Goal: Task Accomplishment & Management: Use online tool/utility

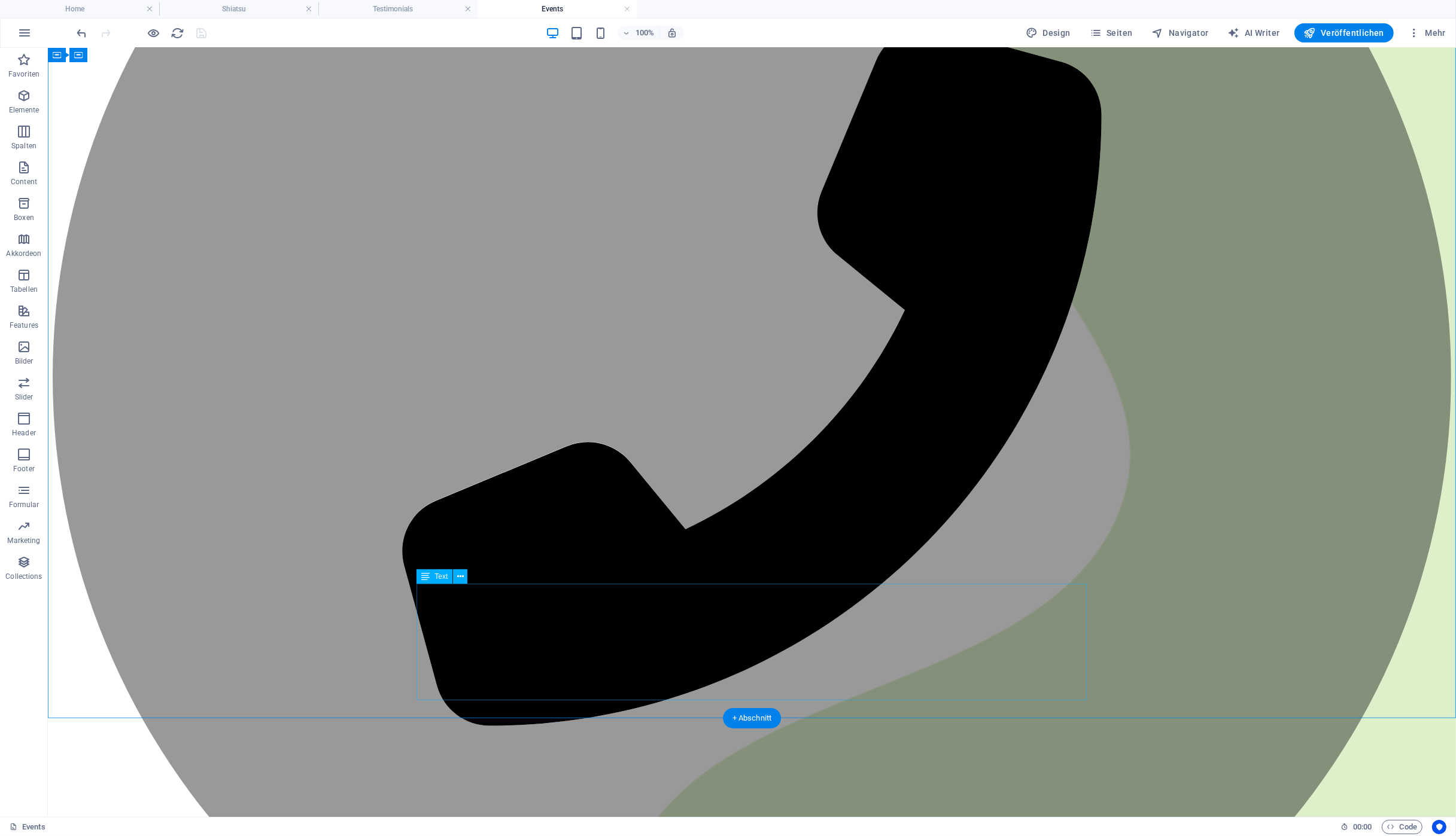
scroll to position [385, 0]
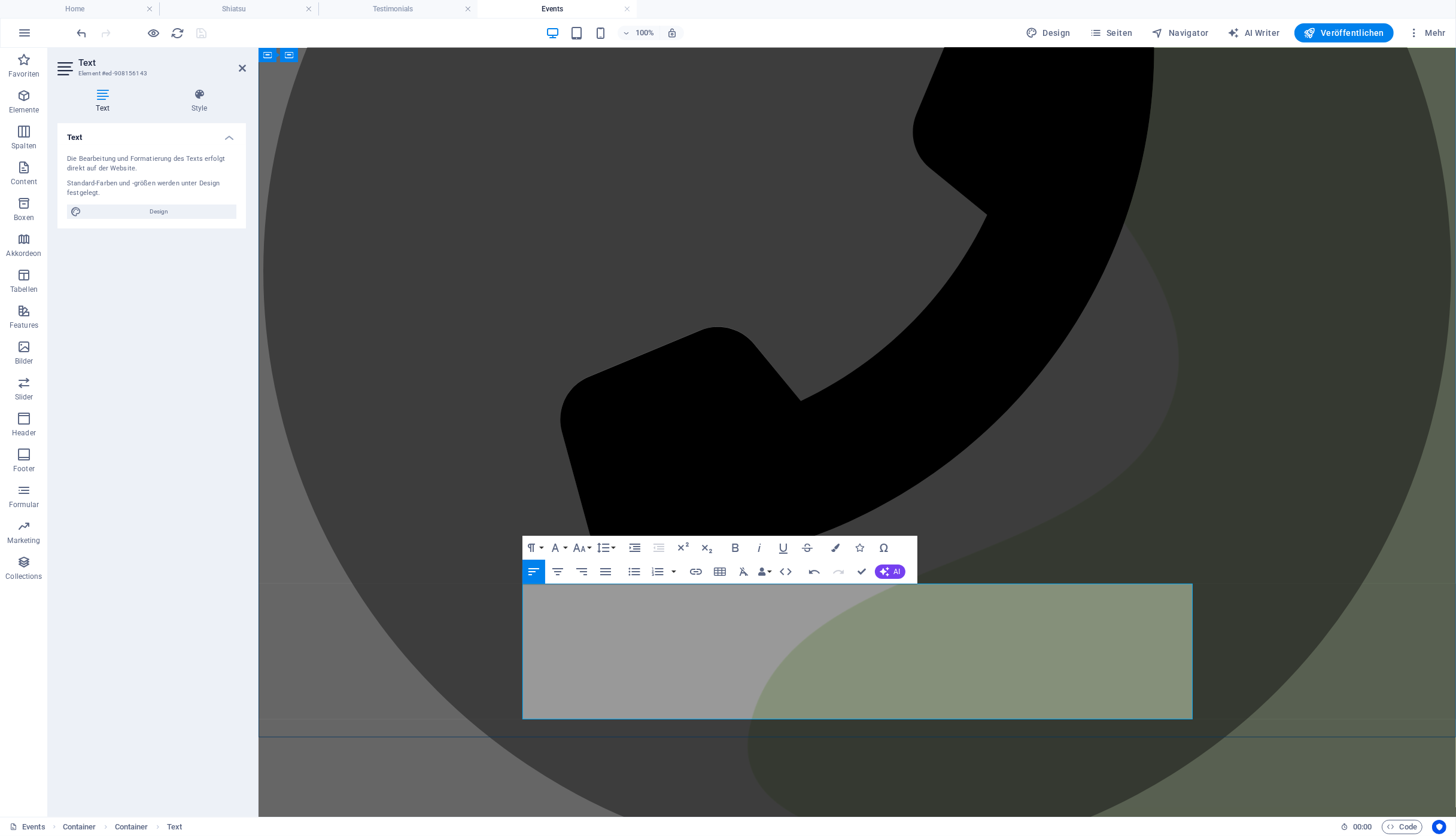
click at [694, 571] on icon "button" at bounding box center [696, 571] width 14 height 14
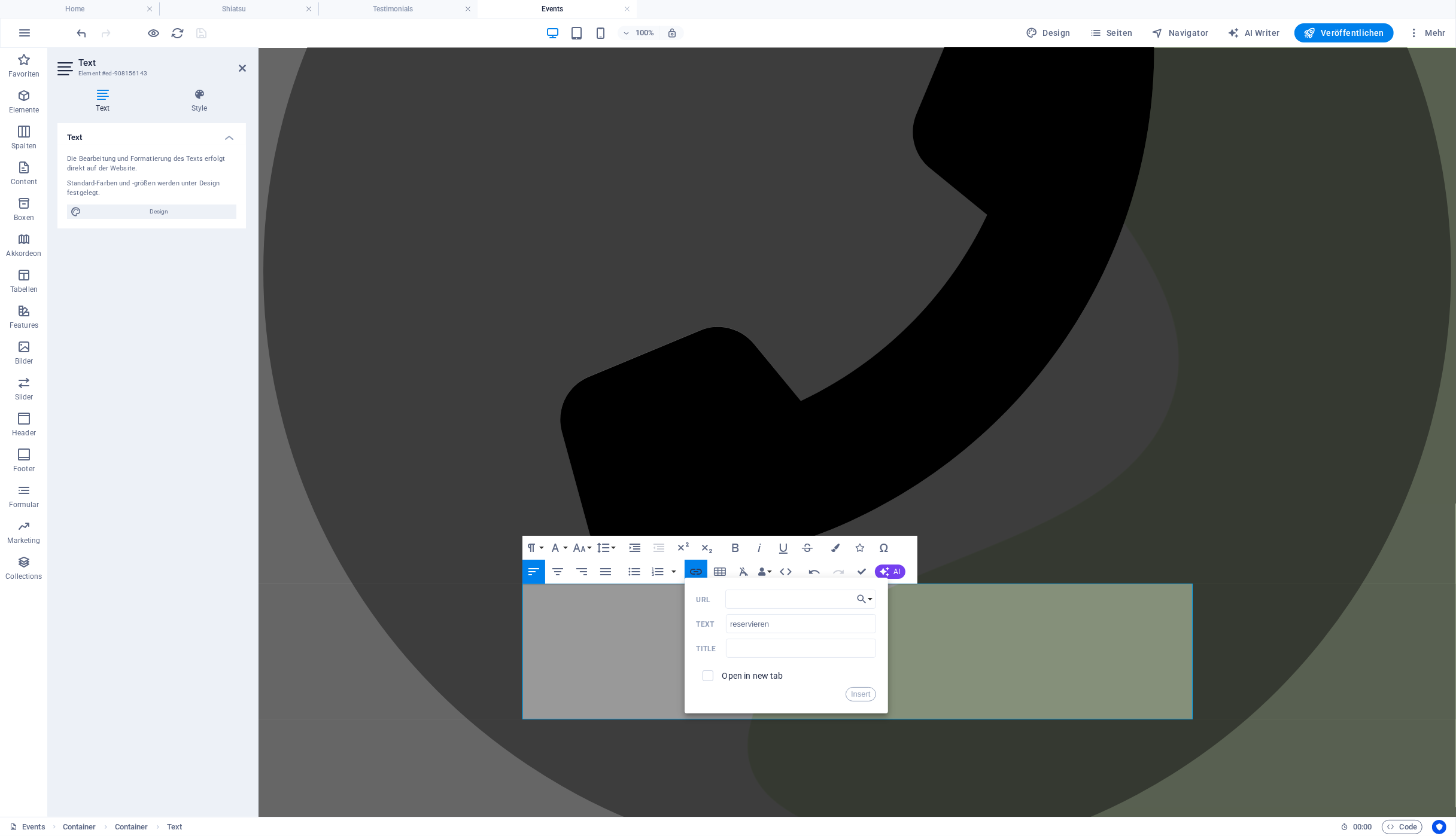
click at [694, 571] on icon "button" at bounding box center [696, 571] width 14 height 14
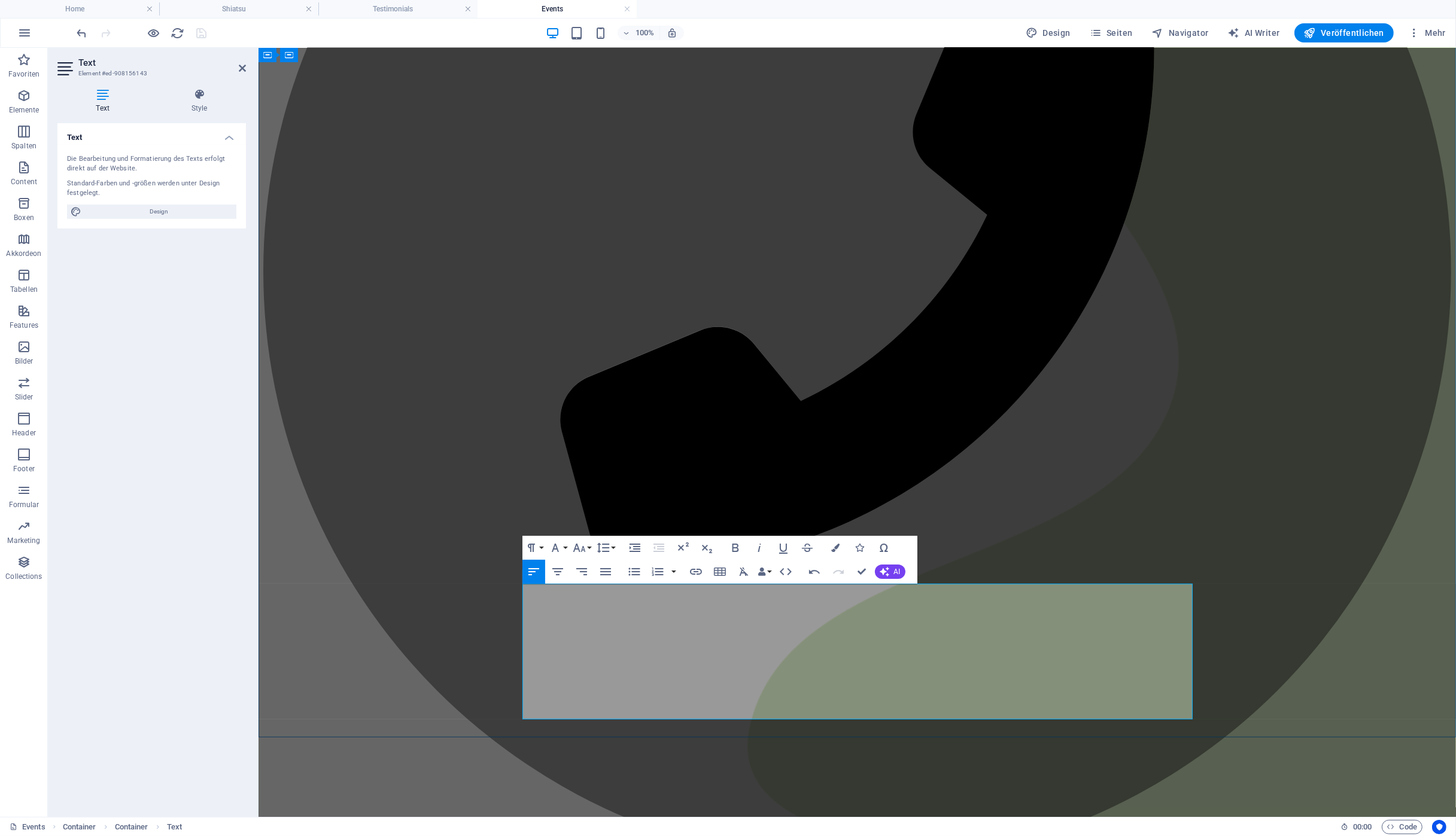
drag, startPoint x: 698, startPoint y: 568, endPoint x: 693, endPoint y: 643, distance: 75.2
click at [699, 568] on icon "button" at bounding box center [696, 571] width 14 height 14
type input "reservieren"
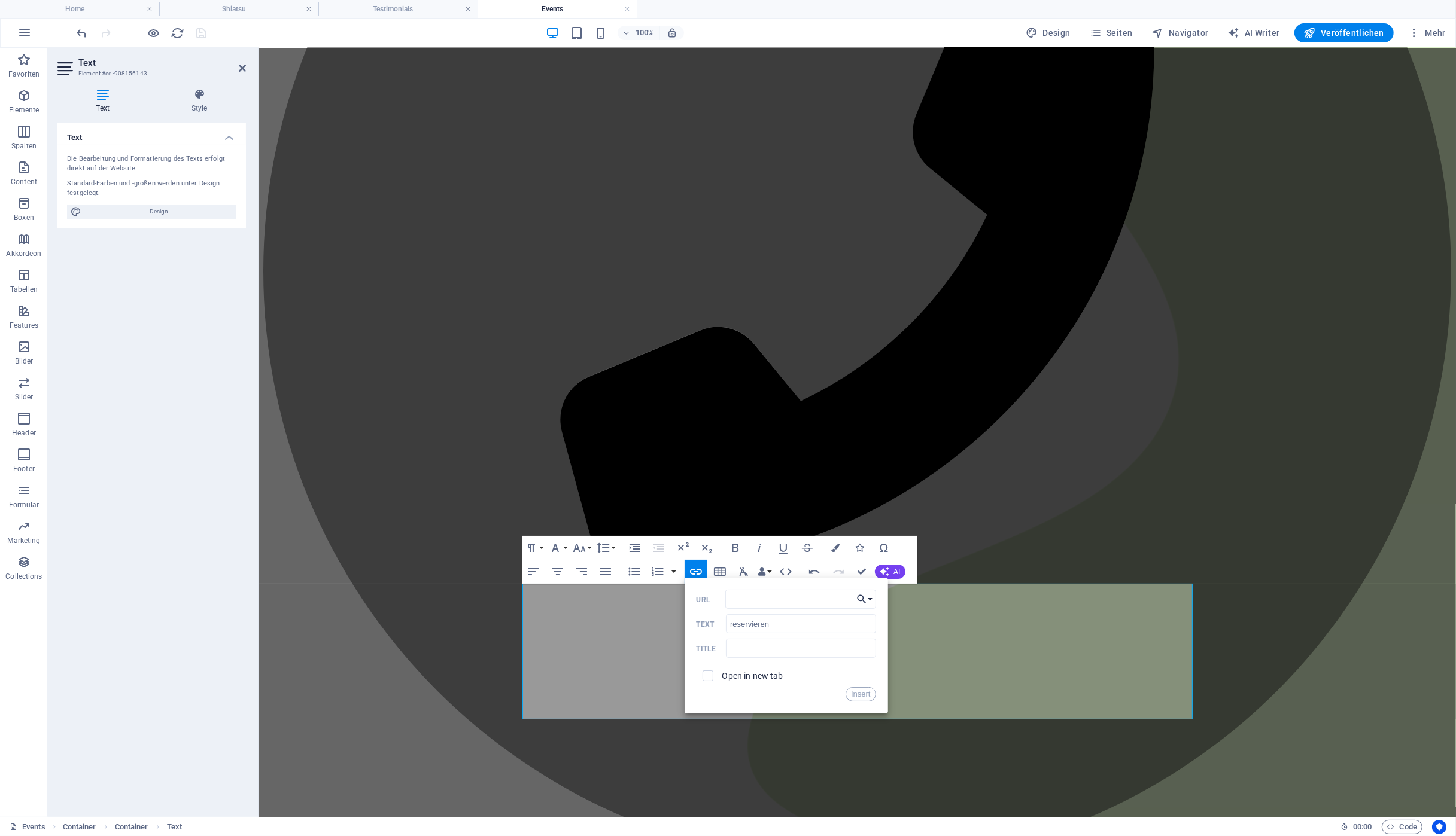
click at [867, 601] on icon "button" at bounding box center [862, 599] width 12 height 14
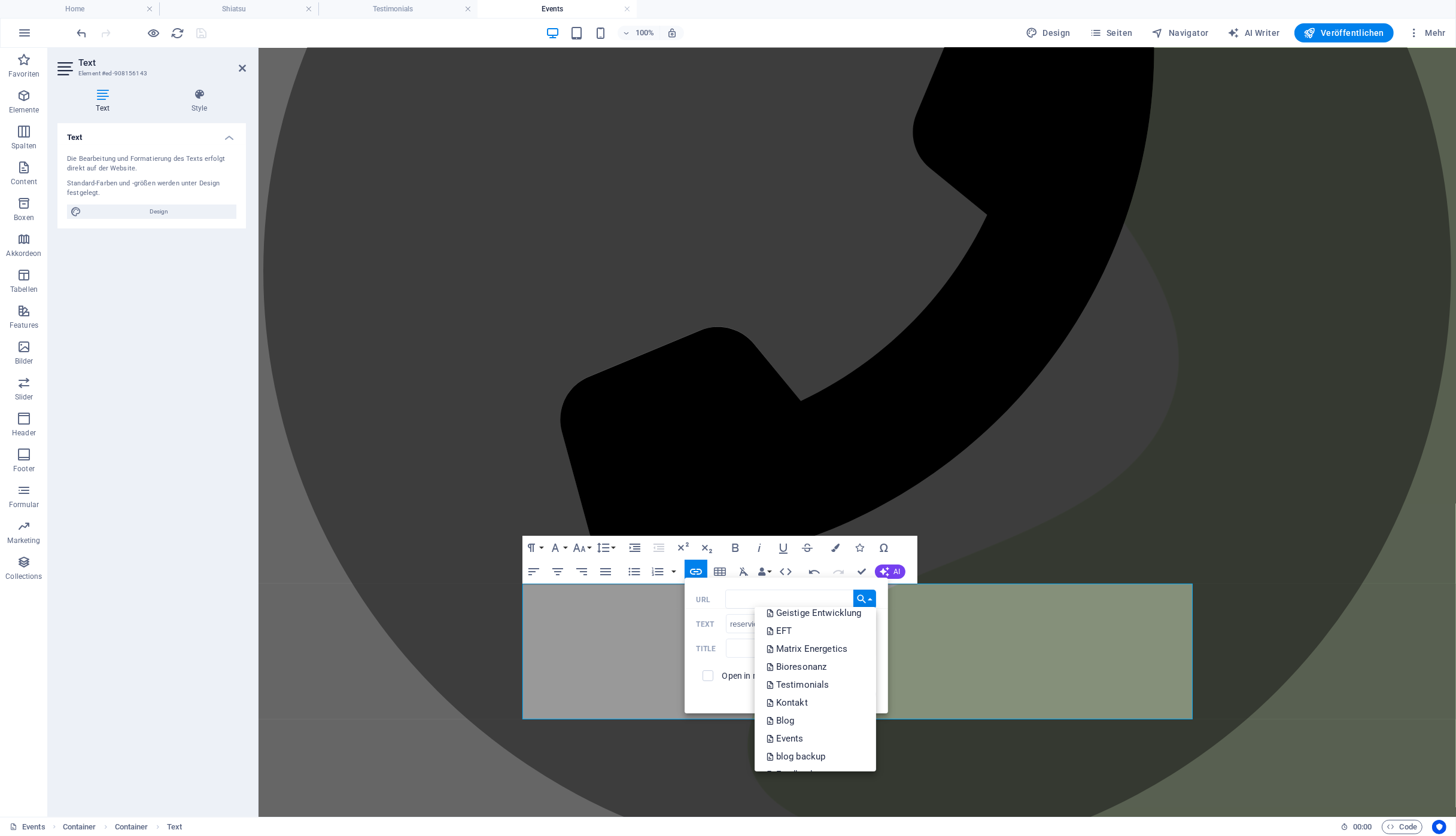
scroll to position [336, 0]
click at [811, 677] on p "Kontakt" at bounding box center [788, 679] width 44 height 18
type input "/kontakt"
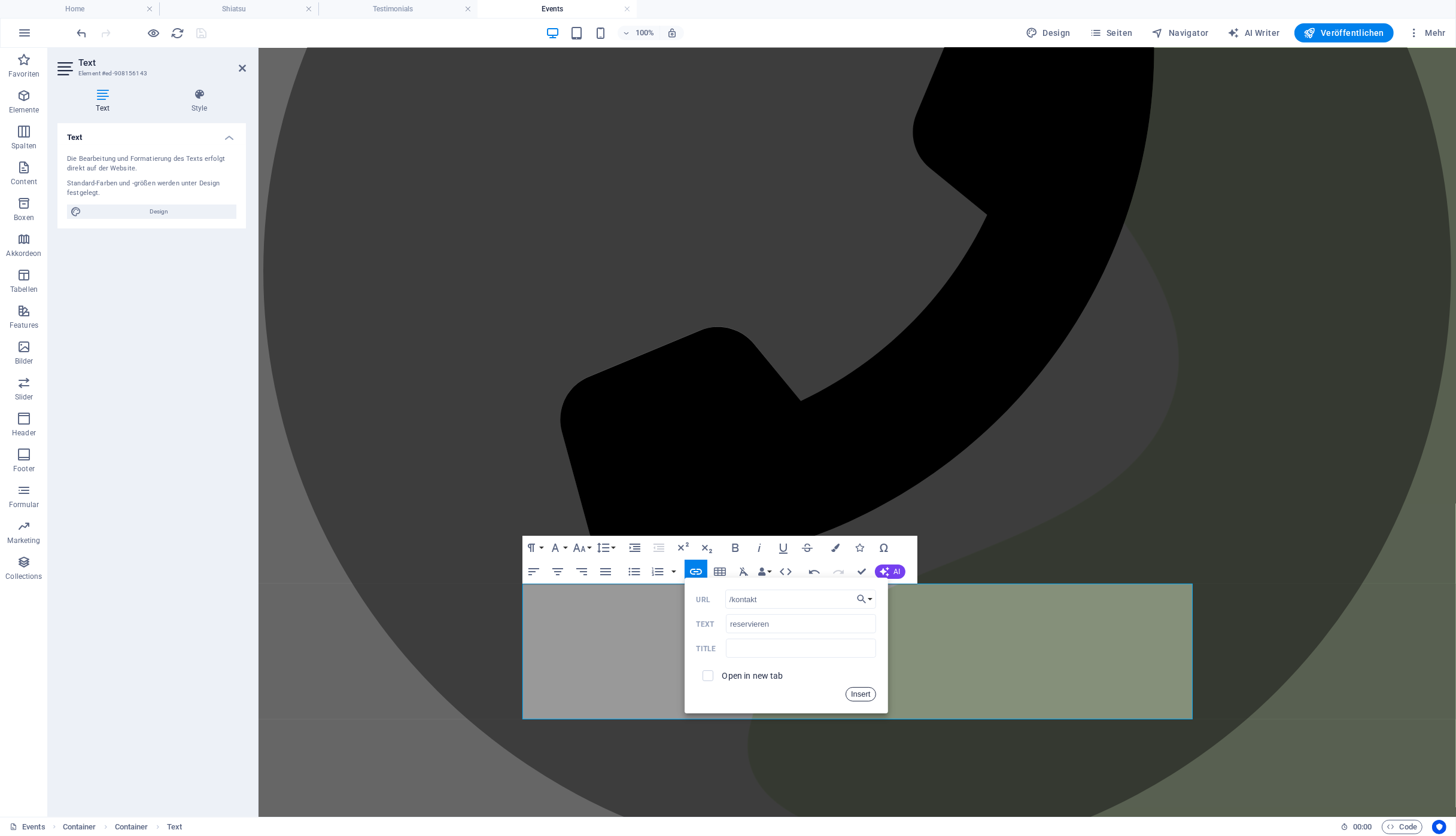
click at [864, 695] on button "Insert" at bounding box center [860, 694] width 30 height 14
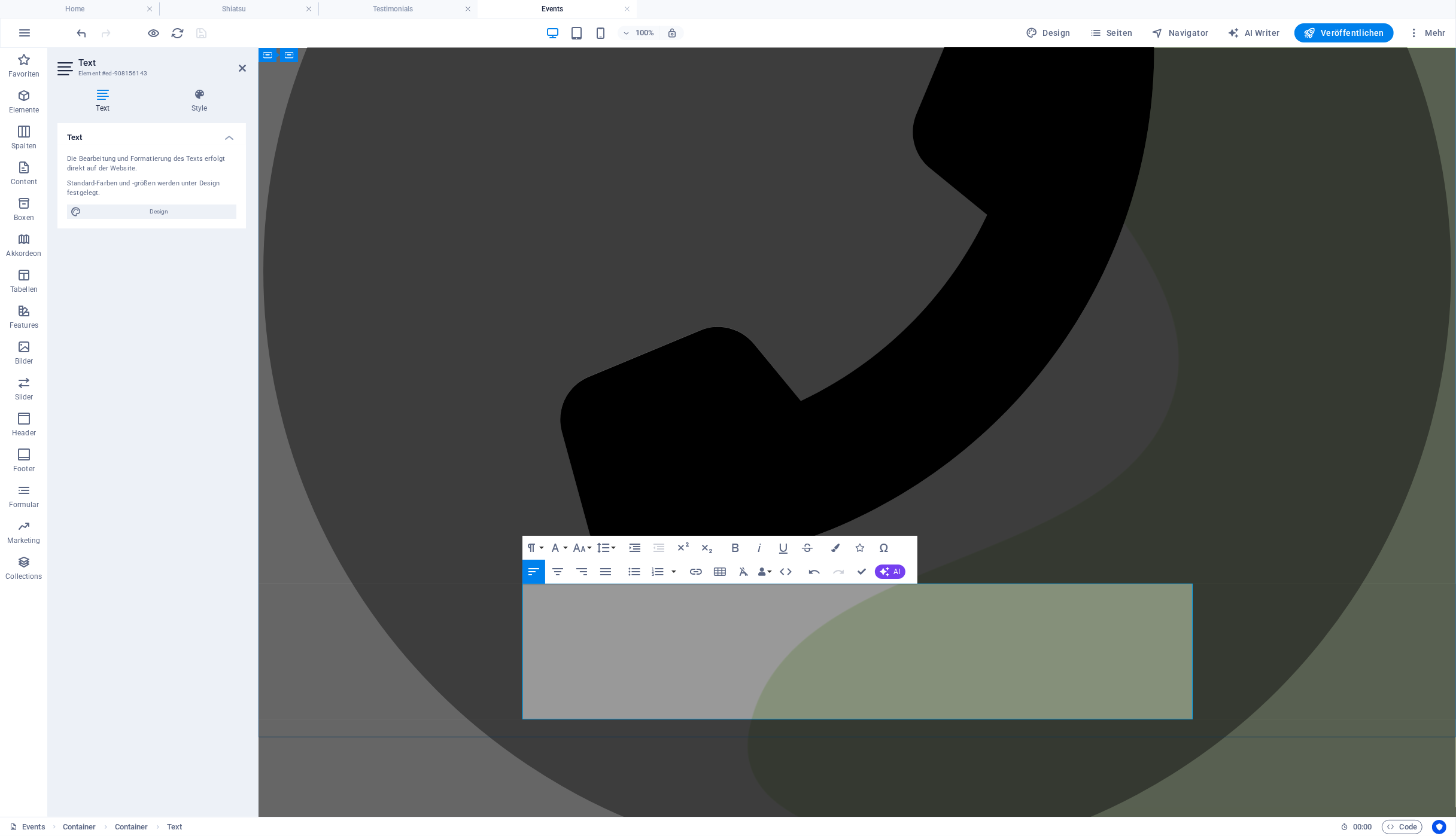
drag, startPoint x: 847, startPoint y: 635, endPoint x: 906, endPoint y: 636, distance: 59.0
click at [738, 547] on icon "button" at bounding box center [735, 547] width 14 height 14
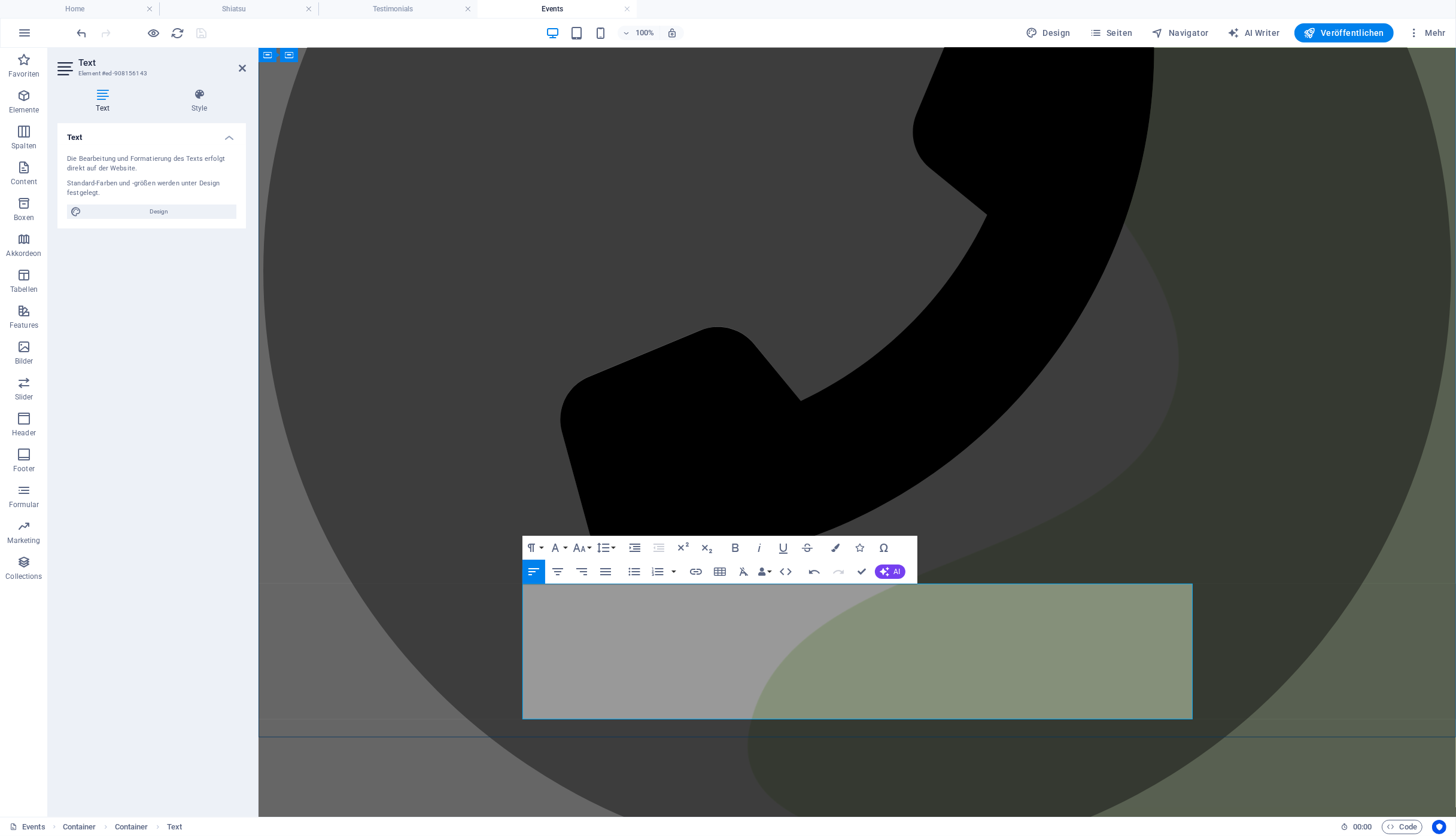
drag, startPoint x: 847, startPoint y: 635, endPoint x: 909, endPoint y: 634, distance: 62.0
click at [786, 548] on icon "button" at bounding box center [783, 547] width 14 height 14
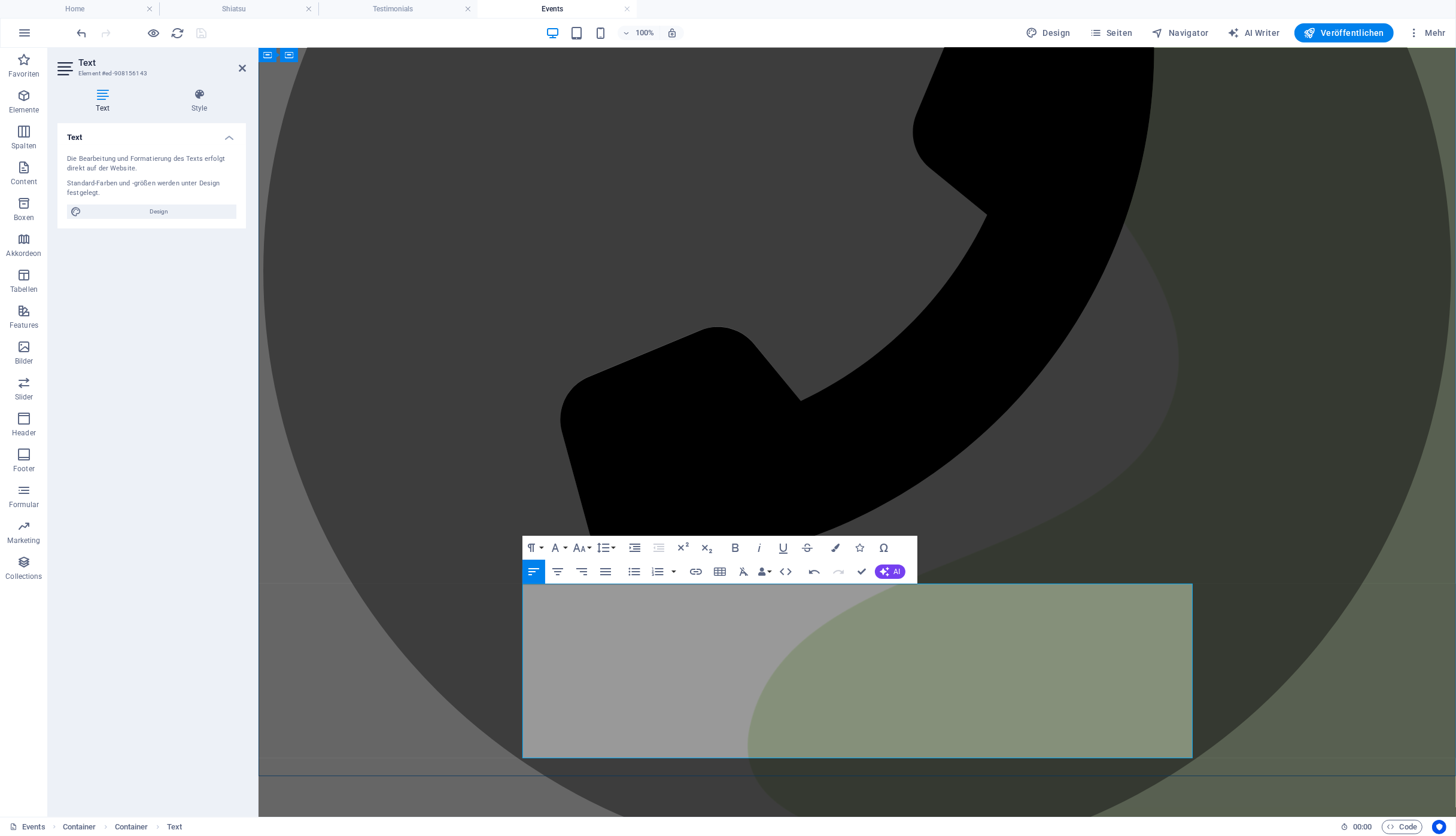
drag, startPoint x: 783, startPoint y: 691, endPoint x: 837, endPoint y: 687, distance: 54.1
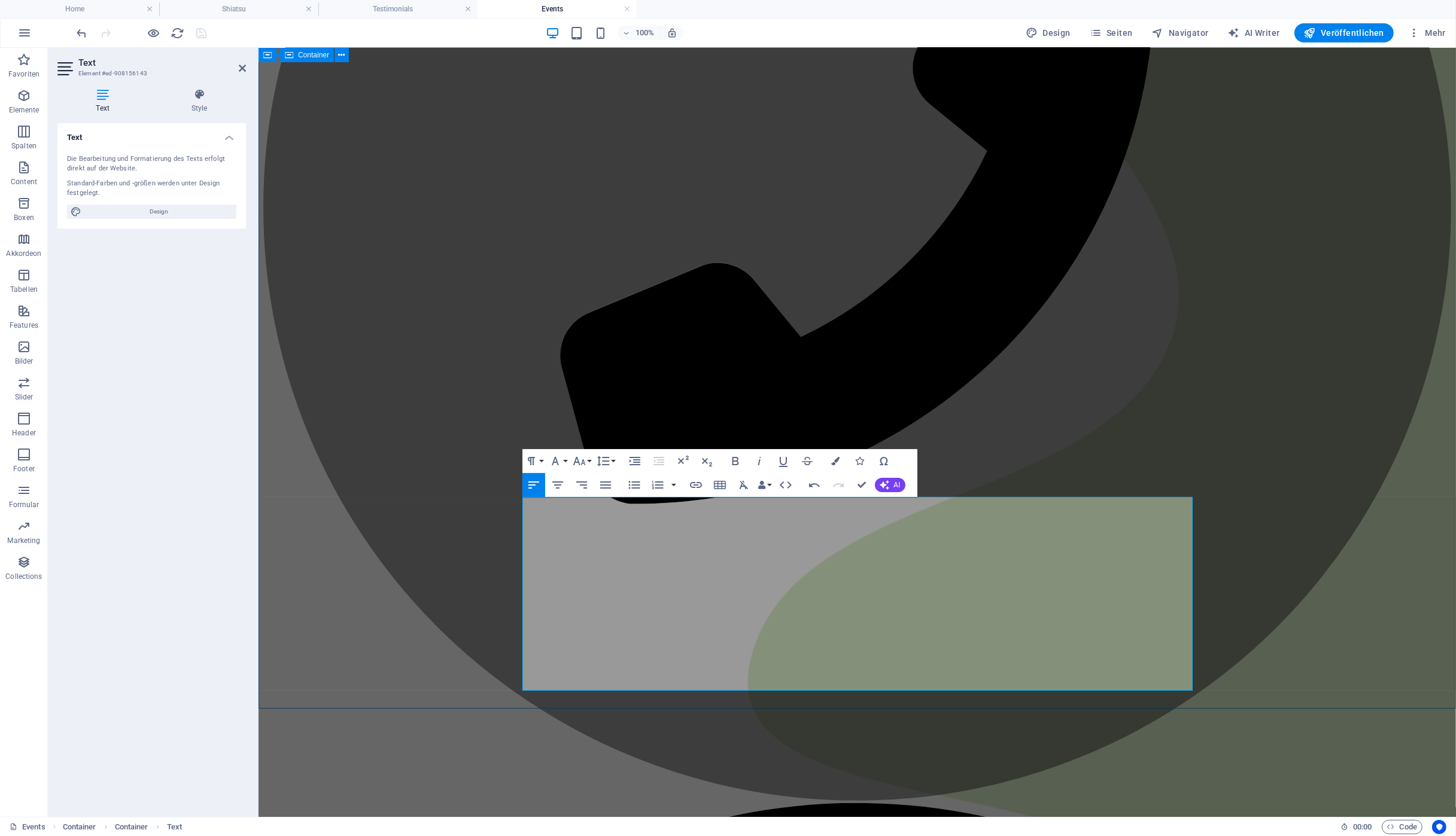
scroll to position [577, 0]
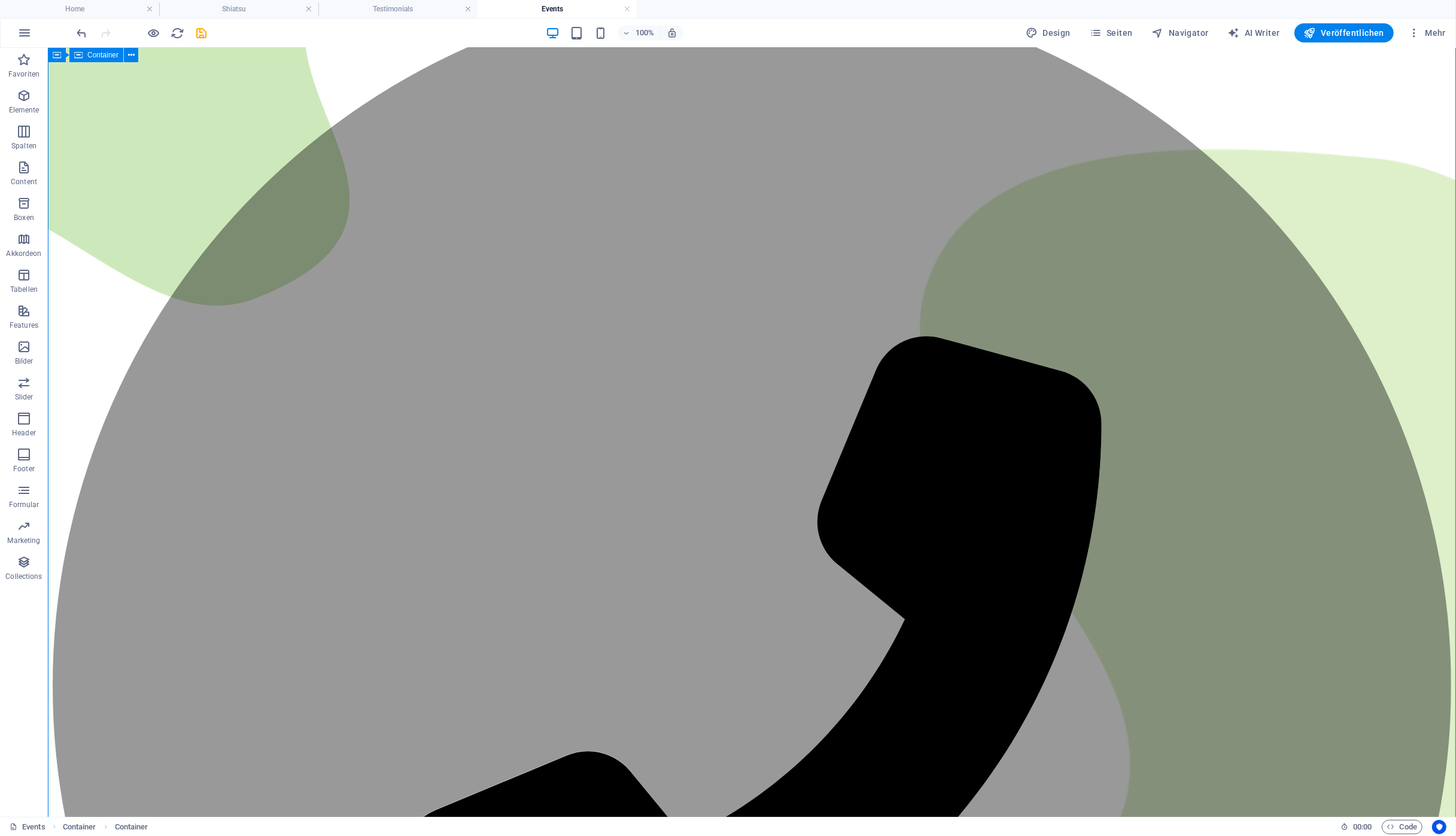
scroll to position [0, 0]
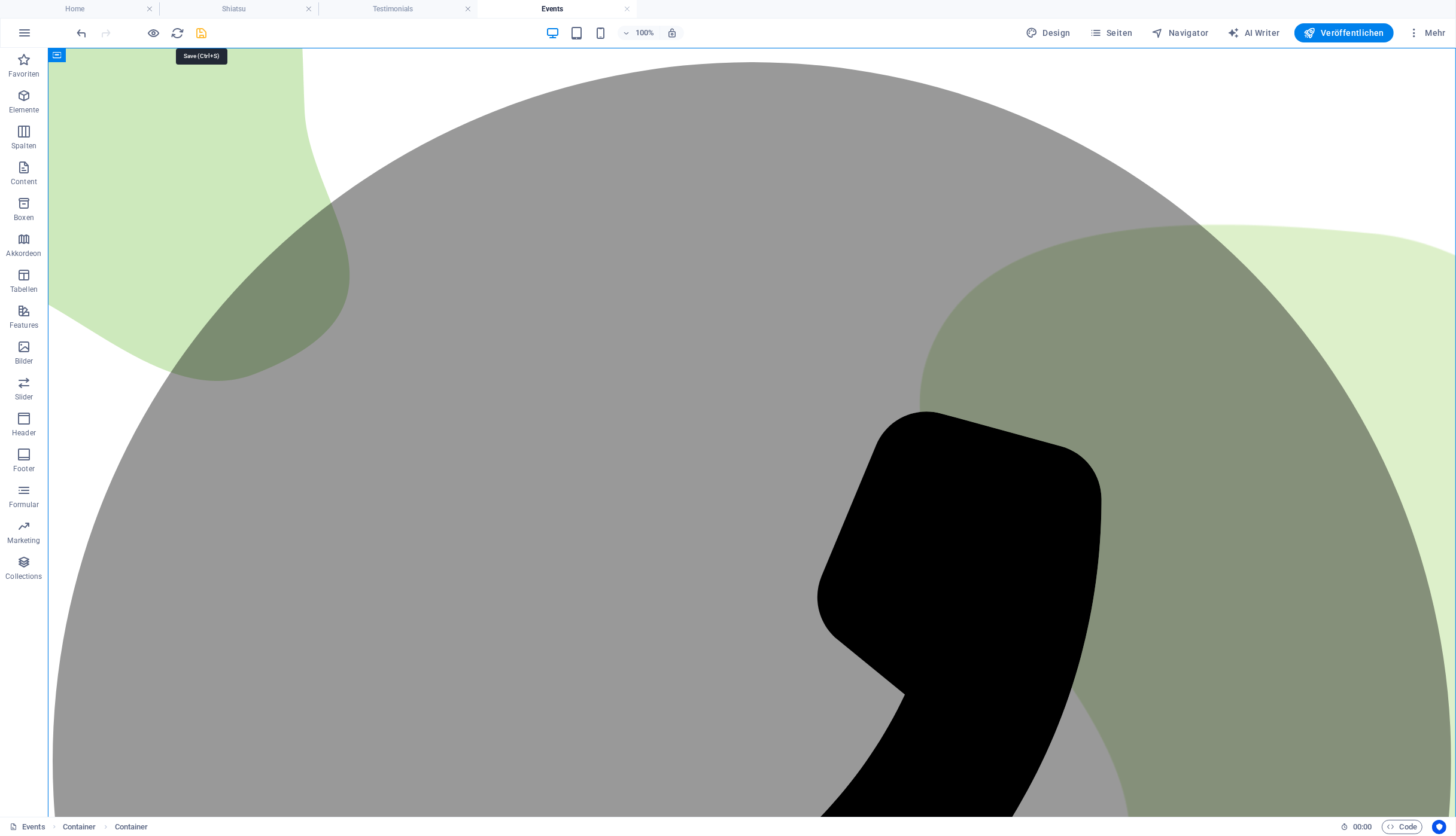
click at [201, 34] on icon "save" at bounding box center [201, 33] width 14 height 14
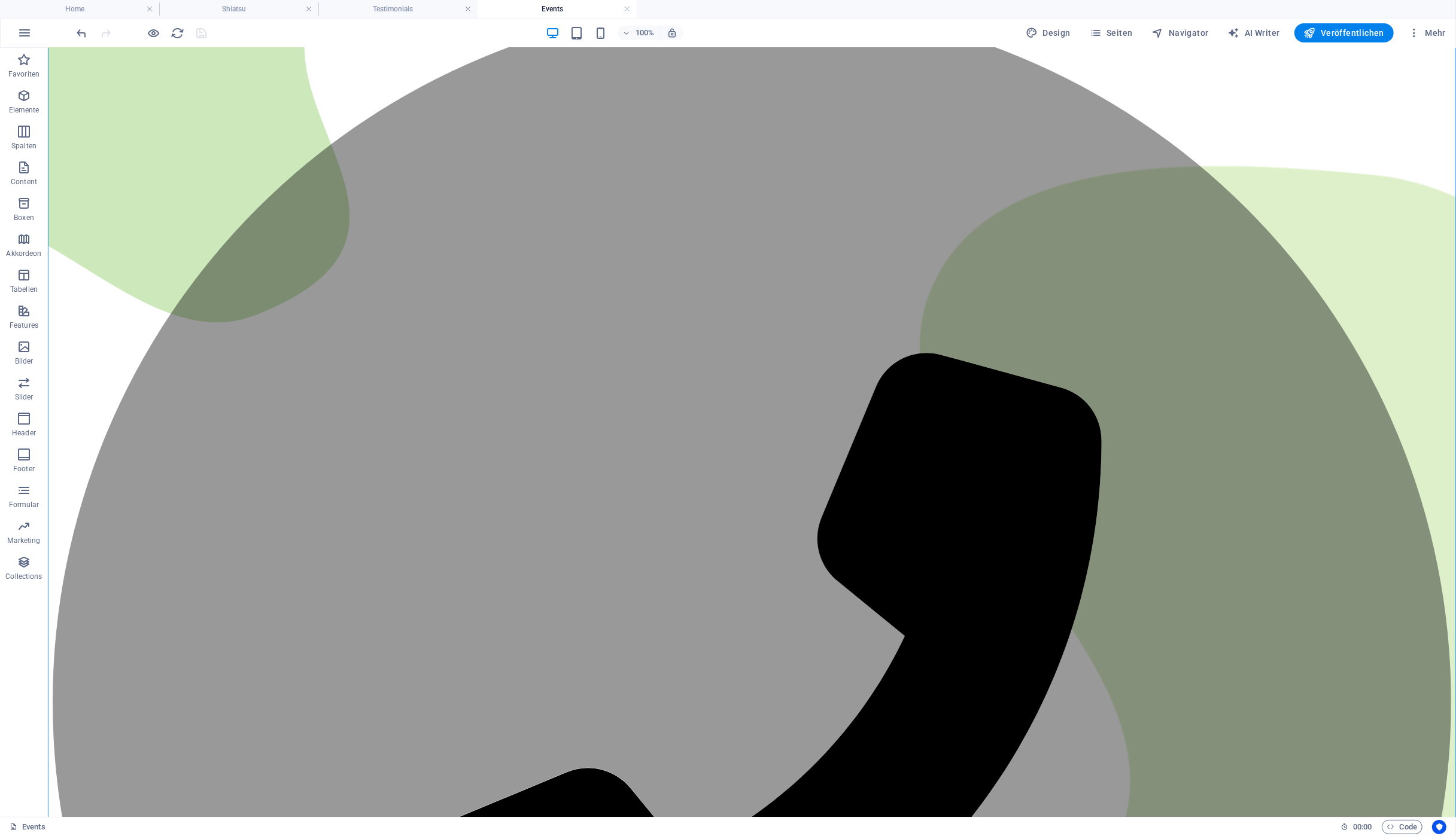
scroll to position [321, 0]
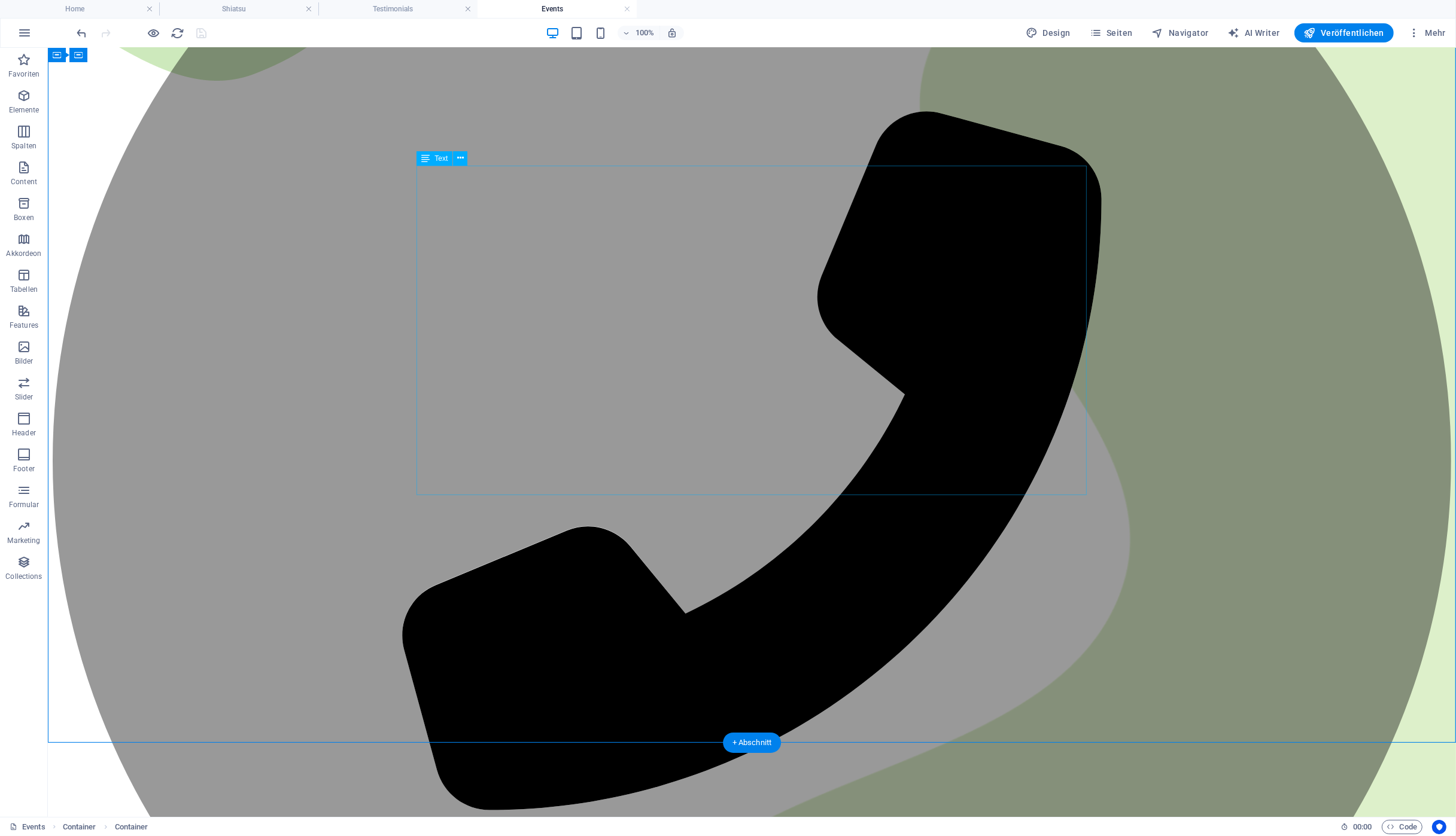
scroll to position [256, 0]
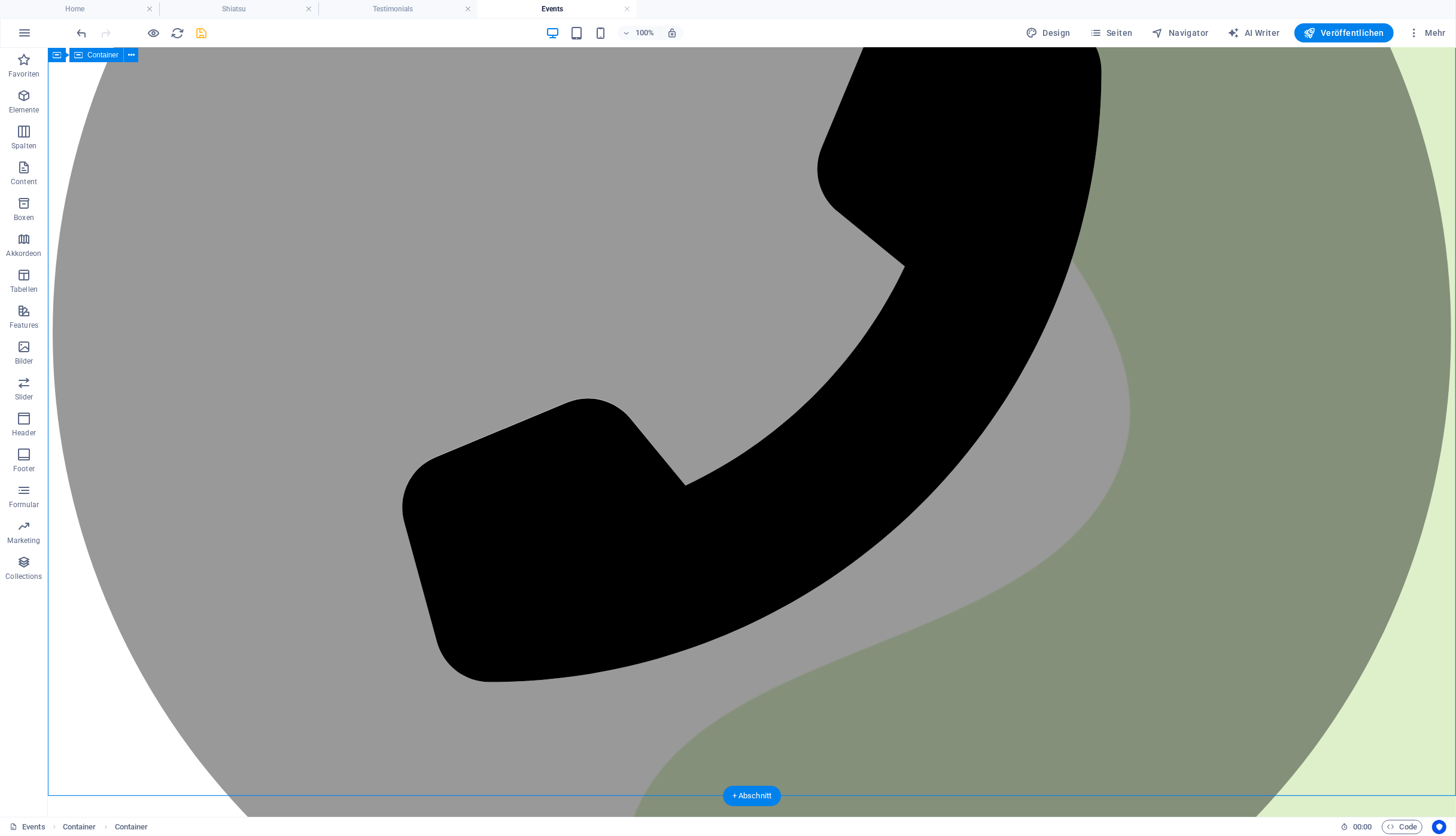
scroll to position [448, 0]
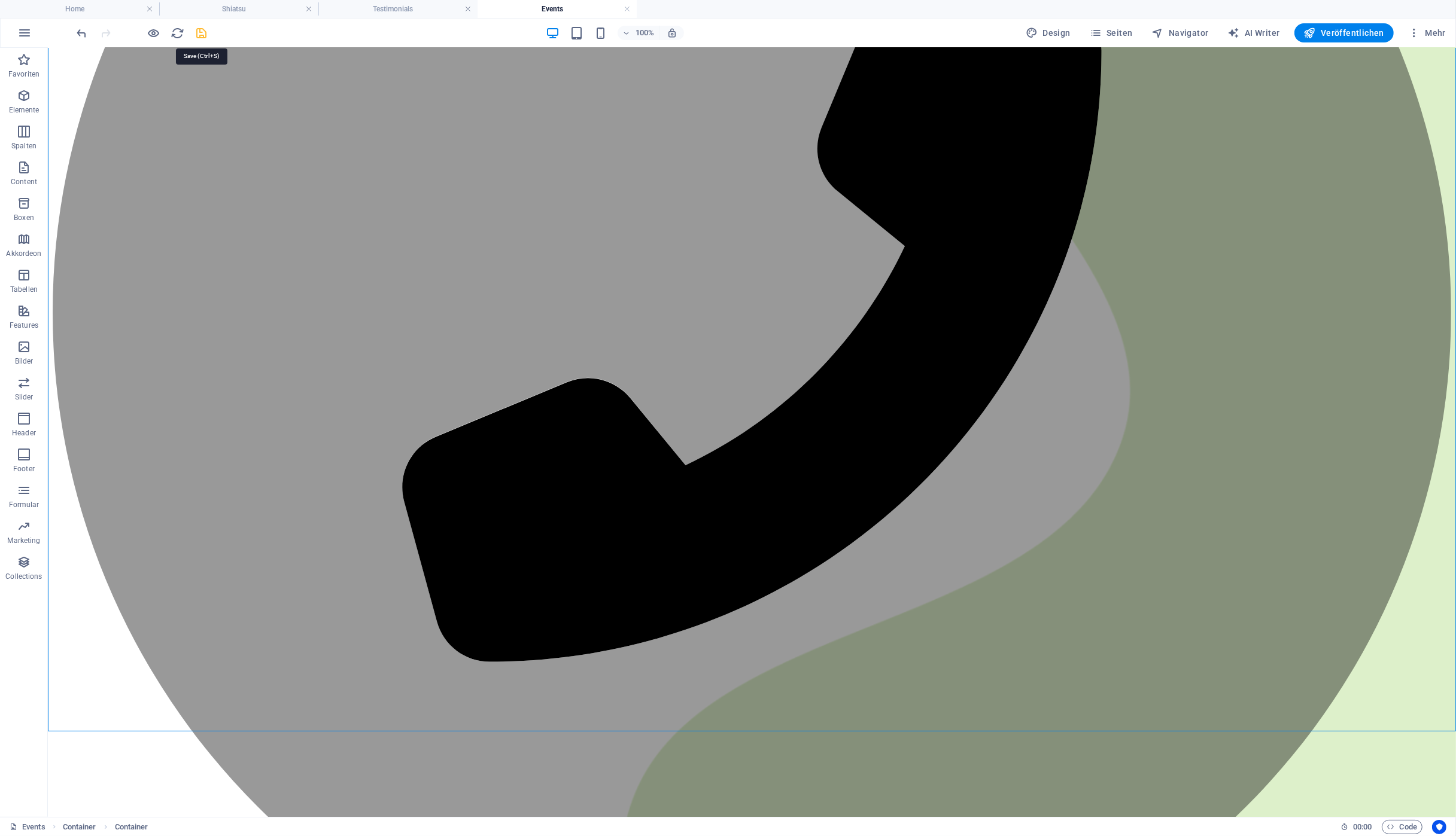
drag, startPoint x: 202, startPoint y: 30, endPoint x: 164, endPoint y: 10, distance: 42.9
click at [202, 30] on icon "save" at bounding box center [201, 33] width 14 height 14
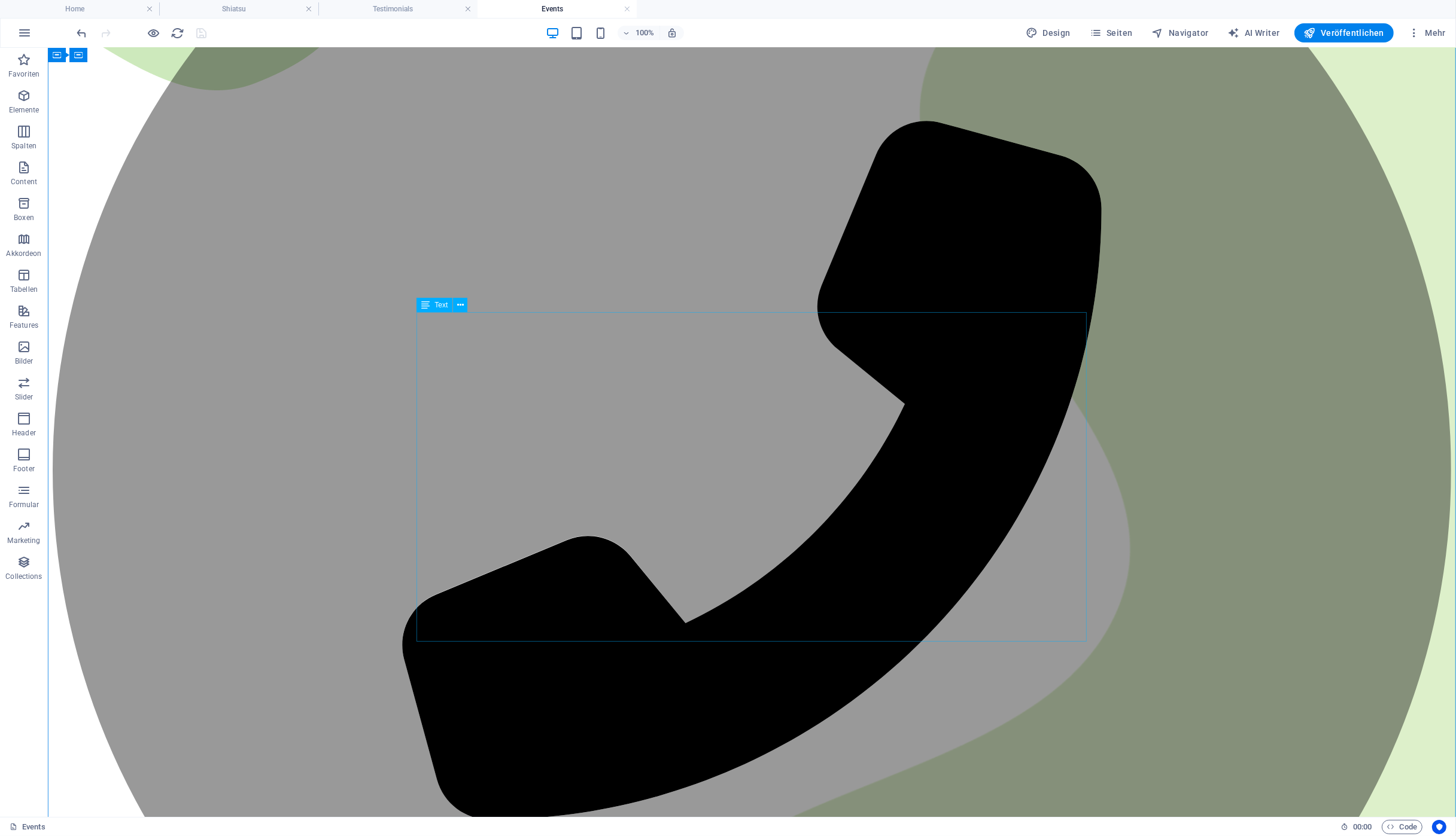
scroll to position [321, 0]
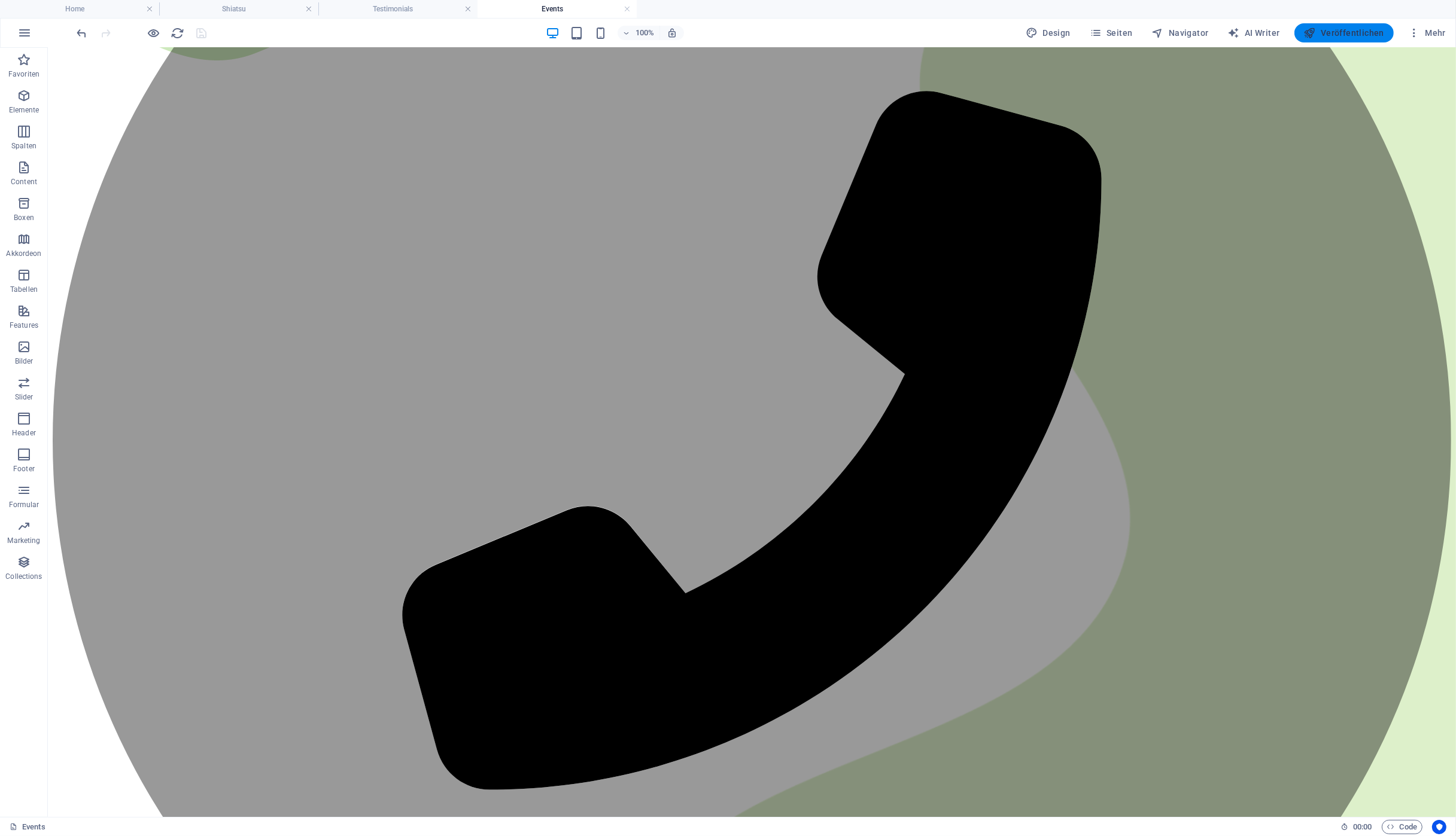
click at [1325, 33] on span "Veröffentlichen" at bounding box center [1344, 33] width 80 height 12
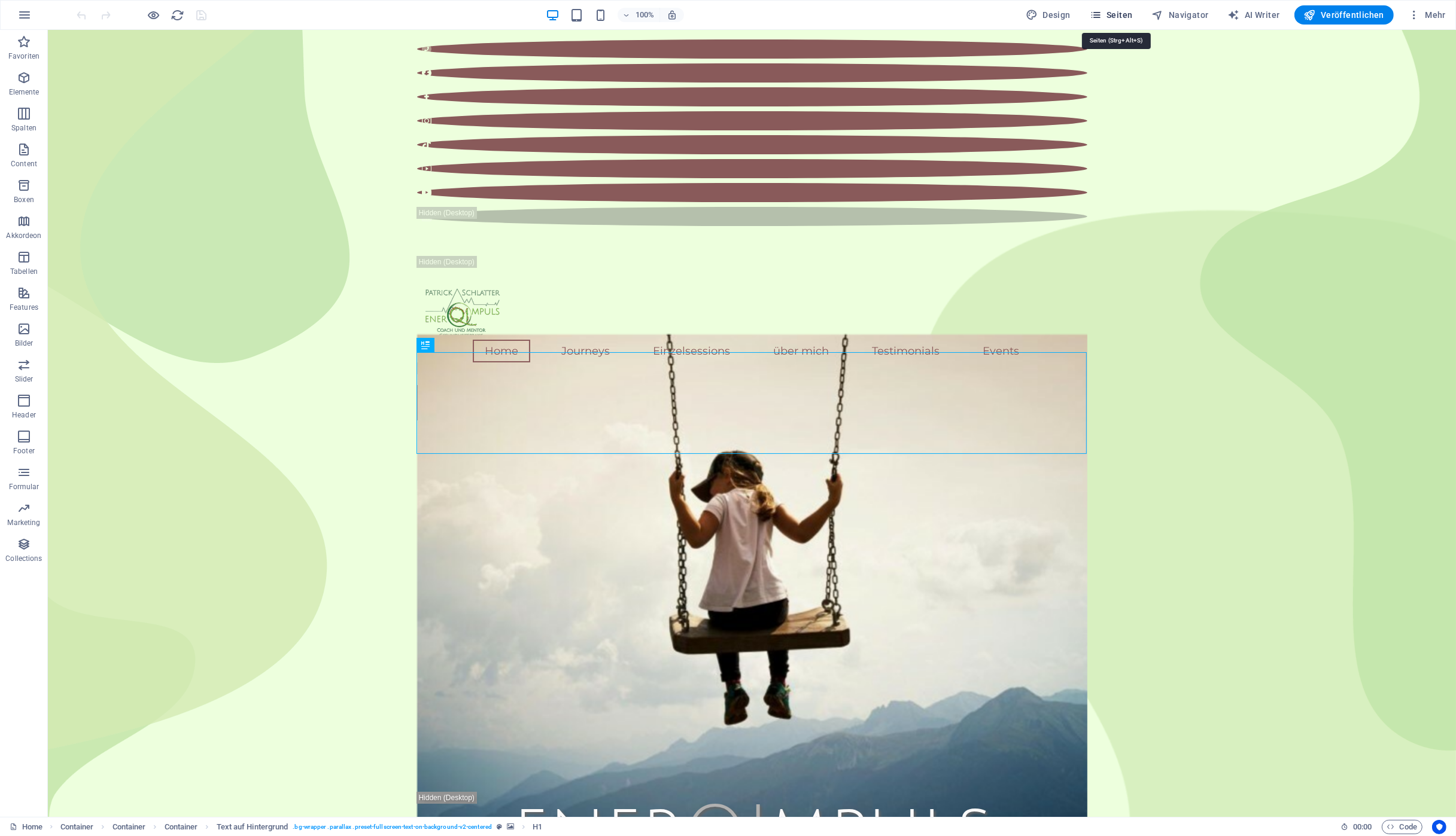
click at [1132, 18] on span "Seiten" at bounding box center [1111, 15] width 43 height 12
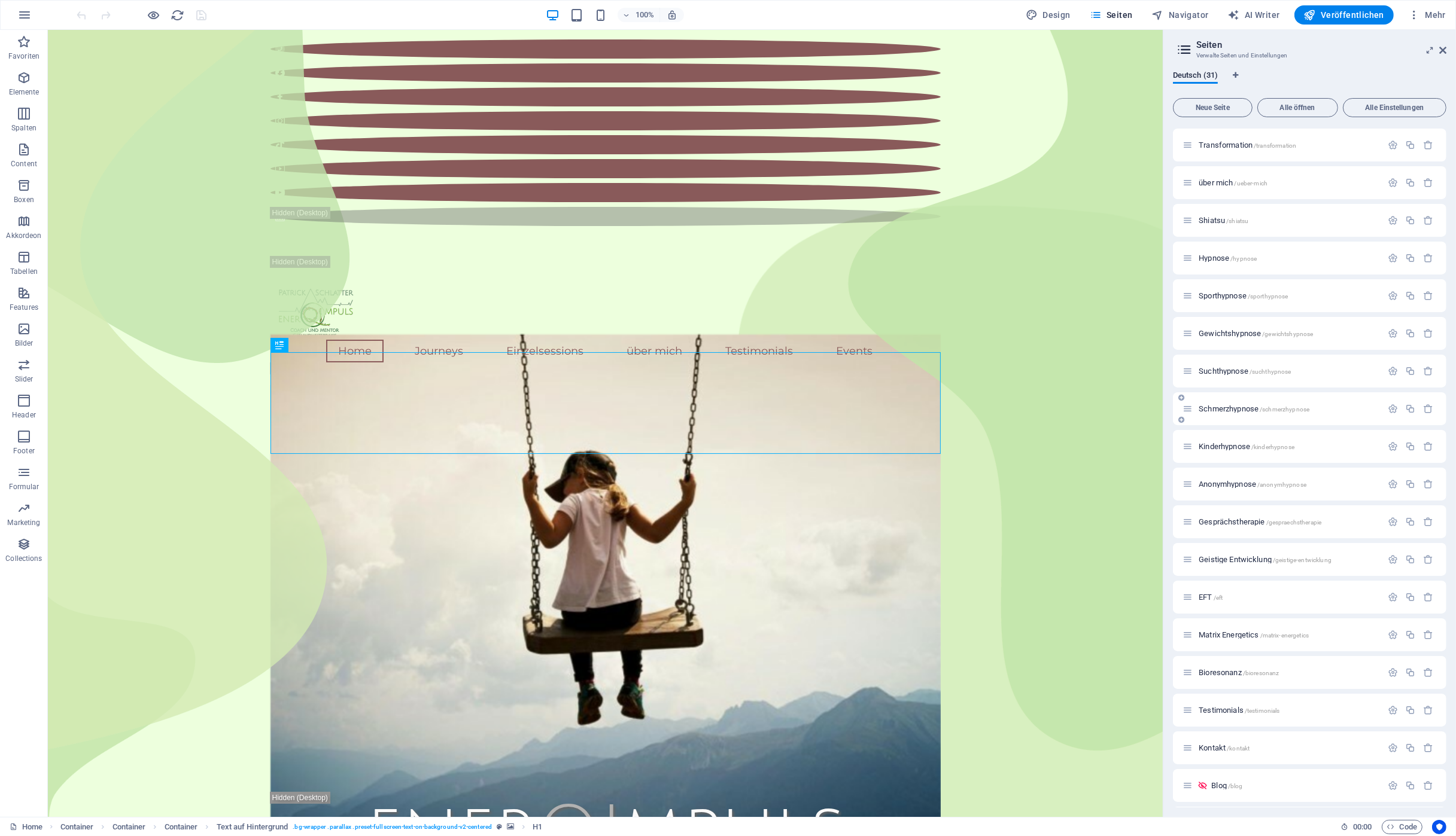
scroll to position [281, 0]
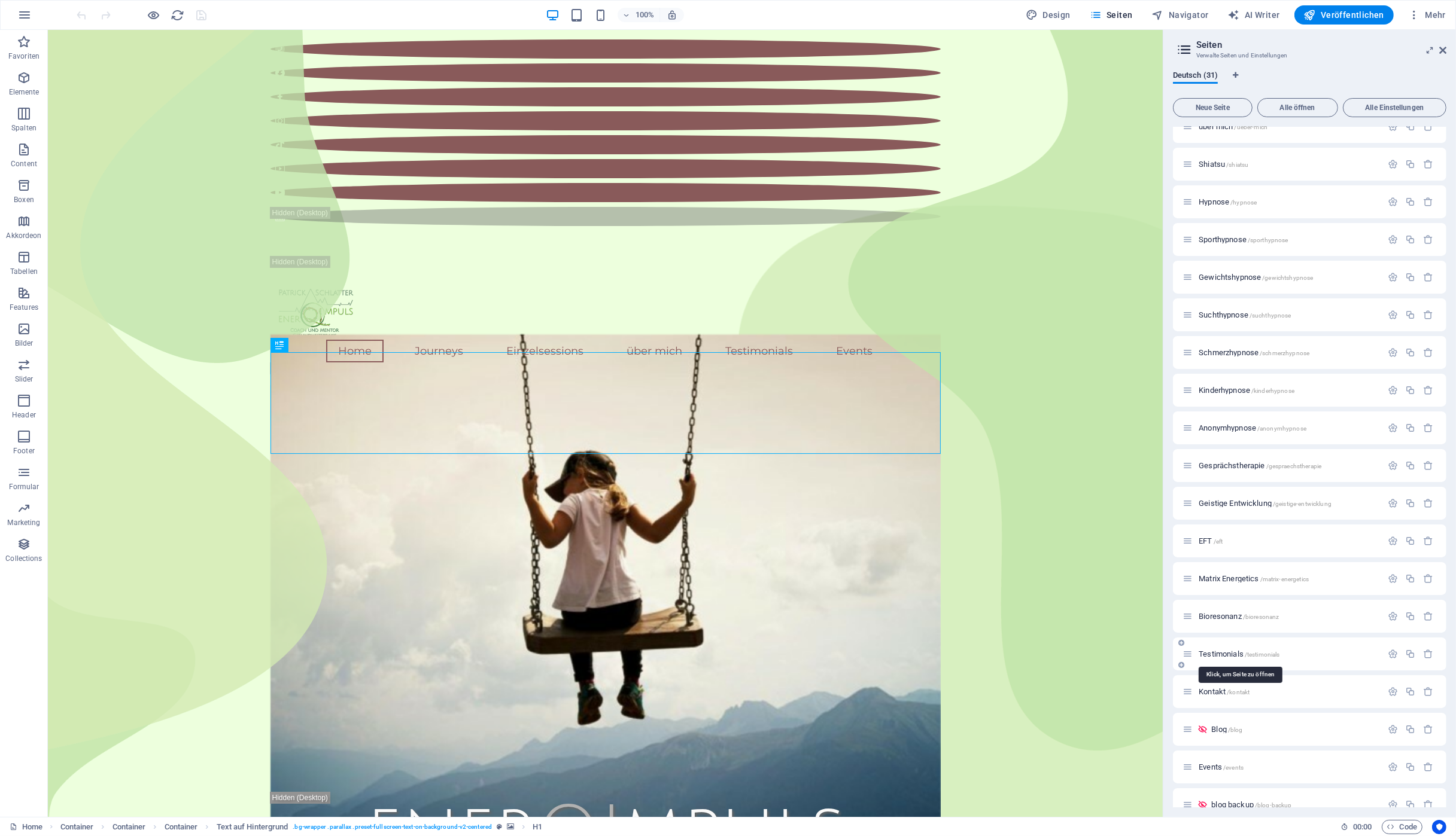
click at [1233, 658] on span "Testimonials /testimonials" at bounding box center [1239, 654] width 81 height 9
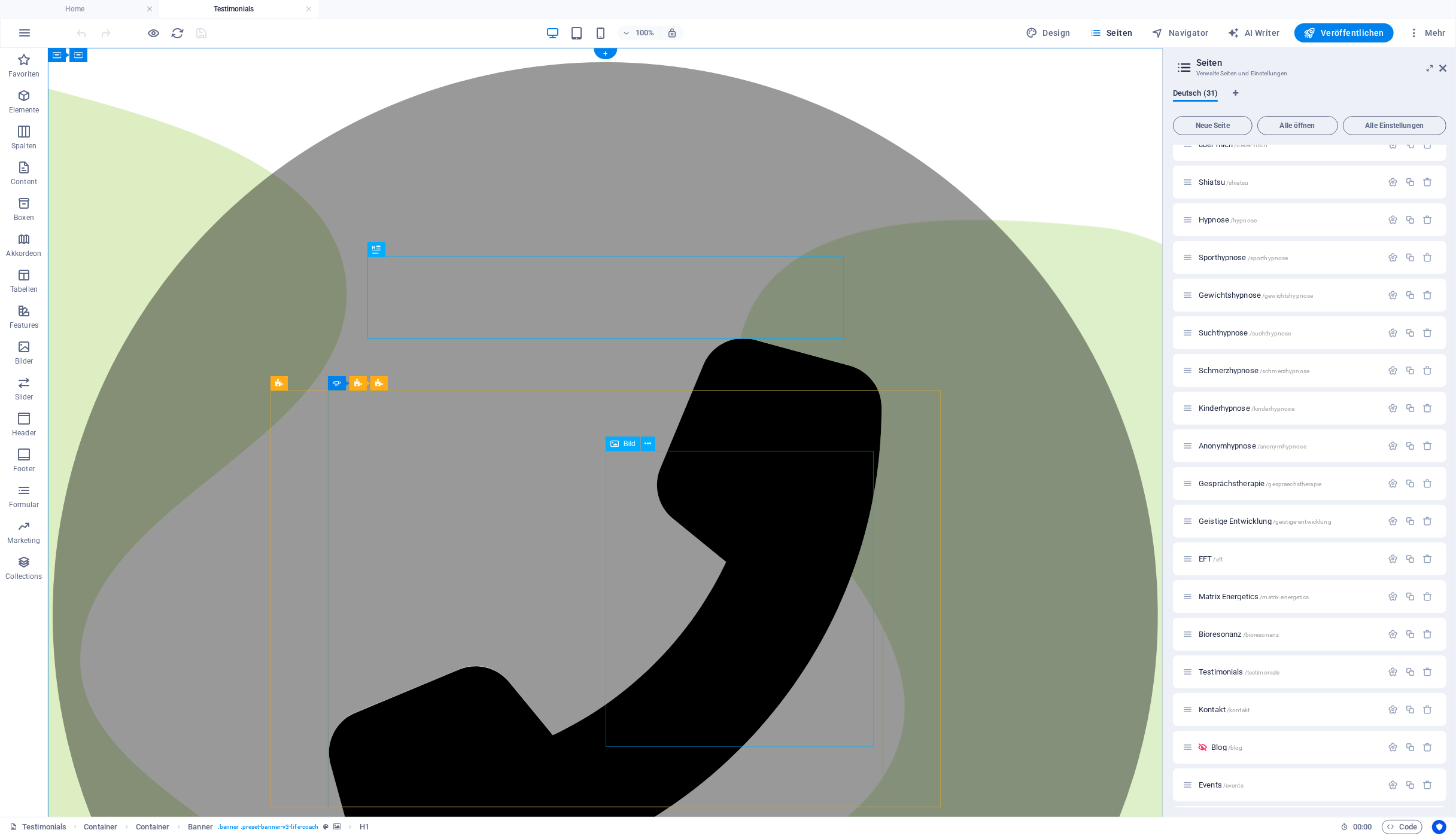
scroll to position [0, 0]
click at [414, 385] on span "Text Bild überschnitten" at bounding box center [424, 383] width 72 height 7
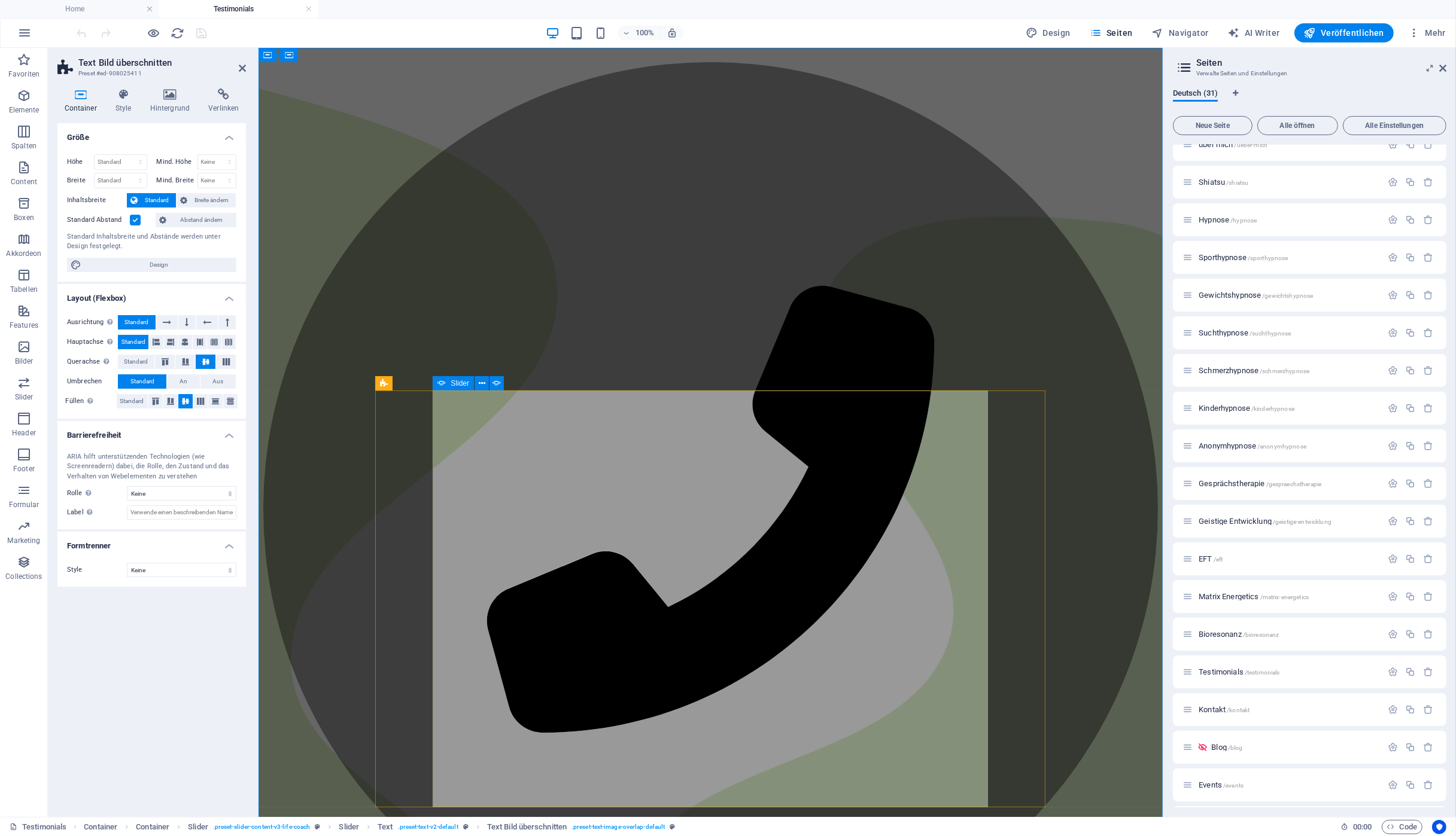
click at [452, 385] on span "Slider" at bounding box center [460, 383] width 18 height 7
select select "ms"
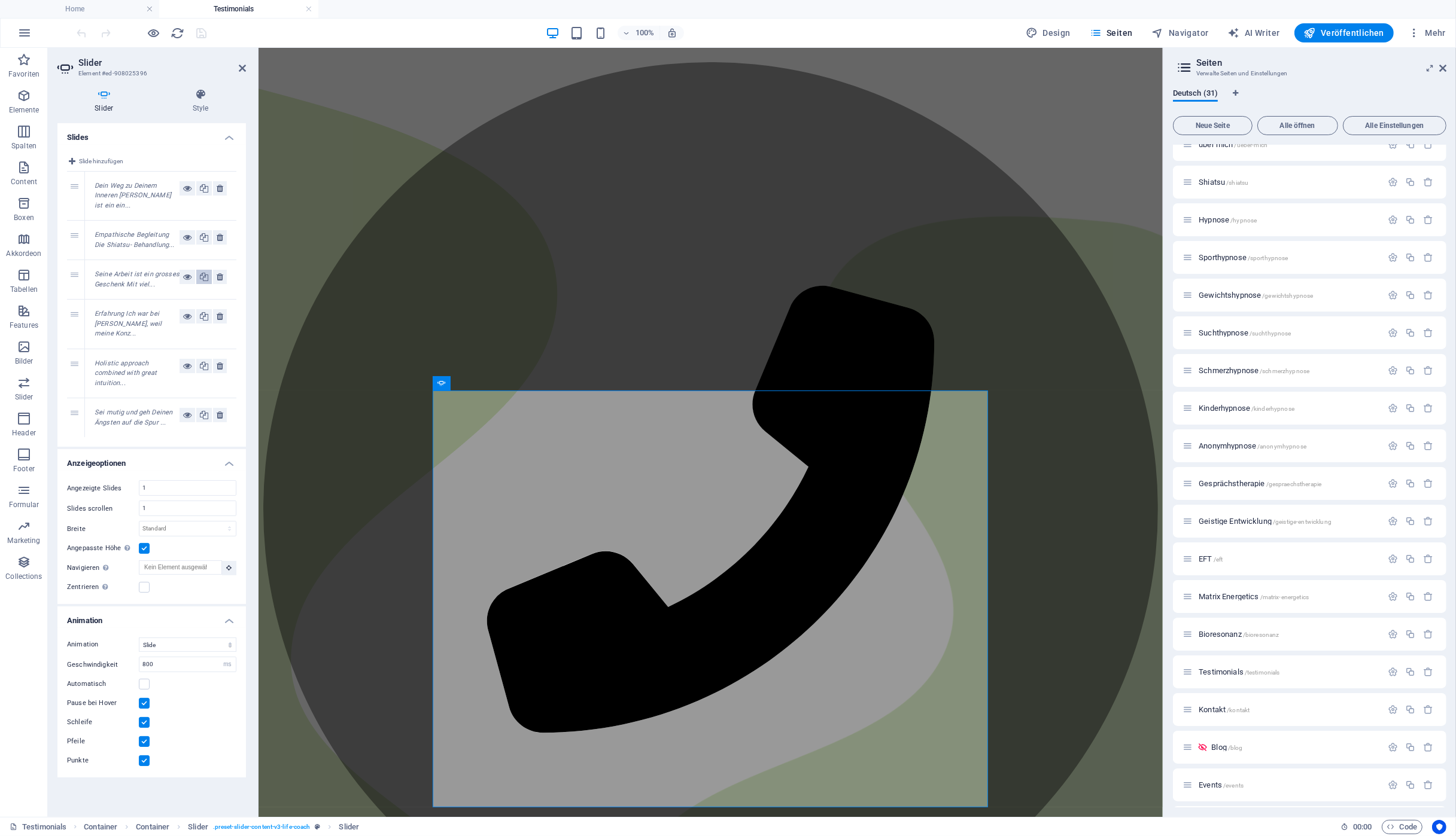
click at [202, 270] on icon at bounding box center [204, 276] width 8 height 14
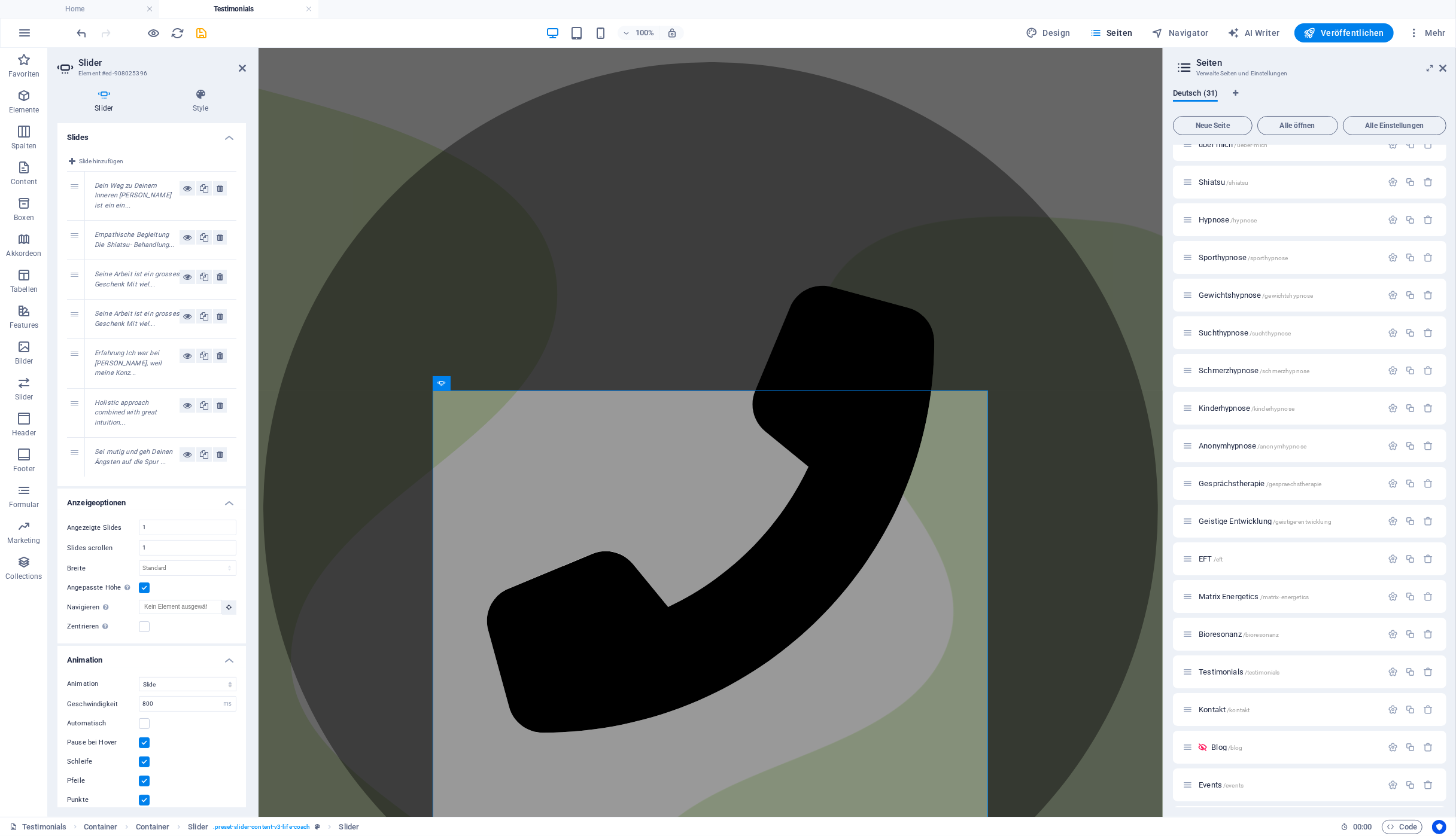
click at [141, 310] on em "Seine Arbeit ist ein grosses Geschenk Mit viel..." at bounding box center [136, 318] width 85 height 18
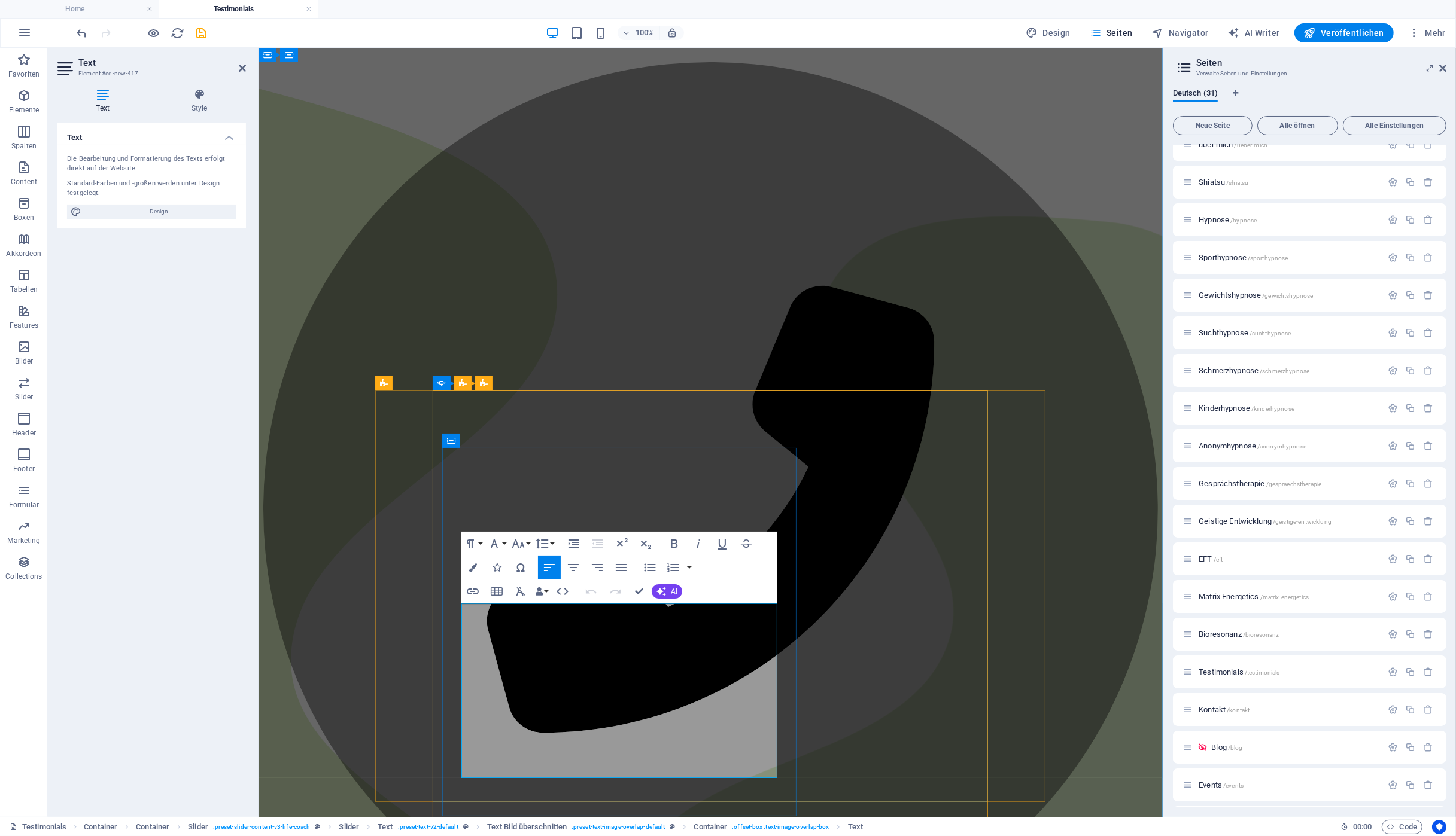
drag, startPoint x: 464, startPoint y: 612, endPoint x: 611, endPoint y: 763, distance: 210.7
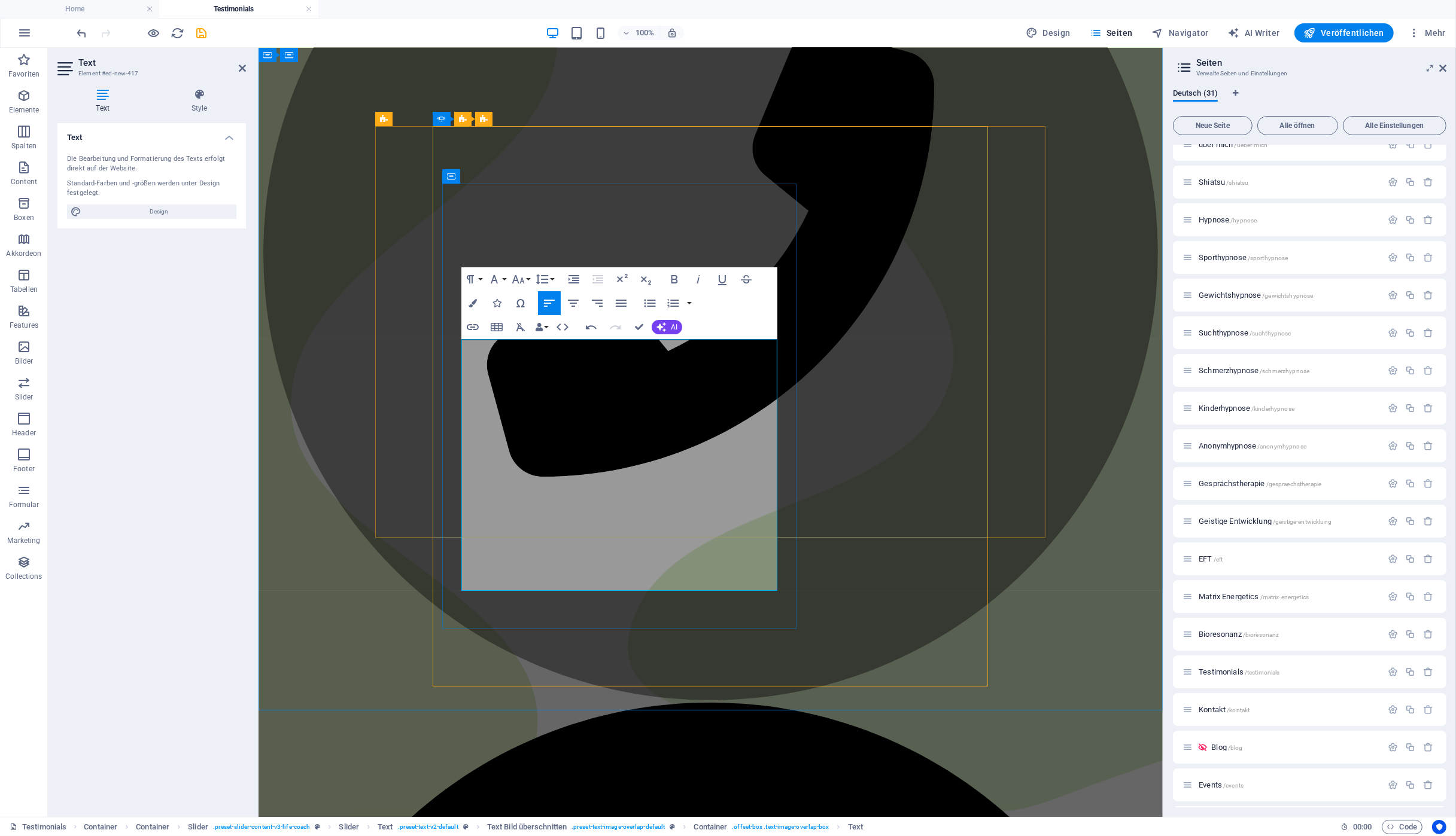
scroll to position [385, 0]
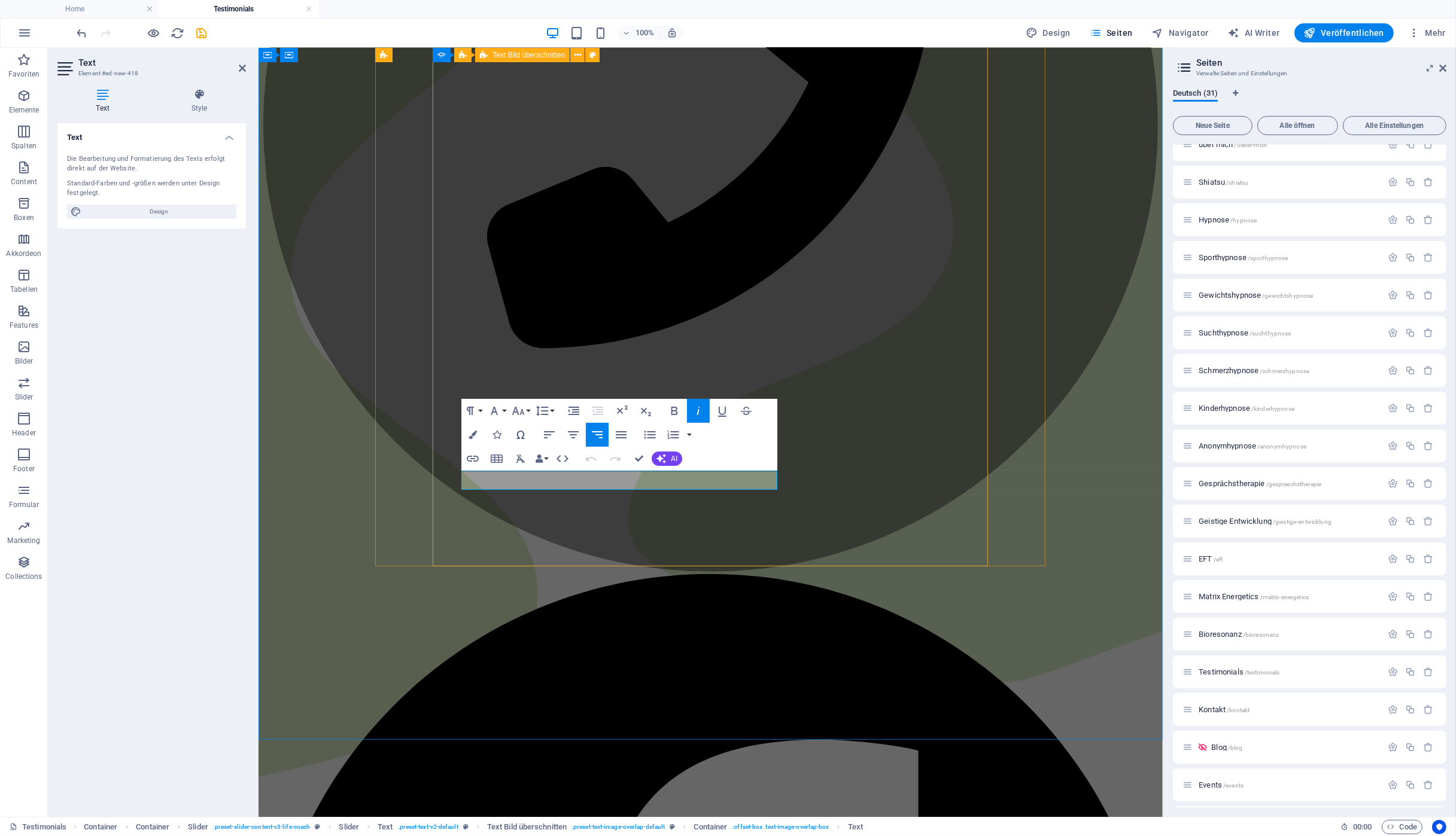
drag, startPoint x: 506, startPoint y: 482, endPoint x: 802, endPoint y: 487, distance: 296.0
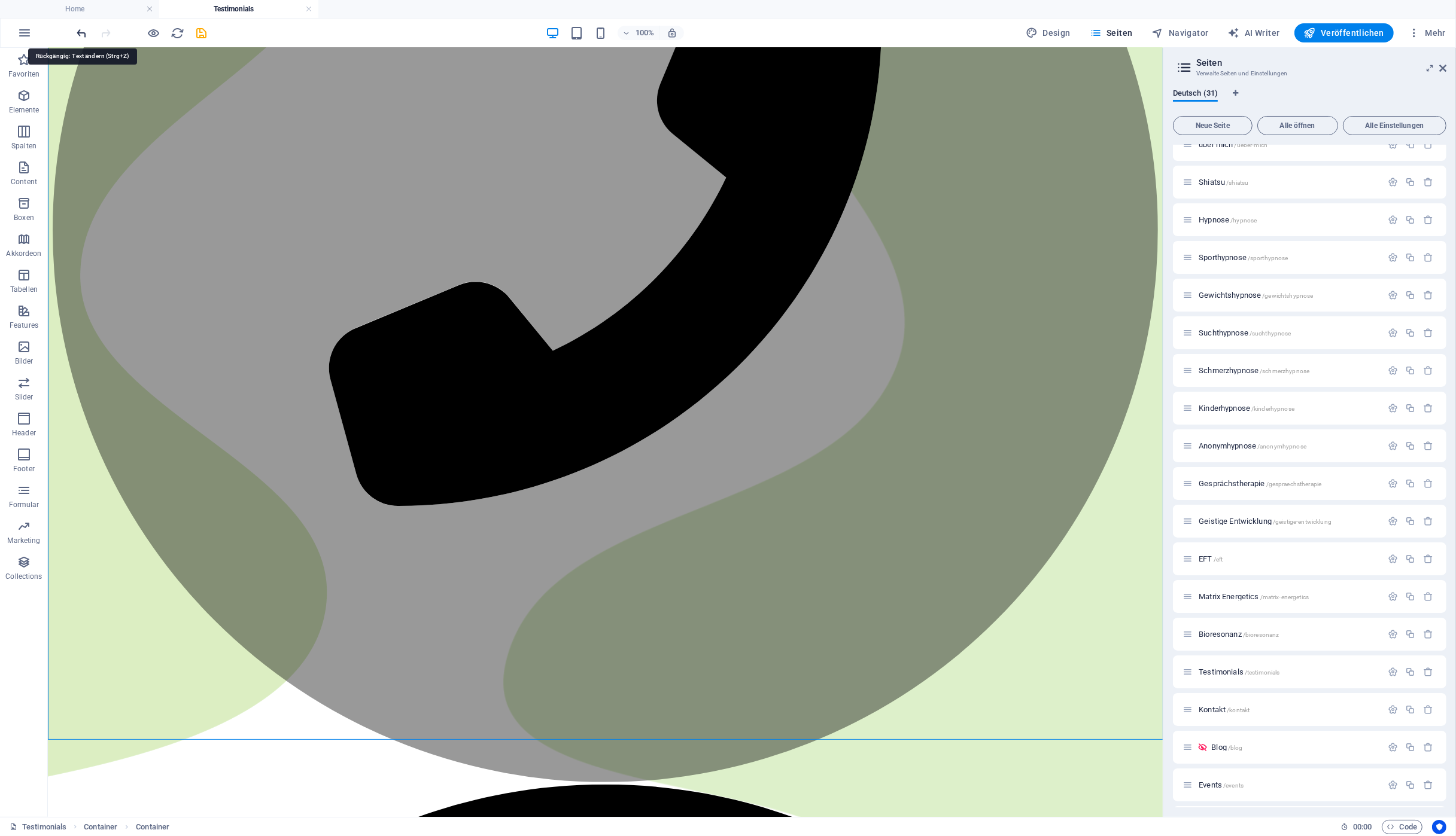
click at [87, 33] on icon "undo" at bounding box center [82, 33] width 14 height 14
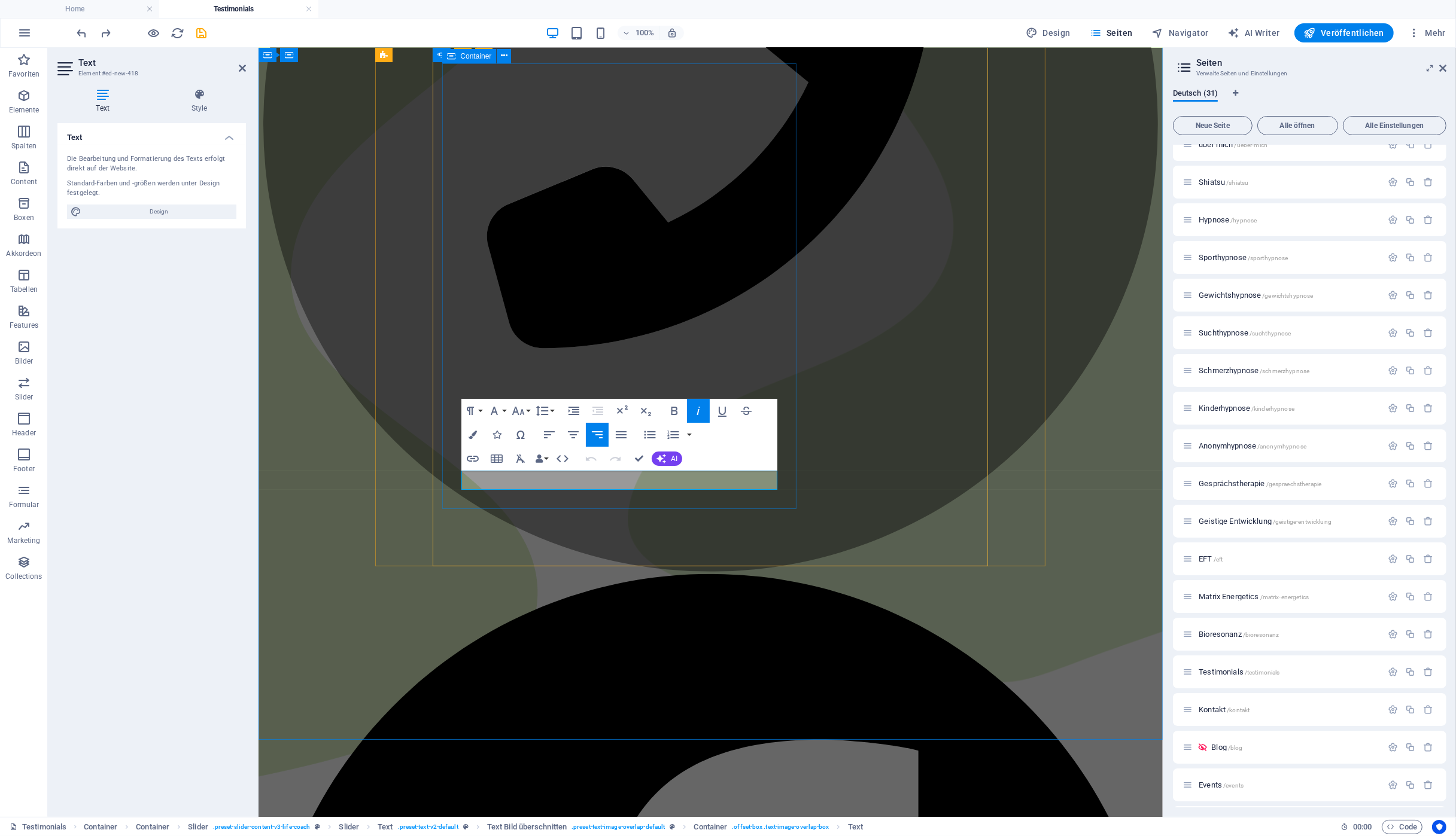
drag, startPoint x: 669, startPoint y: 481, endPoint x: 783, endPoint y: 484, distance: 114.0
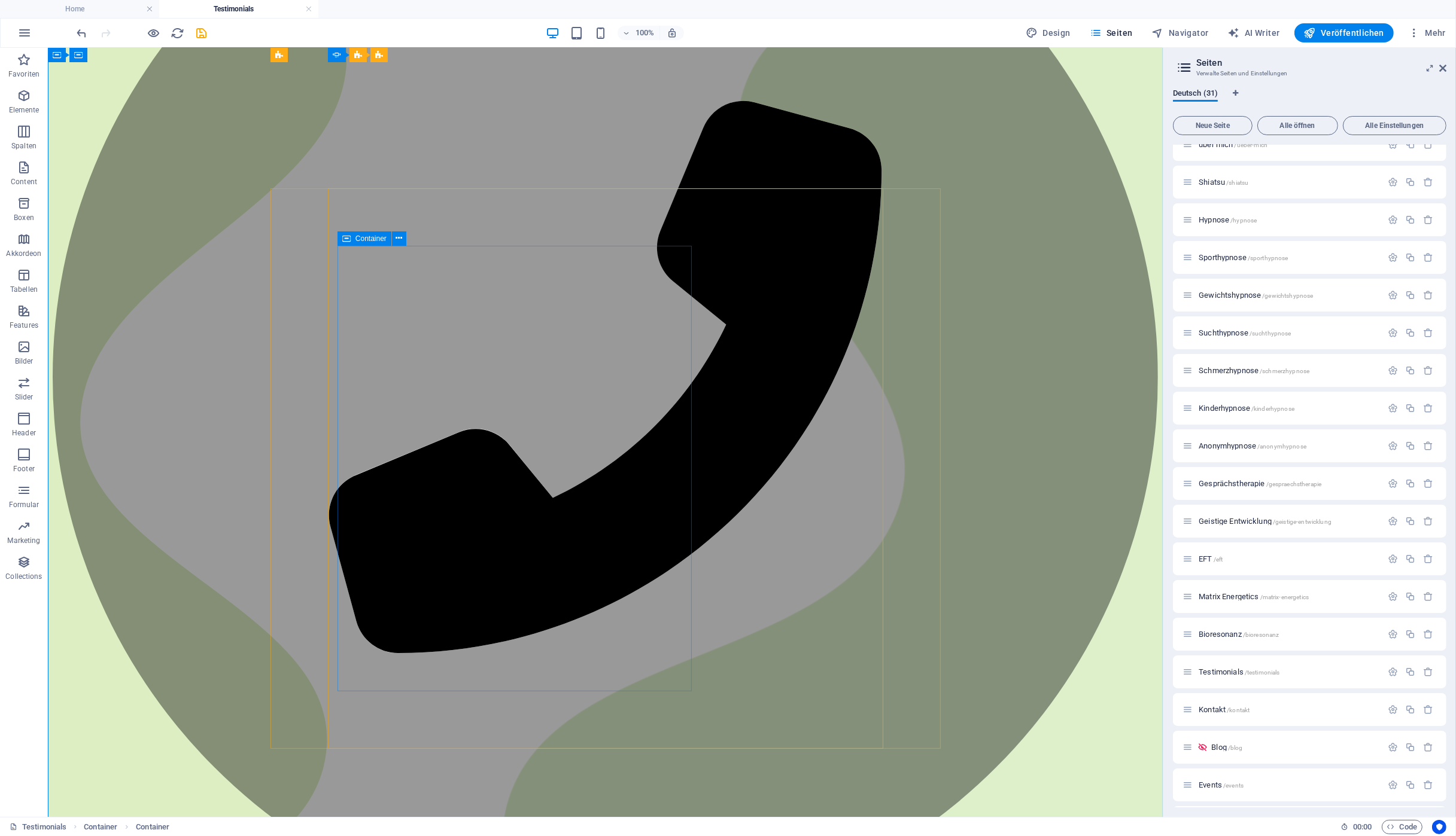
scroll to position [192, 0]
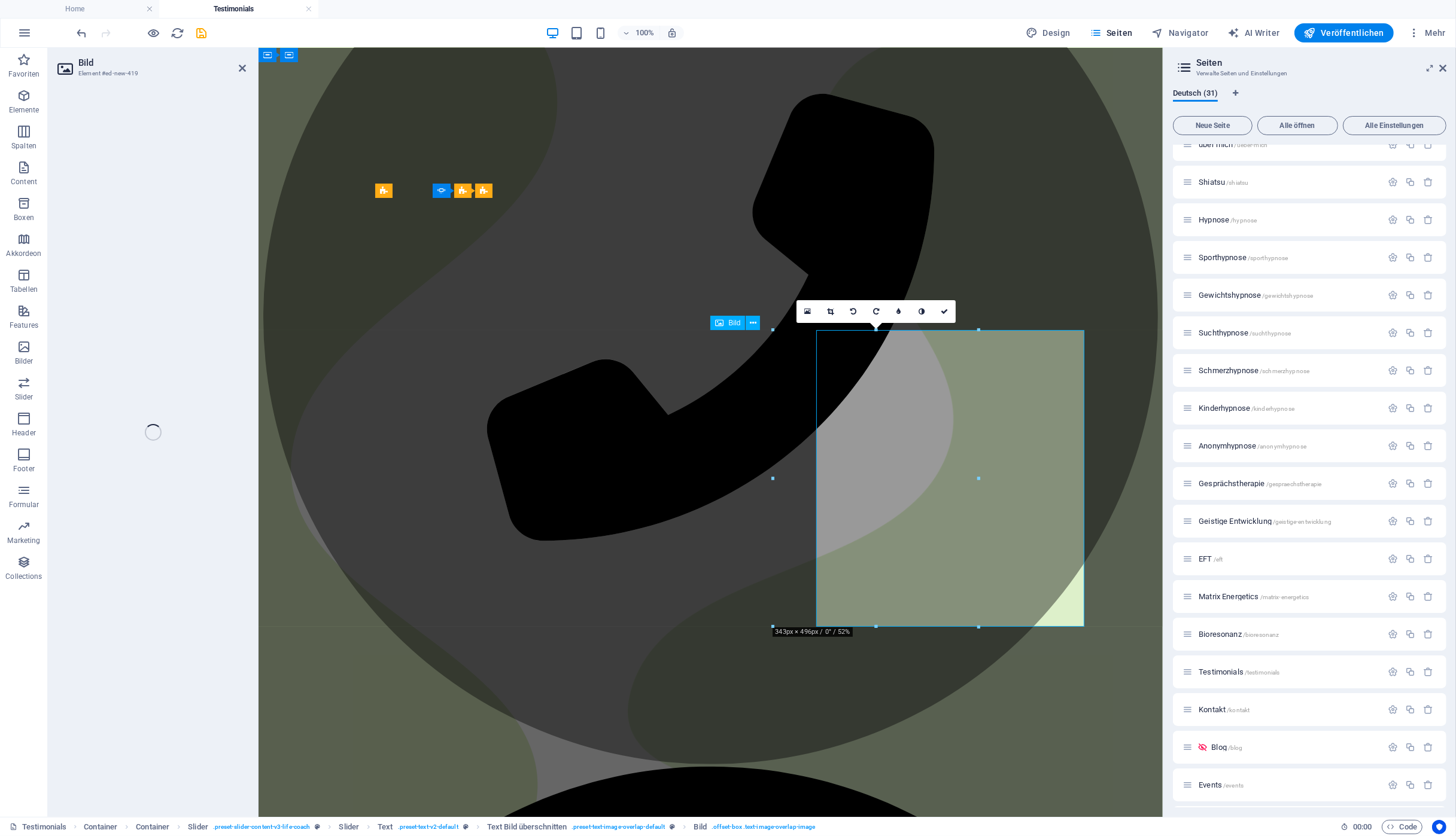
select select "px"
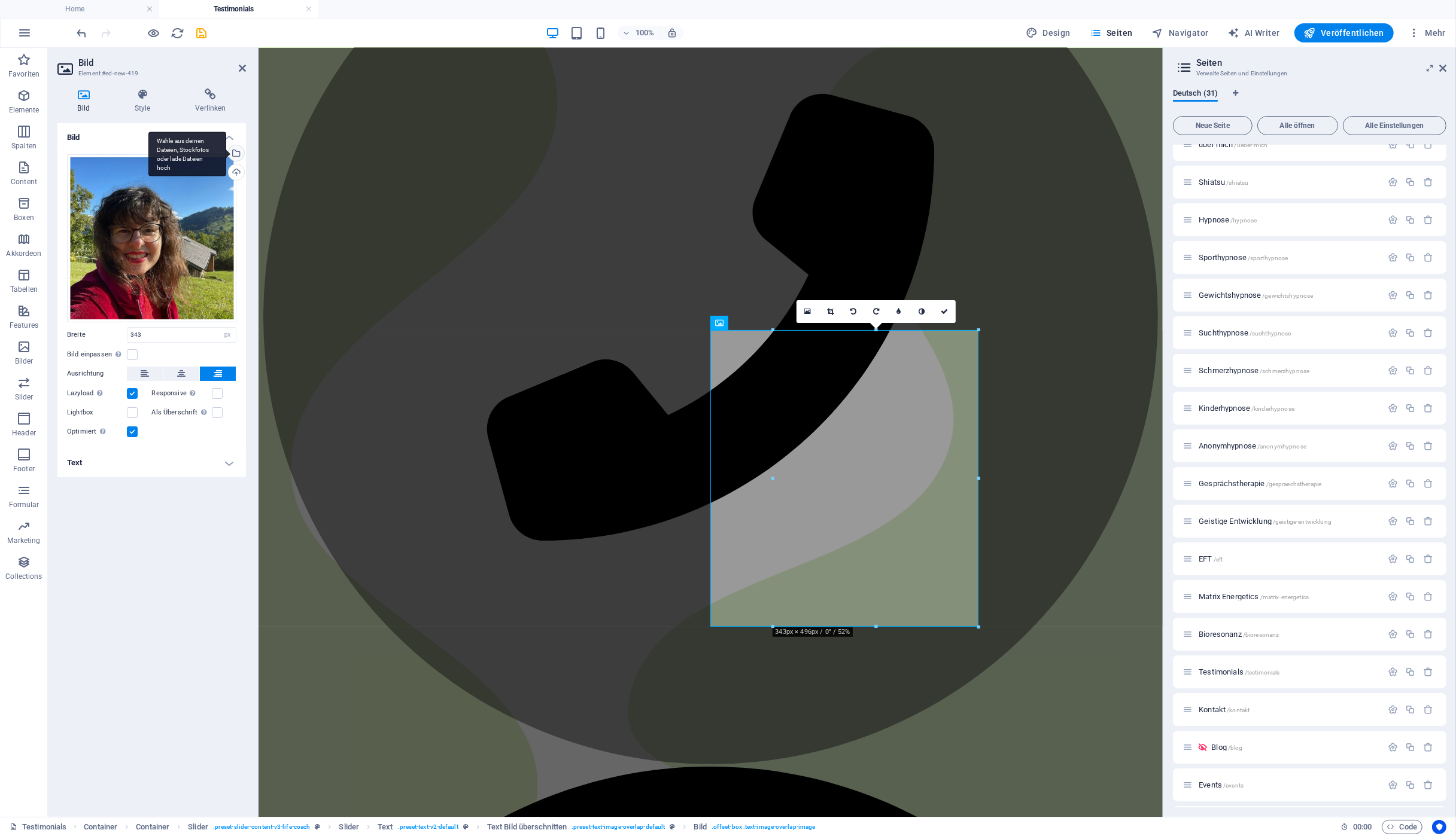
click at [236, 151] on div "Wähle aus deinen Dateien, Stockfotos oder lade Dateien hoch" at bounding box center [235, 154] width 18 height 18
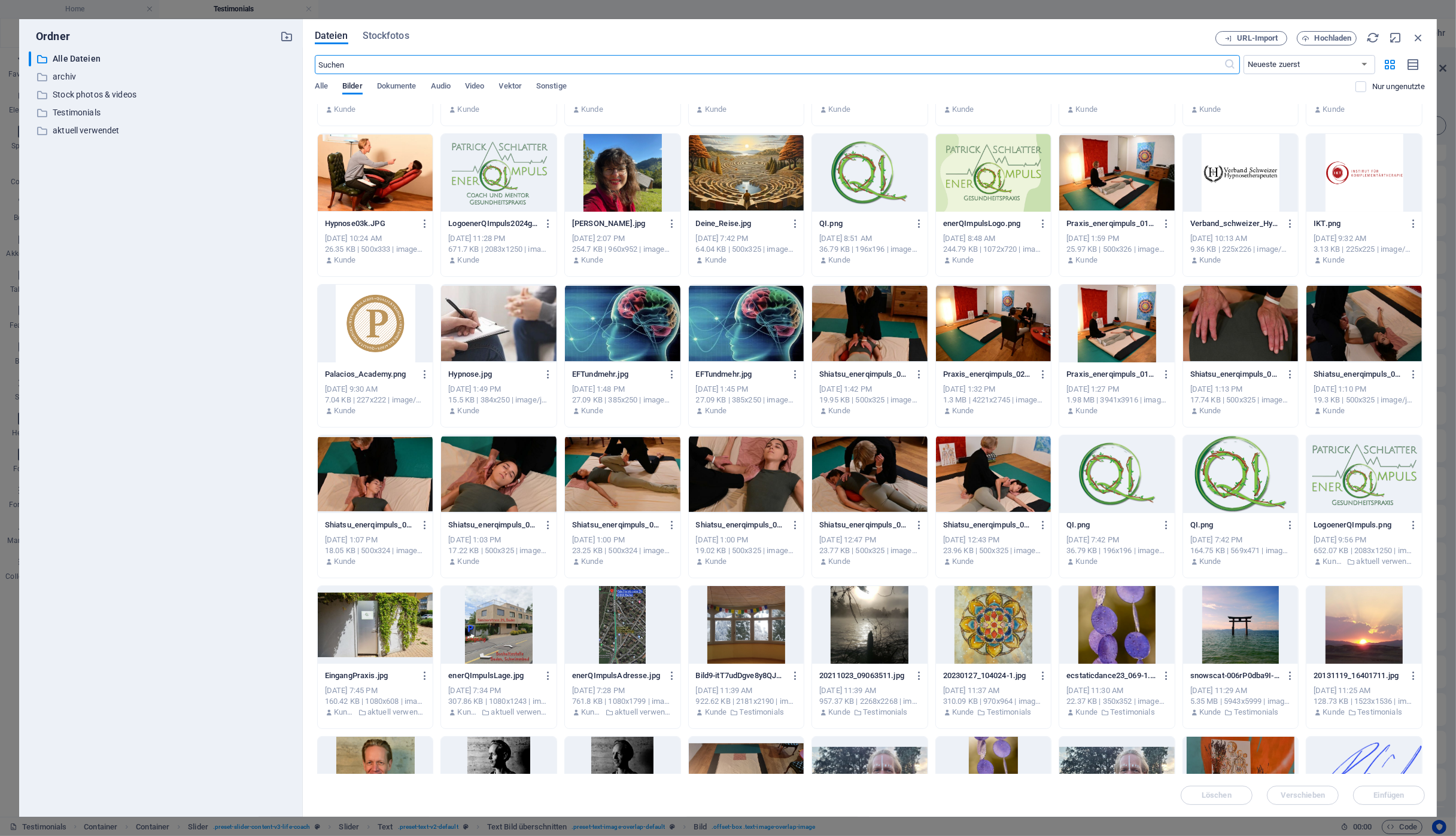
scroll to position [729, 0]
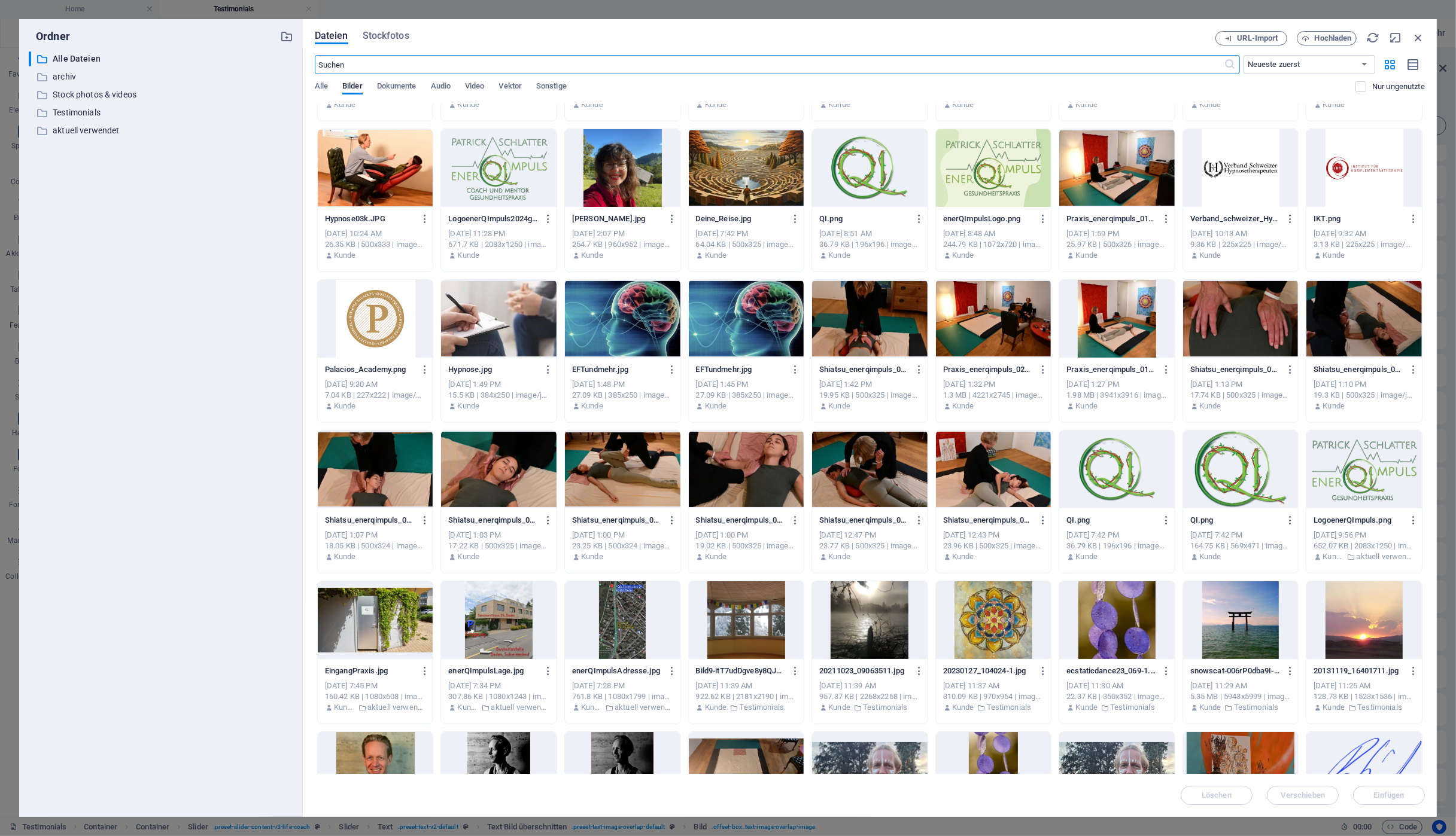
click at [1368, 638] on div at bounding box center [1364, 620] width 116 height 77
click at [1368, 638] on div "1" at bounding box center [1364, 620] width 116 height 77
click at [1368, 638] on div at bounding box center [1364, 620] width 116 height 77
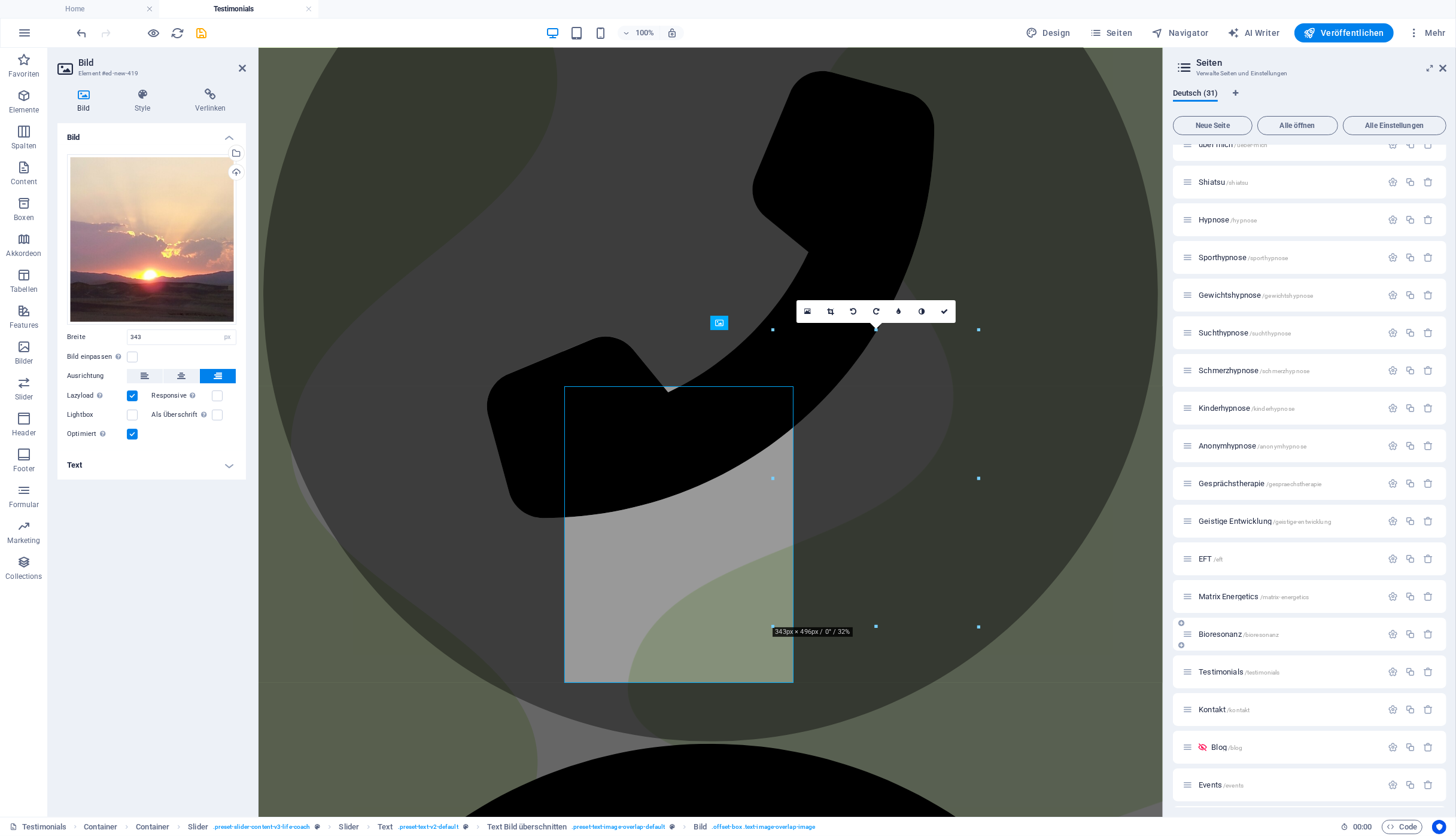
scroll to position [192, 0]
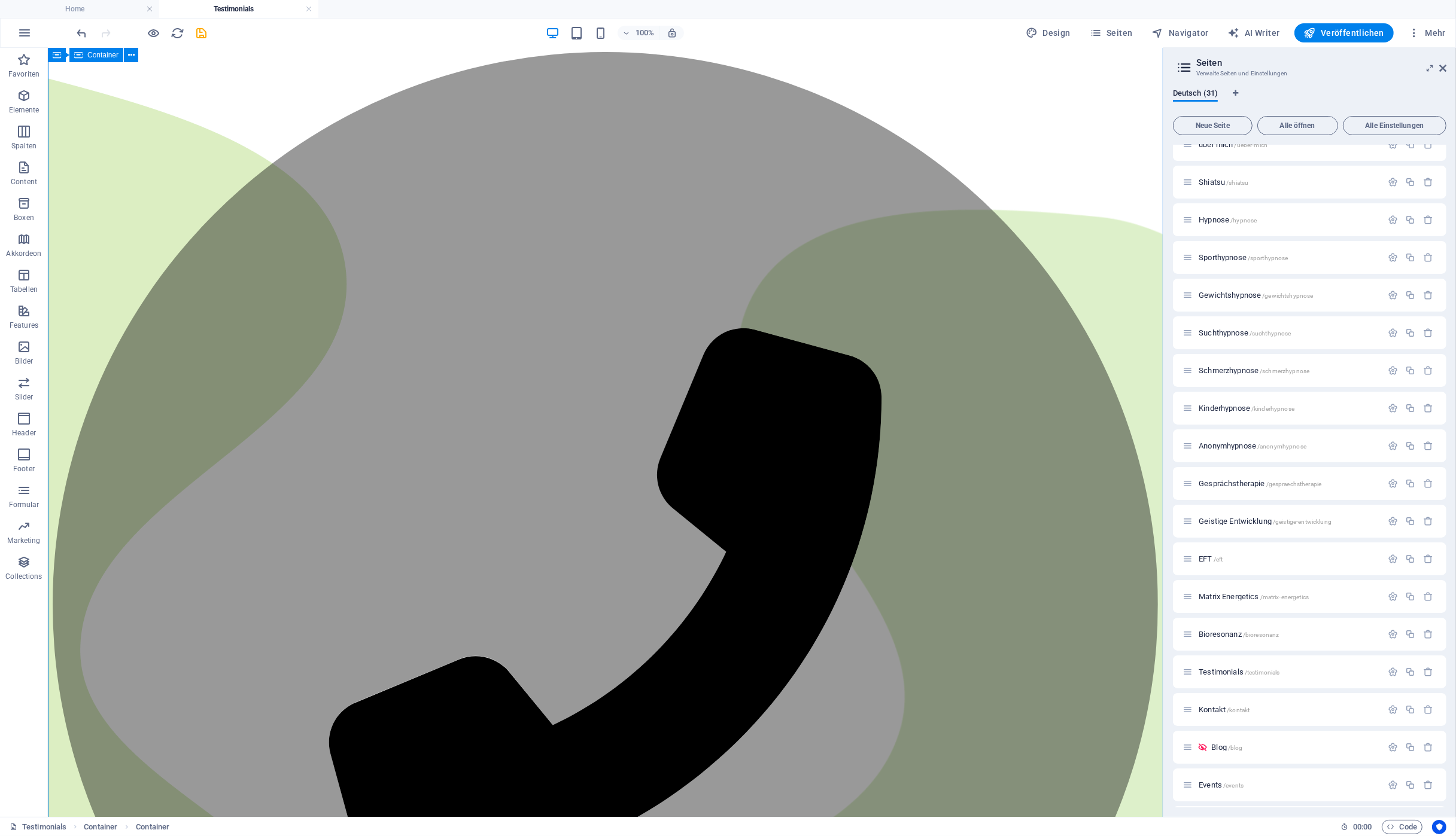
scroll to position [0, 0]
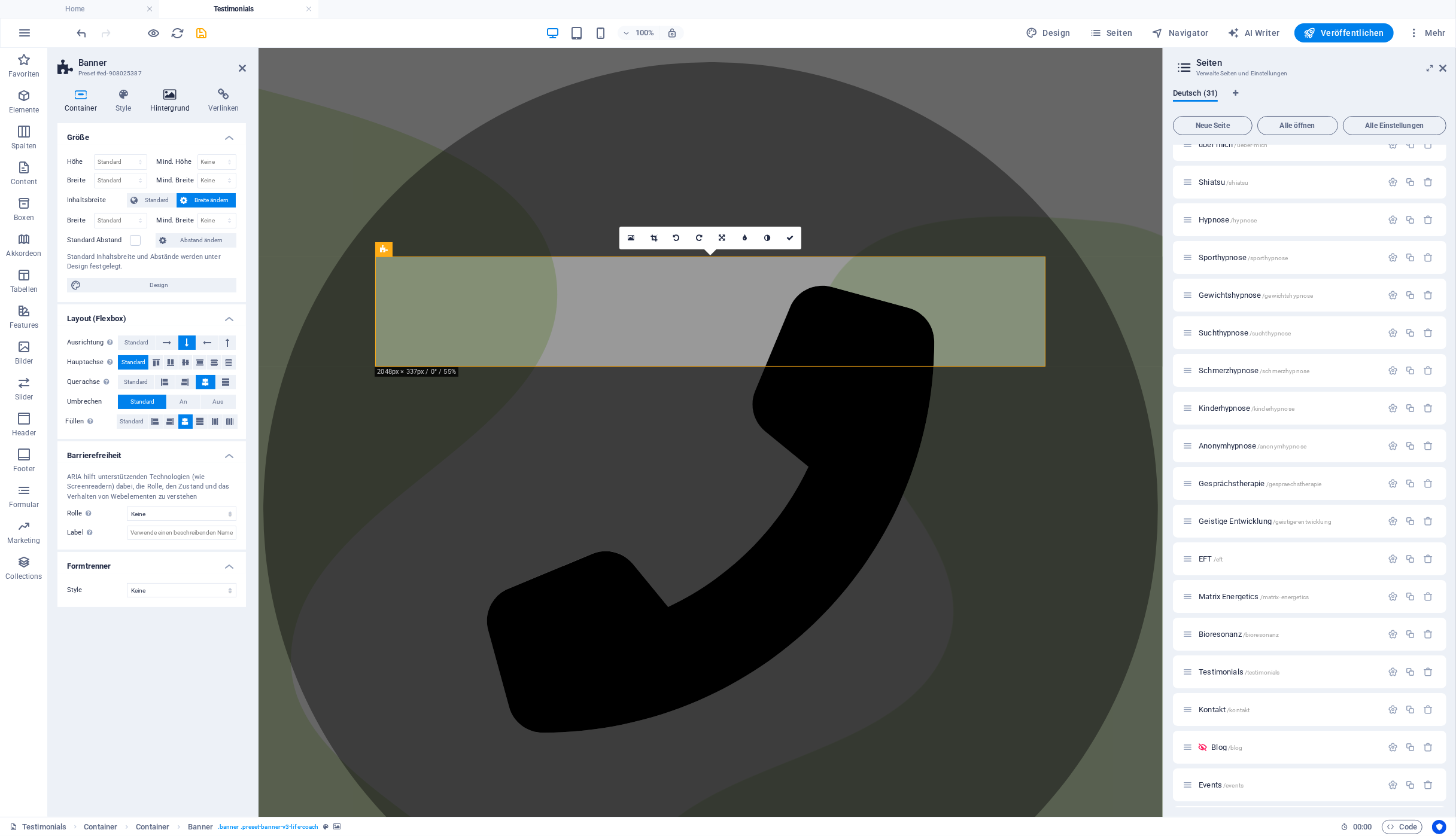
click at [176, 102] on h4 "Hintergrund" at bounding box center [173, 101] width 59 height 25
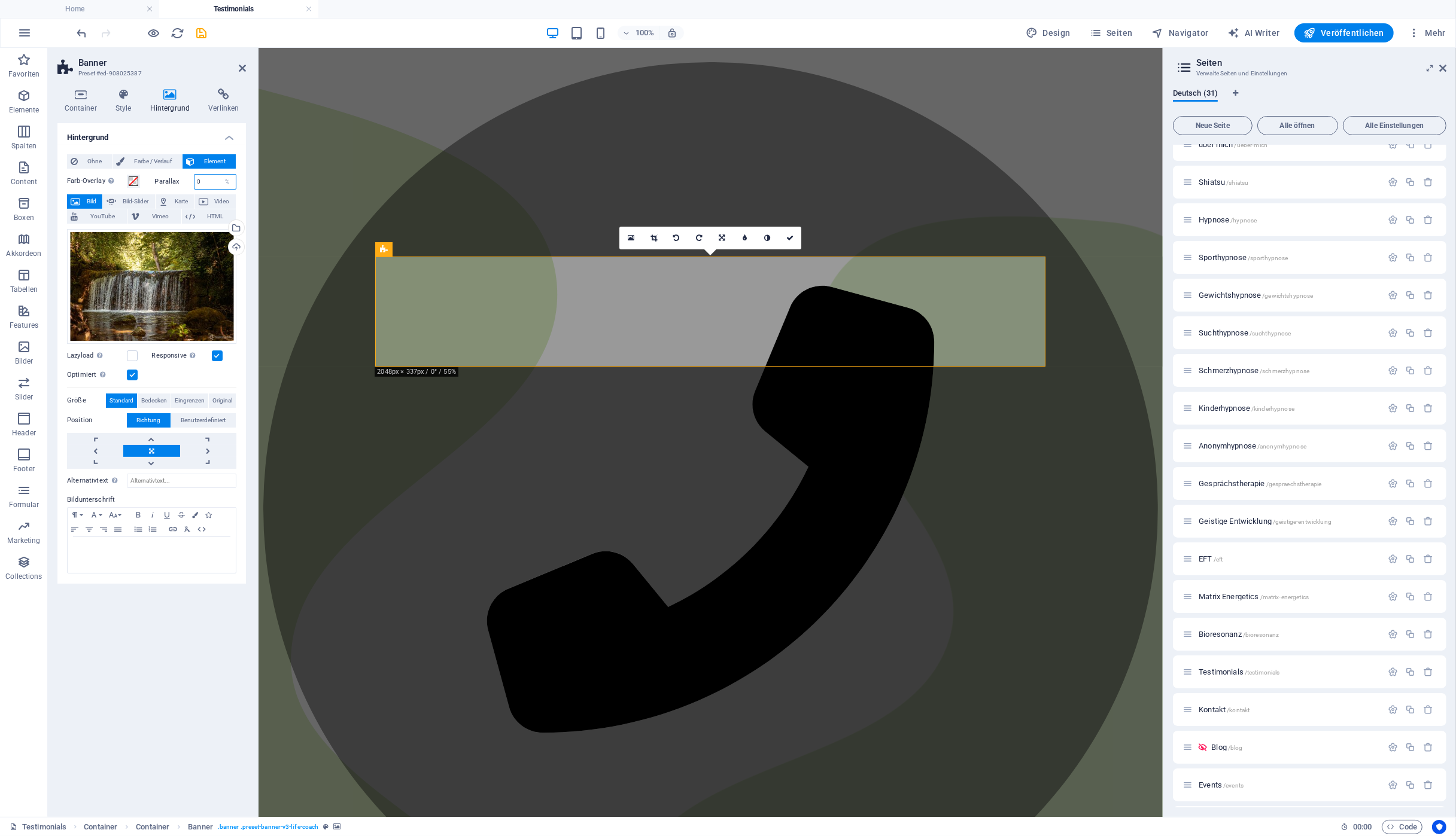
drag, startPoint x: 208, startPoint y: 182, endPoint x: 183, endPoint y: 181, distance: 25.0
click at [195, 181] on input "0" at bounding box center [215, 181] width 42 height 14
type input "30"
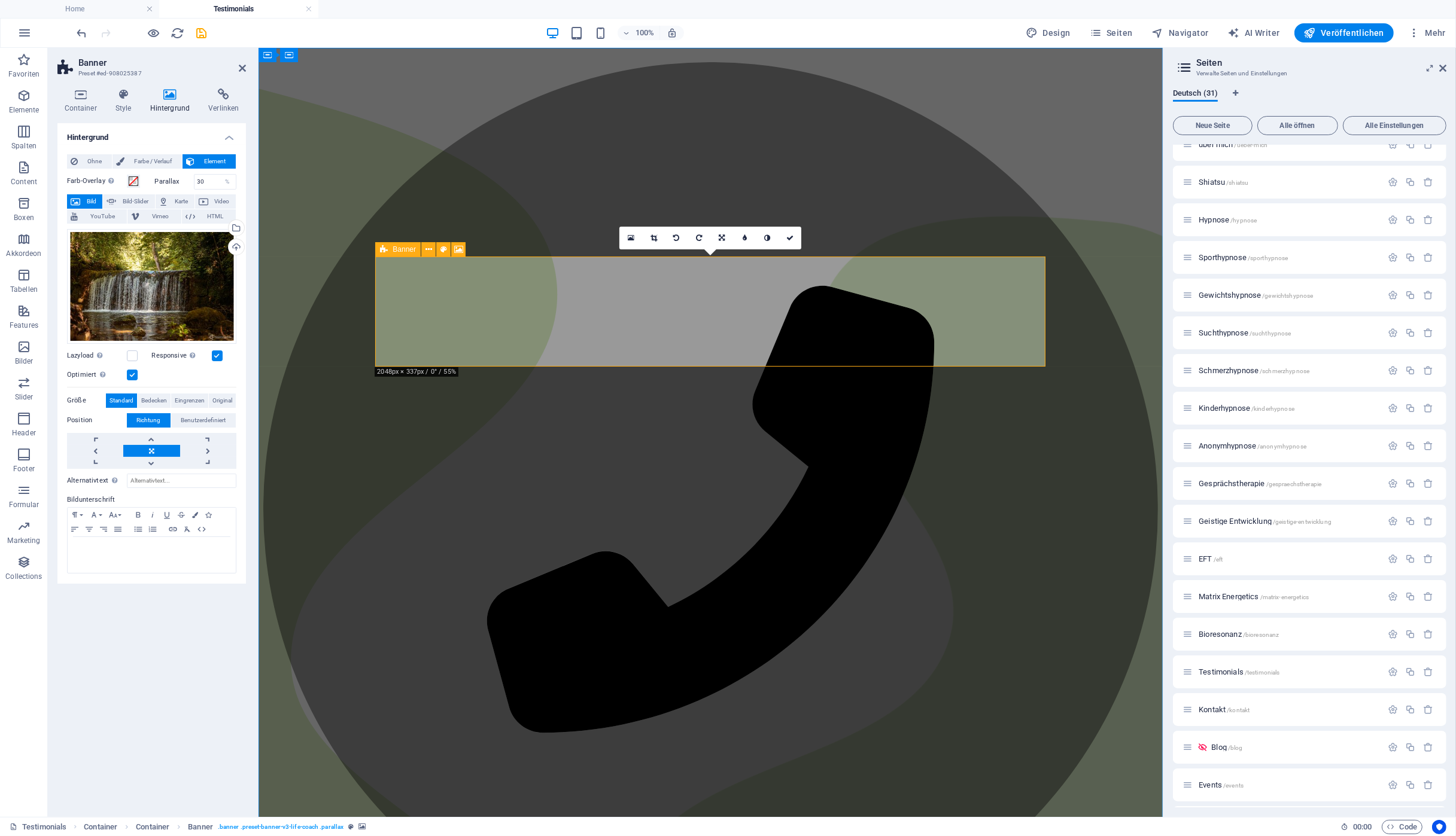
click at [392, 253] on div "Banner" at bounding box center [398, 249] width 46 height 14
click at [401, 250] on span "Banner" at bounding box center [404, 249] width 24 height 7
click at [125, 97] on icon at bounding box center [123, 94] width 30 height 12
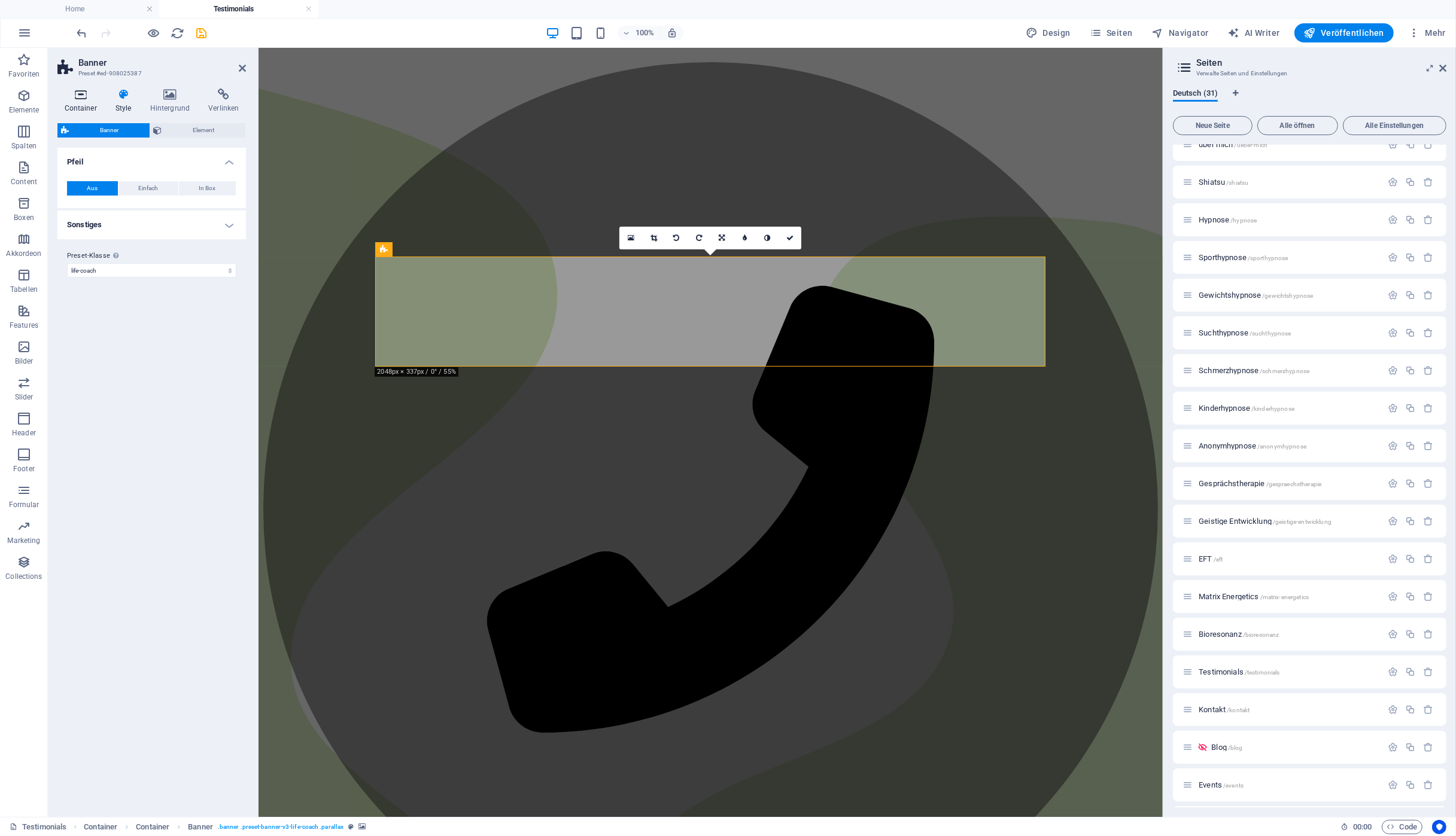
click at [86, 99] on icon at bounding box center [80, 94] width 46 height 12
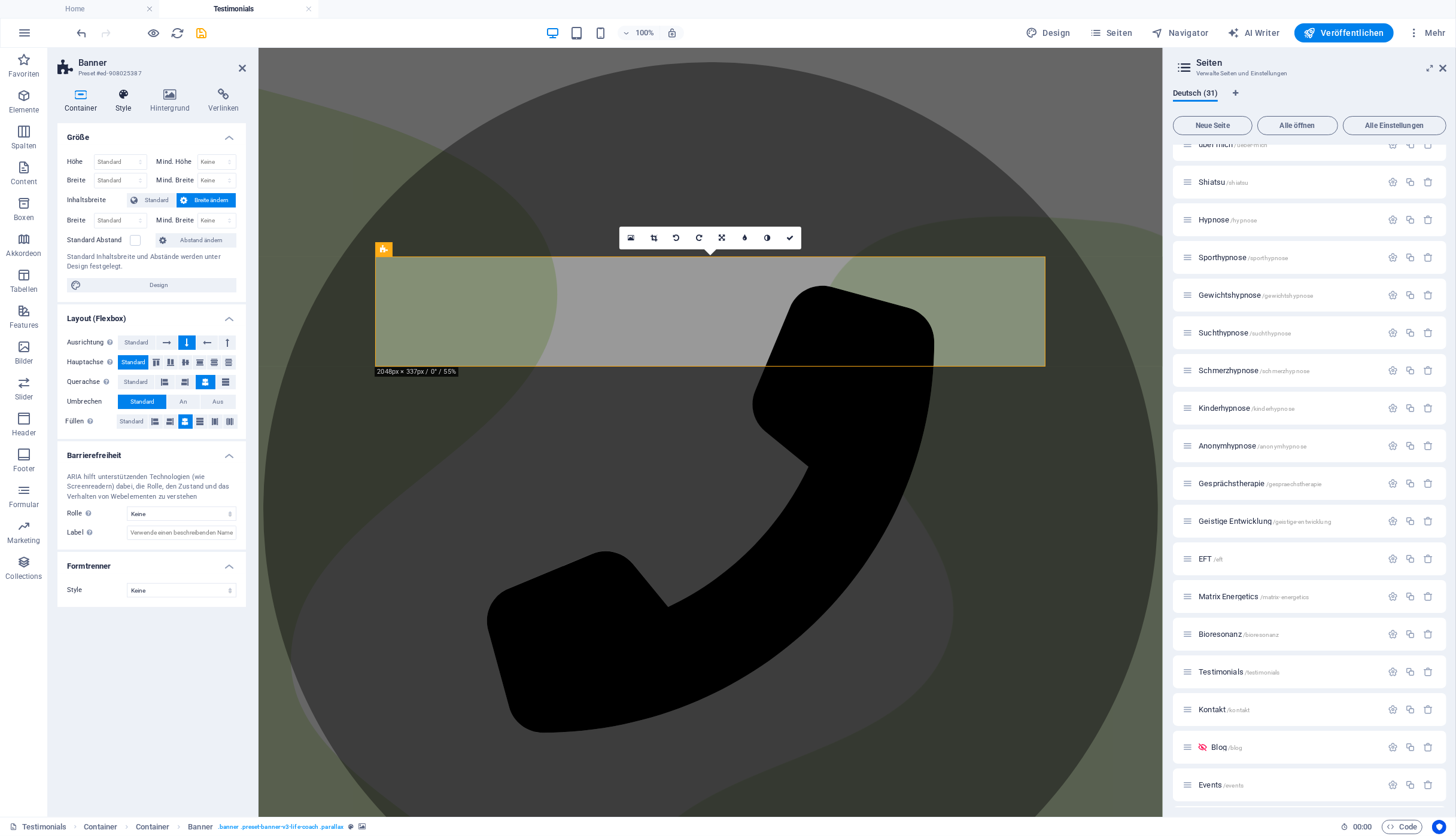
click at [125, 101] on h4 "Style" at bounding box center [125, 101] width 35 height 25
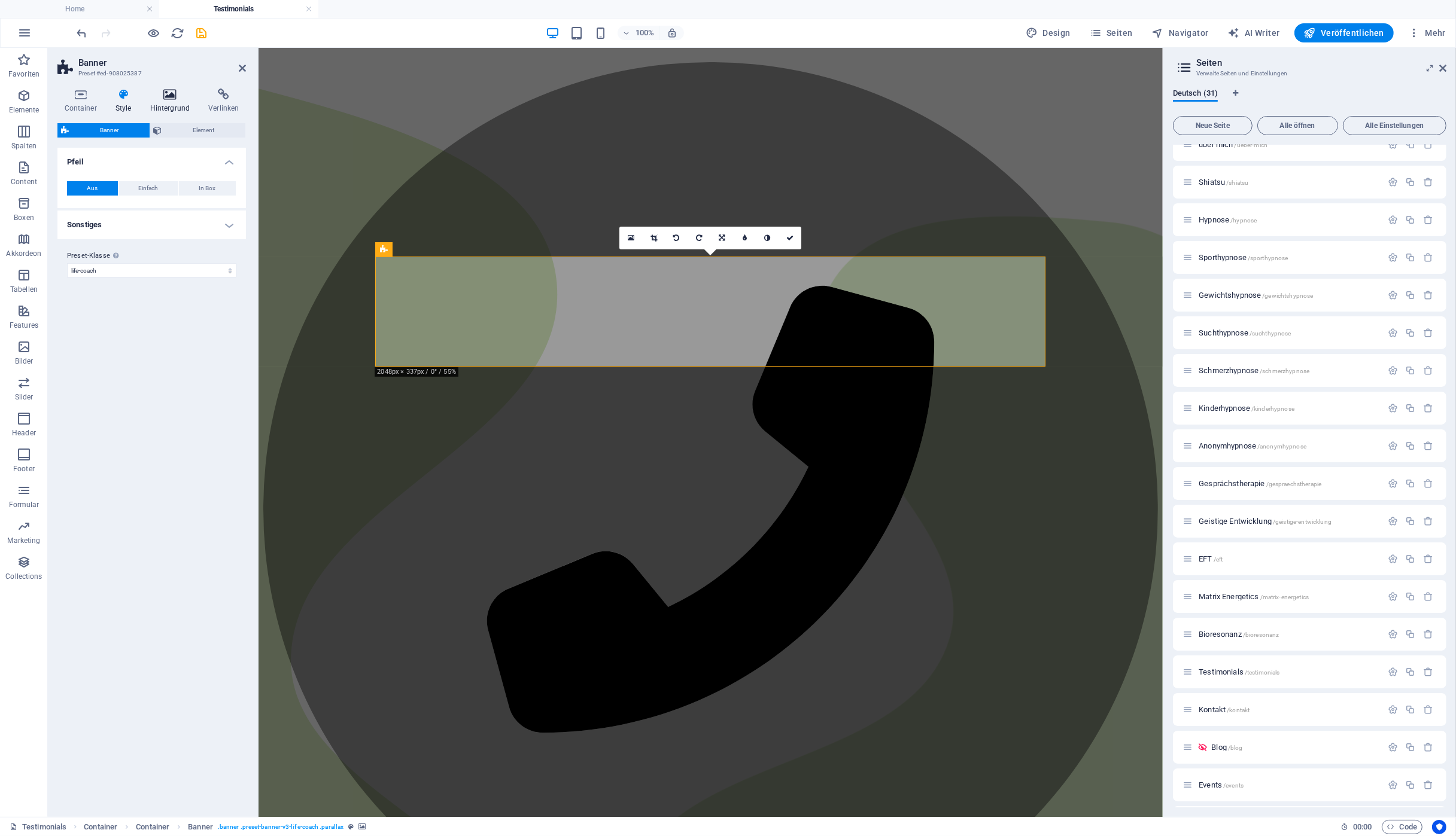
click at [176, 100] on icon at bounding box center [170, 94] width 54 height 12
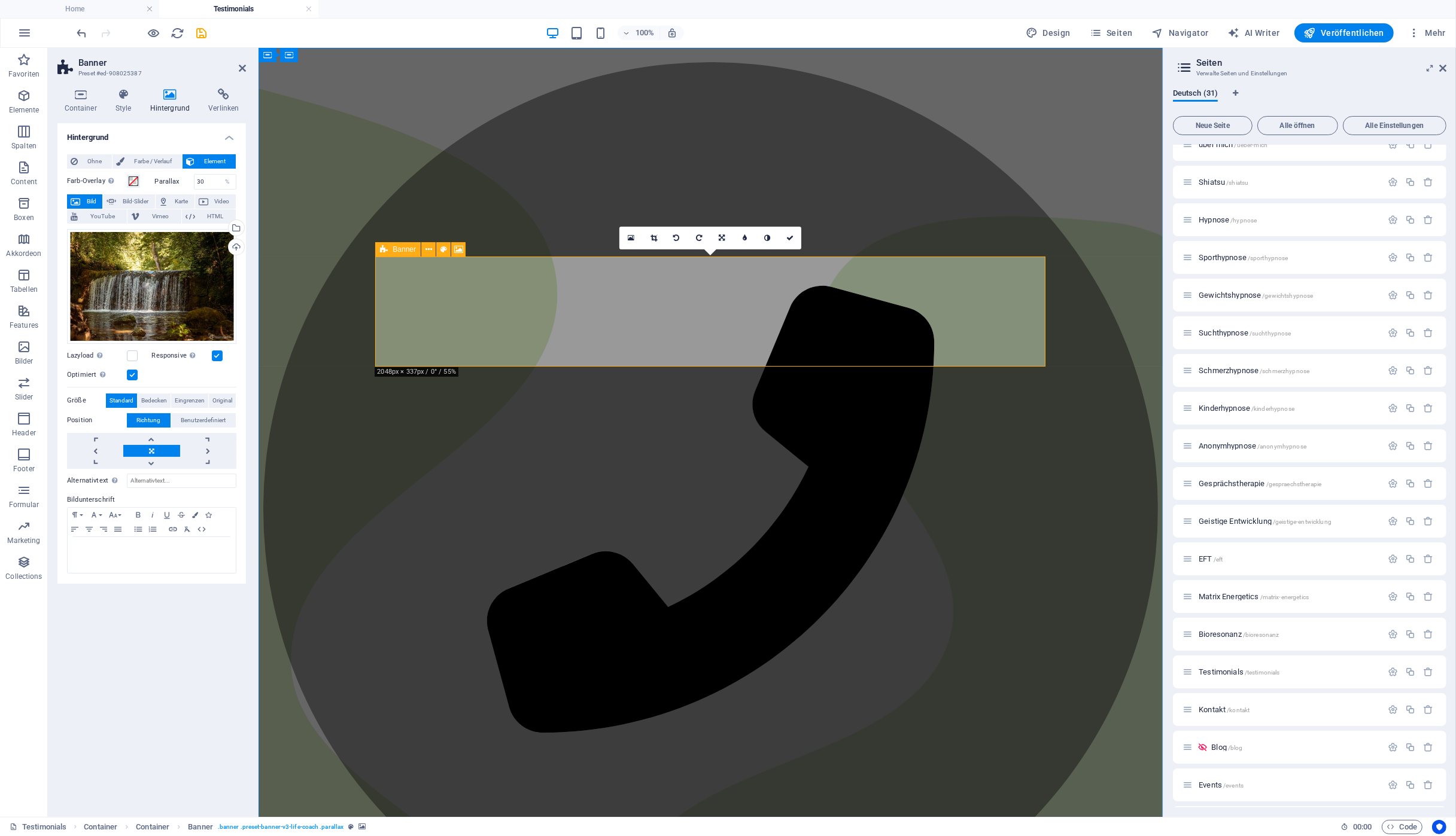
click at [406, 248] on span "Banner" at bounding box center [404, 249] width 24 height 7
click at [125, 98] on icon at bounding box center [123, 94] width 30 height 12
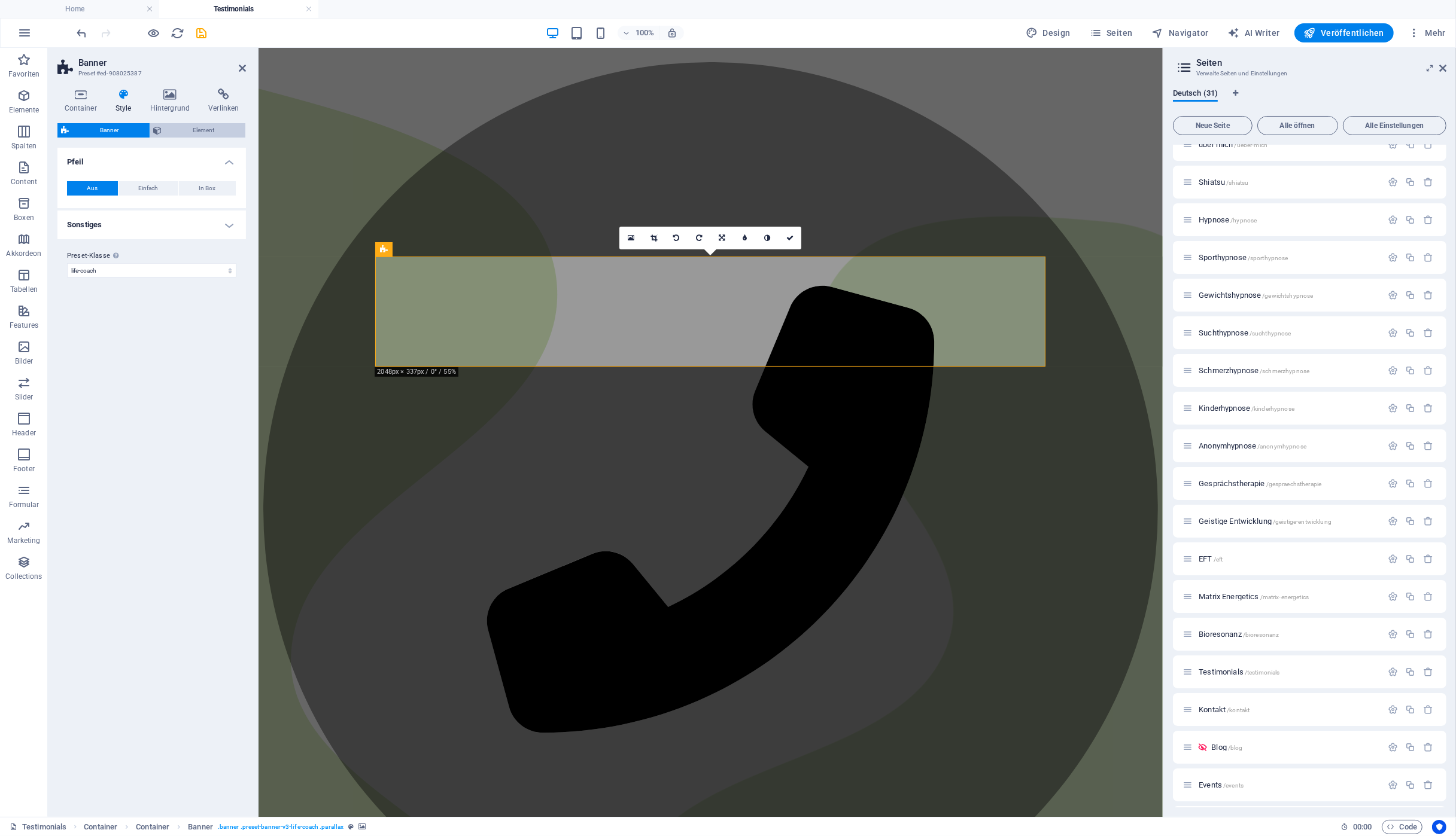
click at [187, 131] on span "Element" at bounding box center [204, 130] width 77 height 14
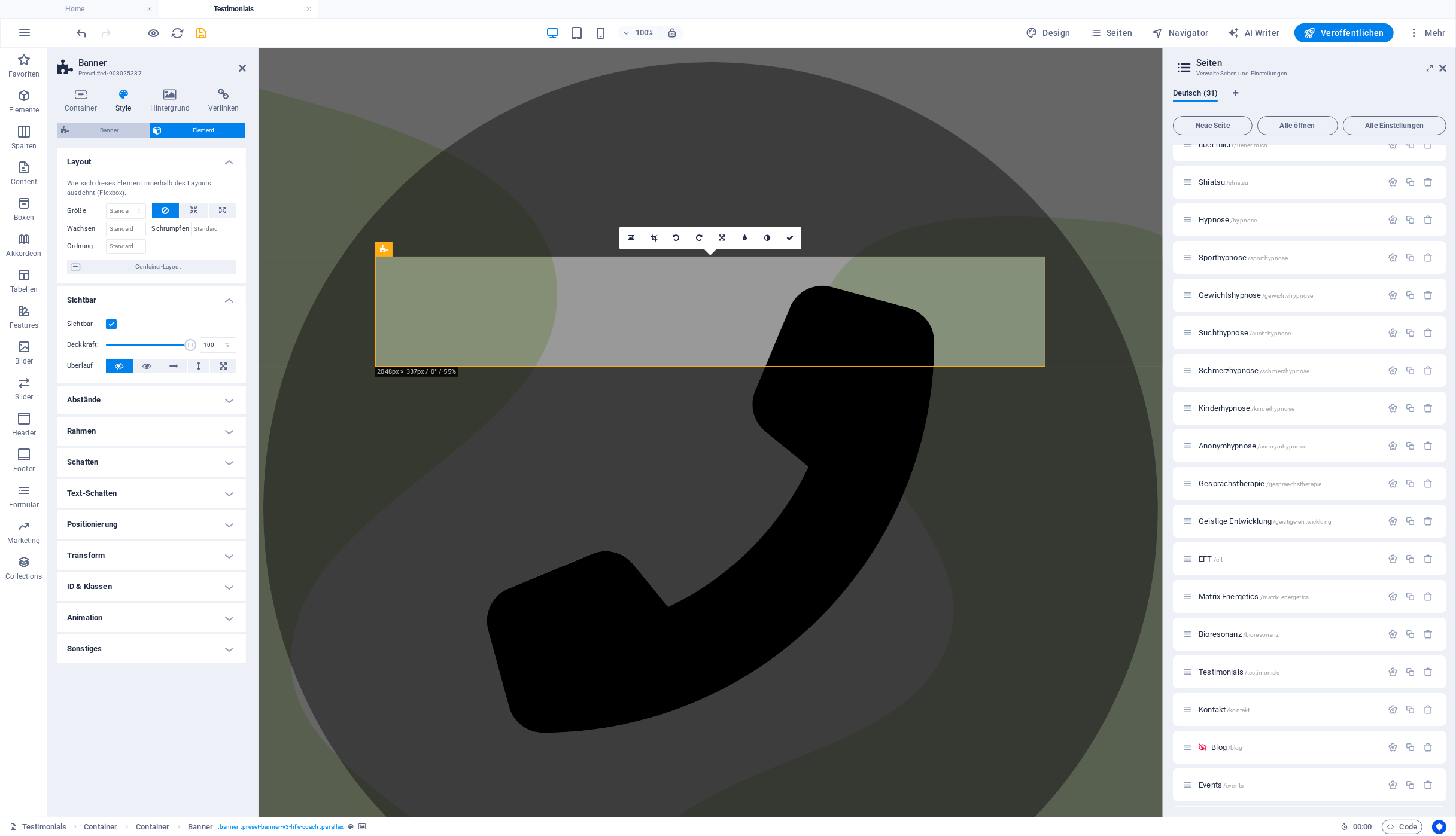
click at [118, 133] on span "Banner" at bounding box center [109, 130] width 74 height 14
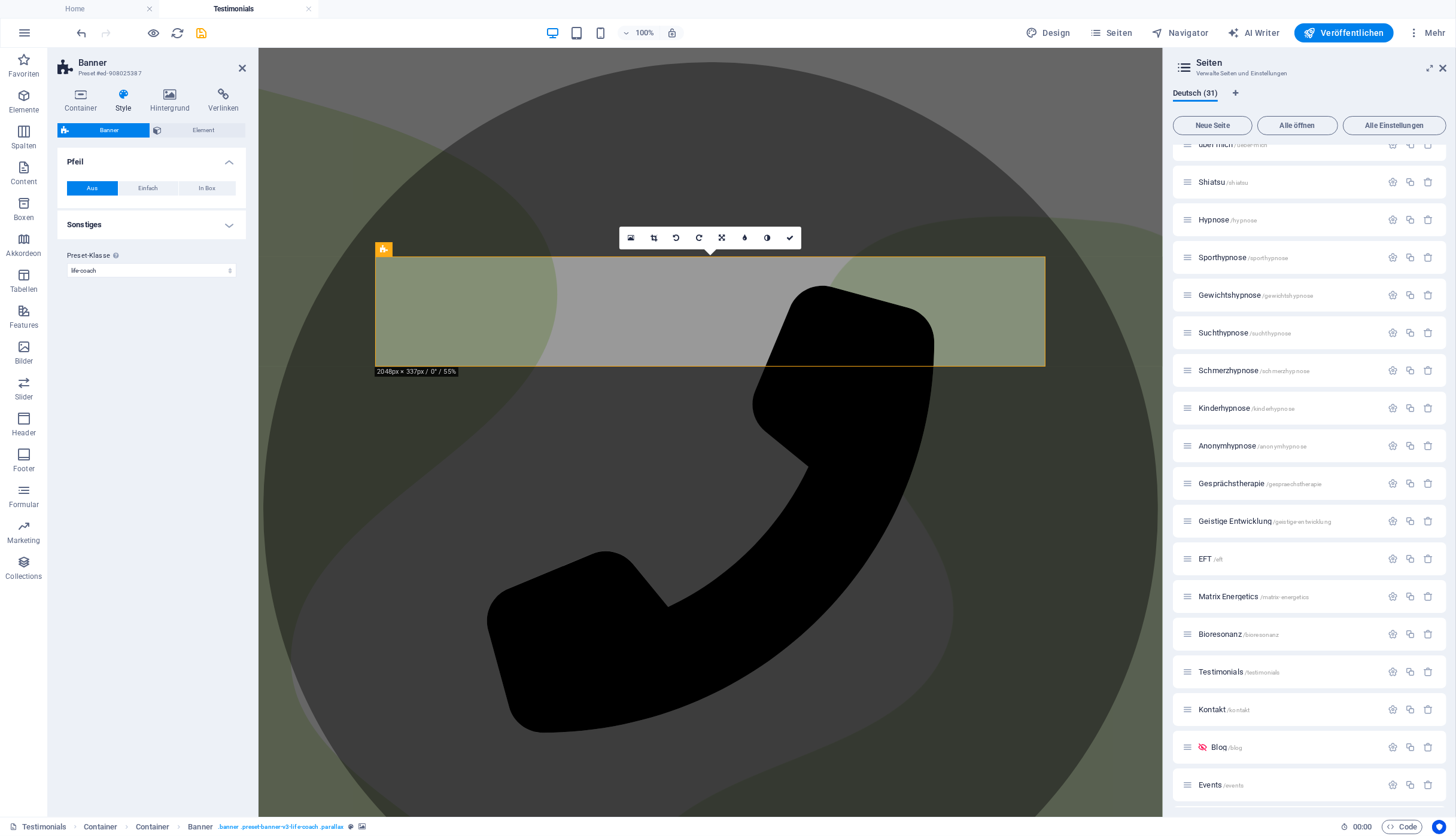
click at [125, 228] on h4 "Sonstiges" at bounding box center [152, 225] width 189 height 29
click at [186, 127] on span "Element" at bounding box center [204, 130] width 77 height 14
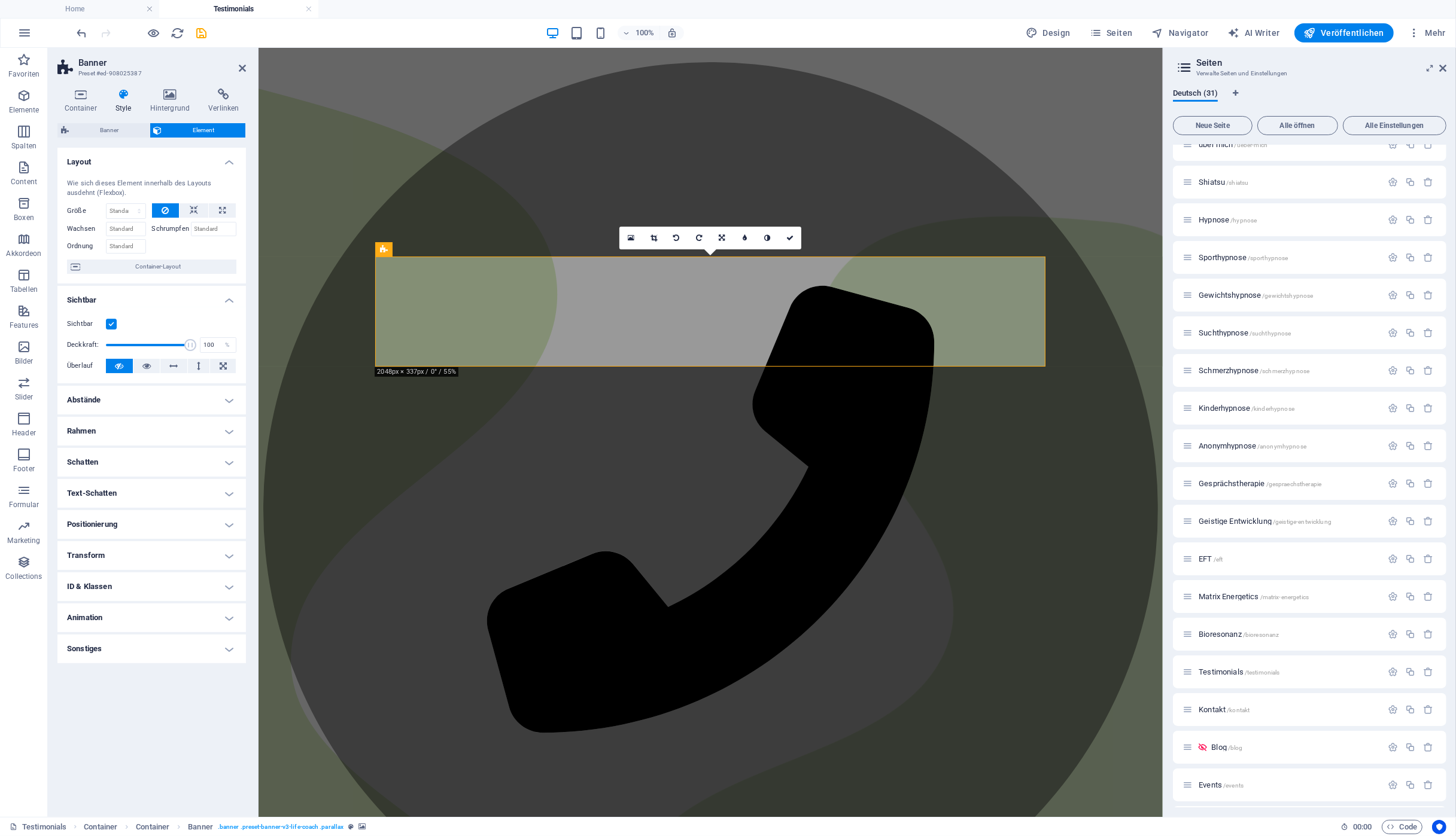
click at [153, 520] on h4 "Positionierung" at bounding box center [152, 524] width 189 height 29
click at [153, 520] on h4 "Positionierung" at bounding box center [152, 520] width 189 height 21
click at [150, 432] on h4 "Rahmen" at bounding box center [152, 431] width 189 height 29
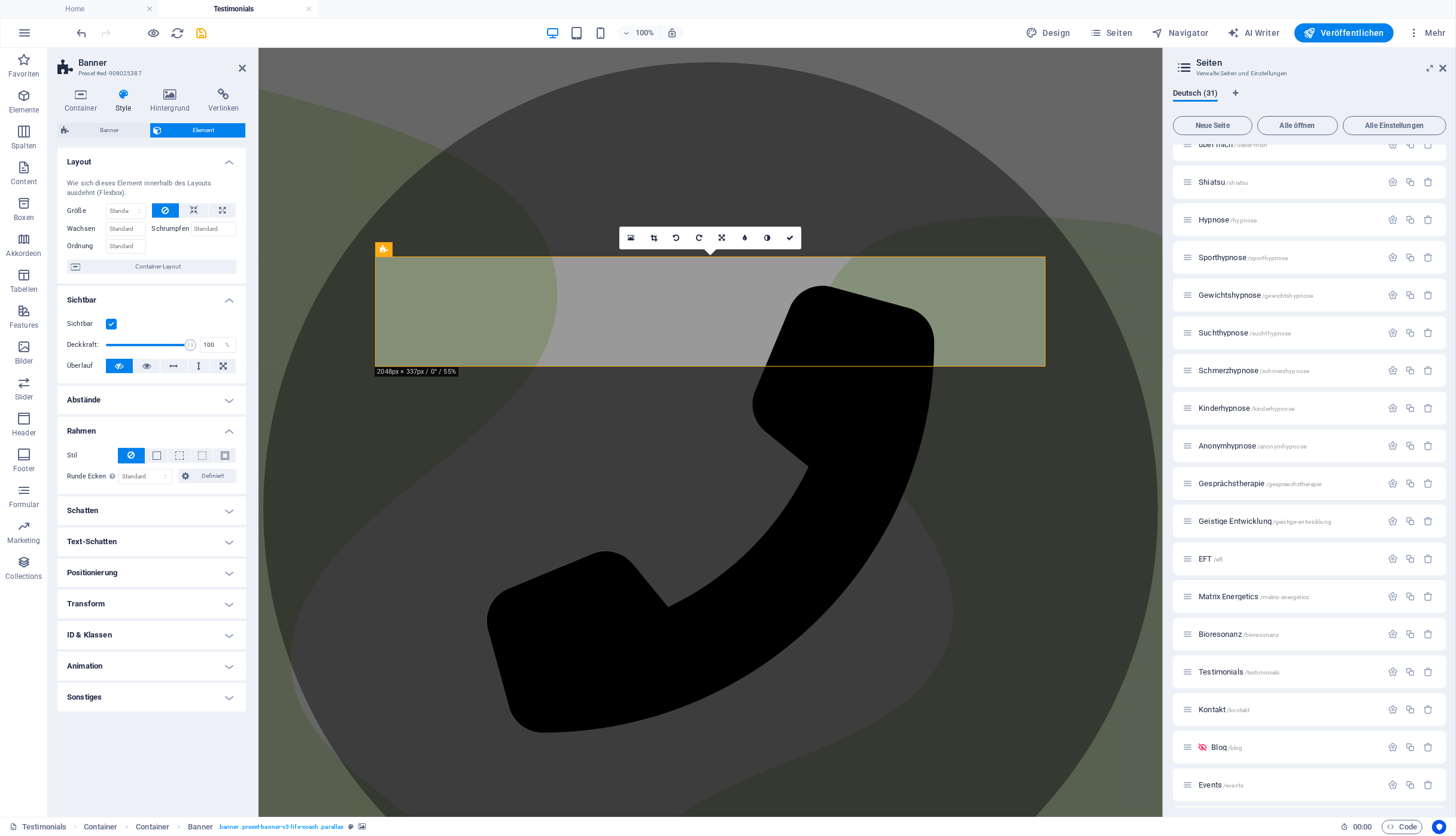
click at [150, 432] on h4 "Rahmen" at bounding box center [152, 427] width 189 height 21
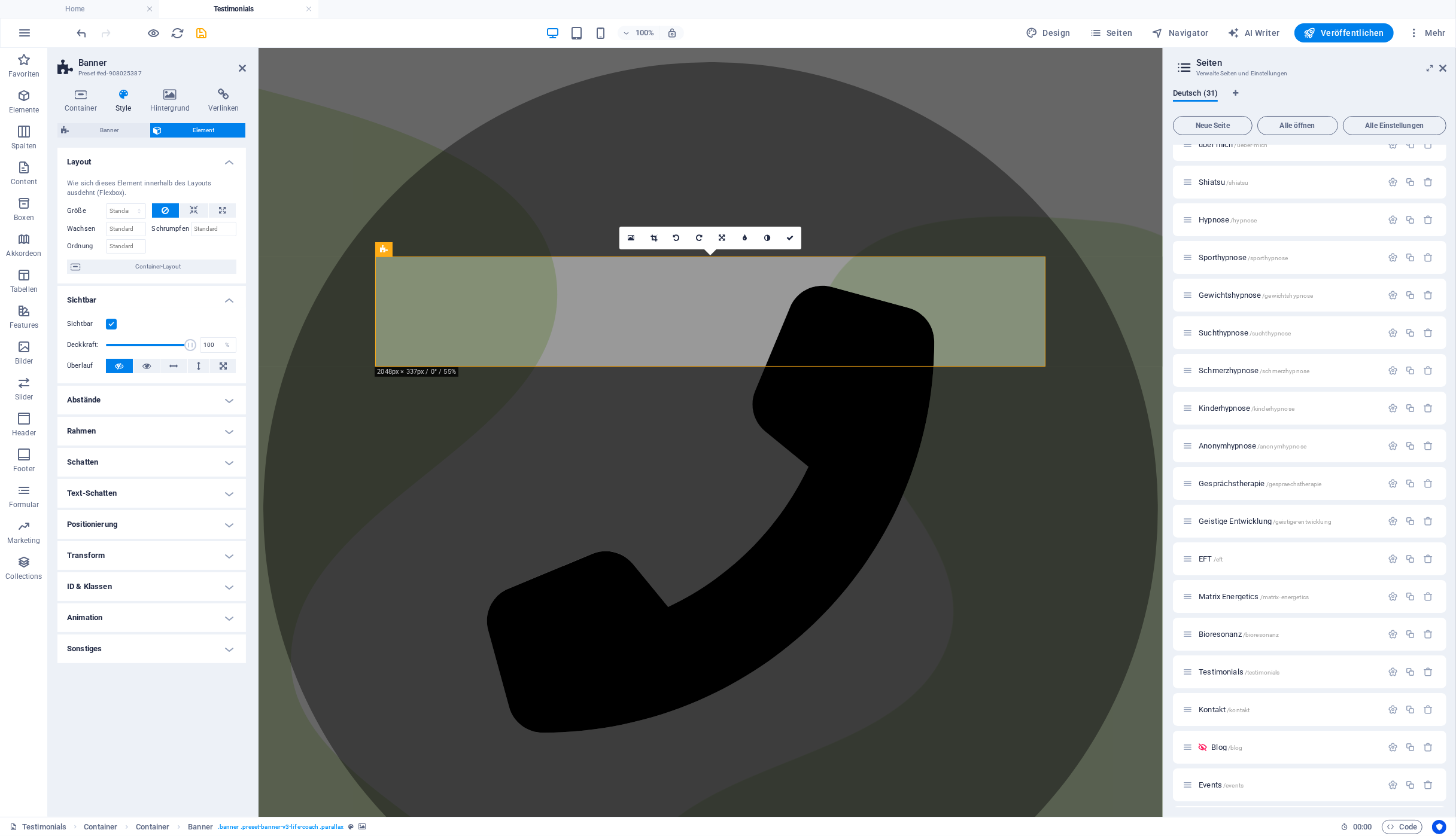
click at [167, 404] on h4 "Abstände" at bounding box center [152, 400] width 189 height 29
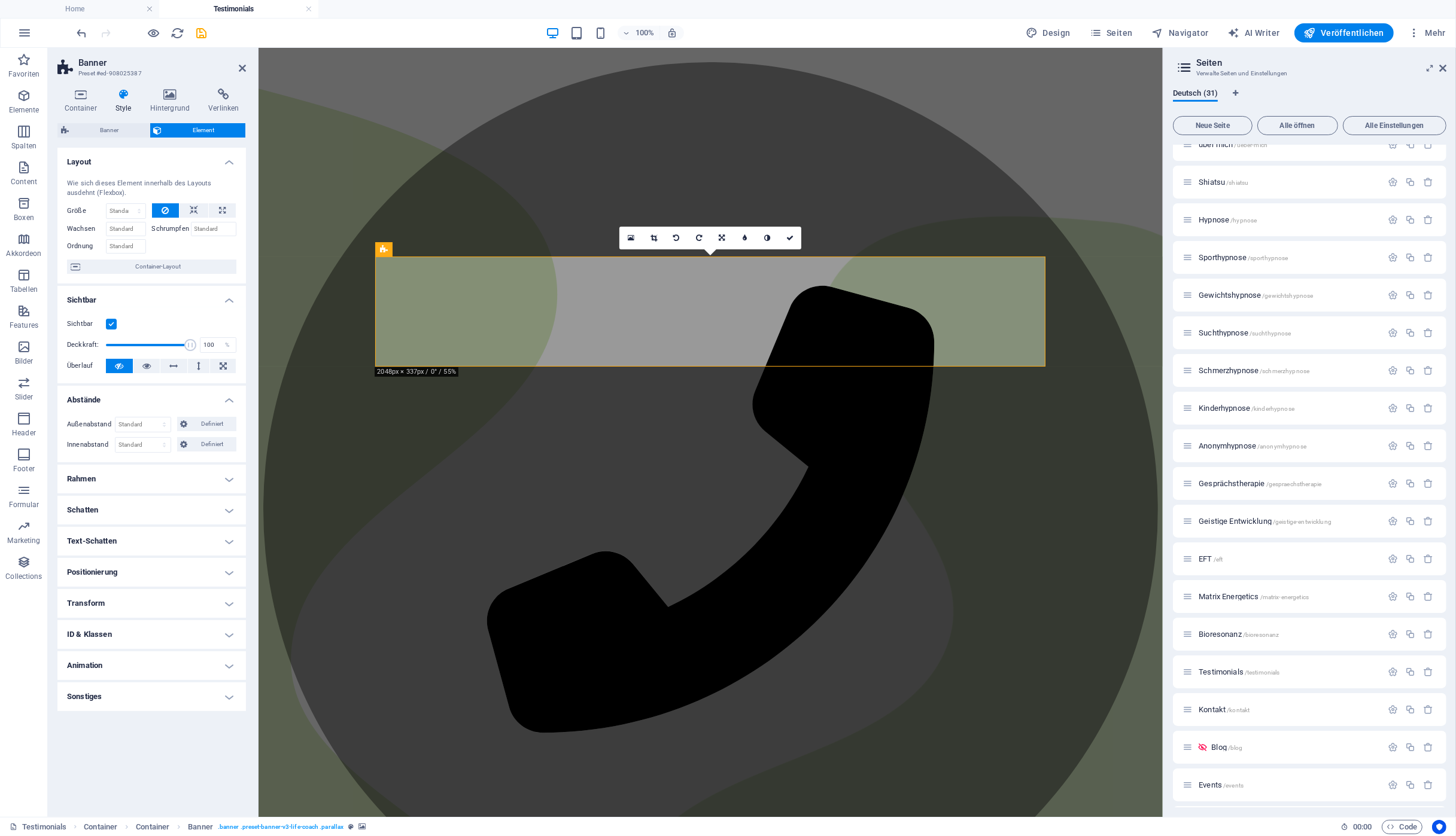
click at [167, 404] on h4 "Abstände" at bounding box center [152, 396] width 189 height 21
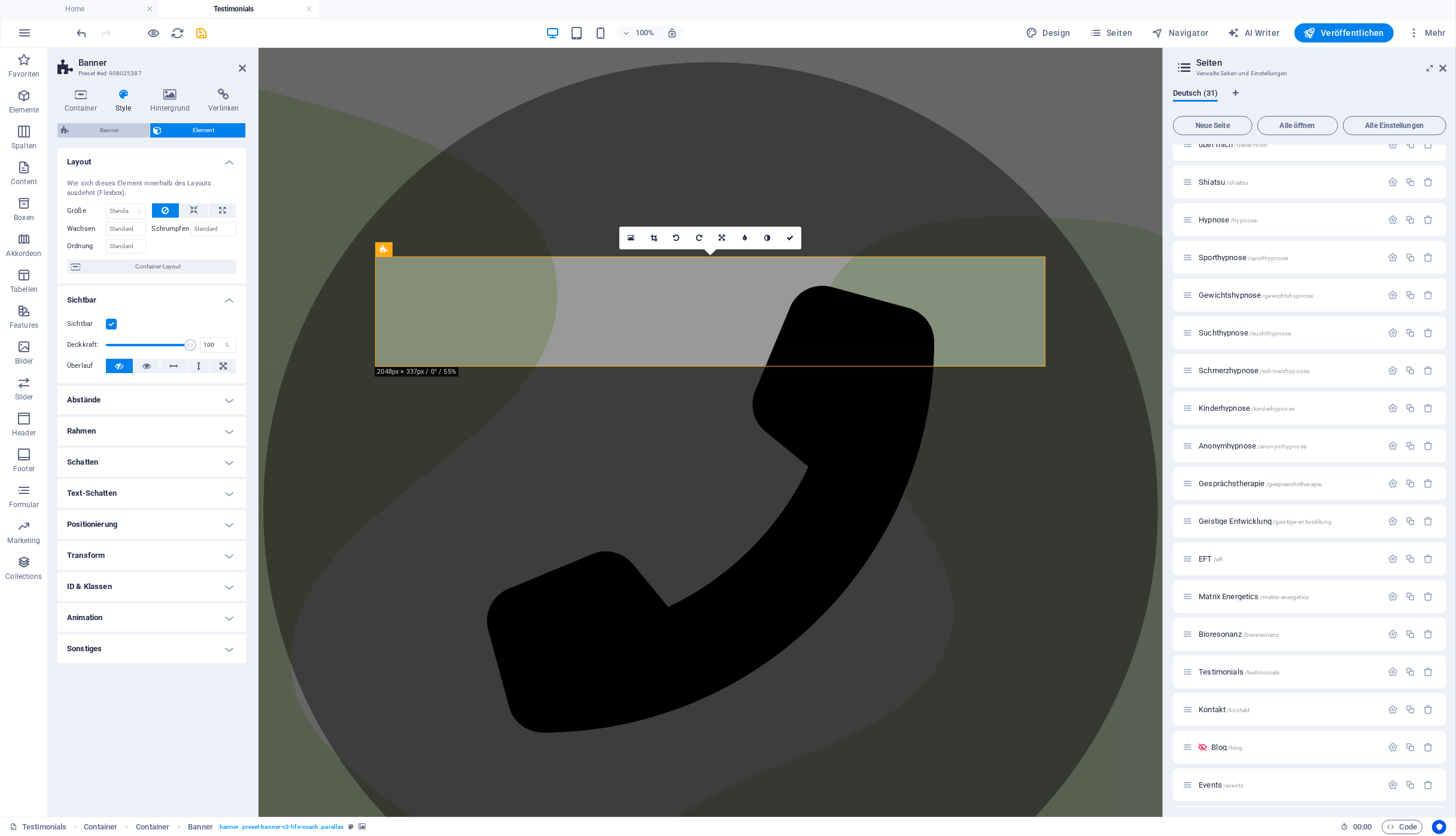
click at [113, 128] on span "Banner" at bounding box center [109, 130] width 74 height 14
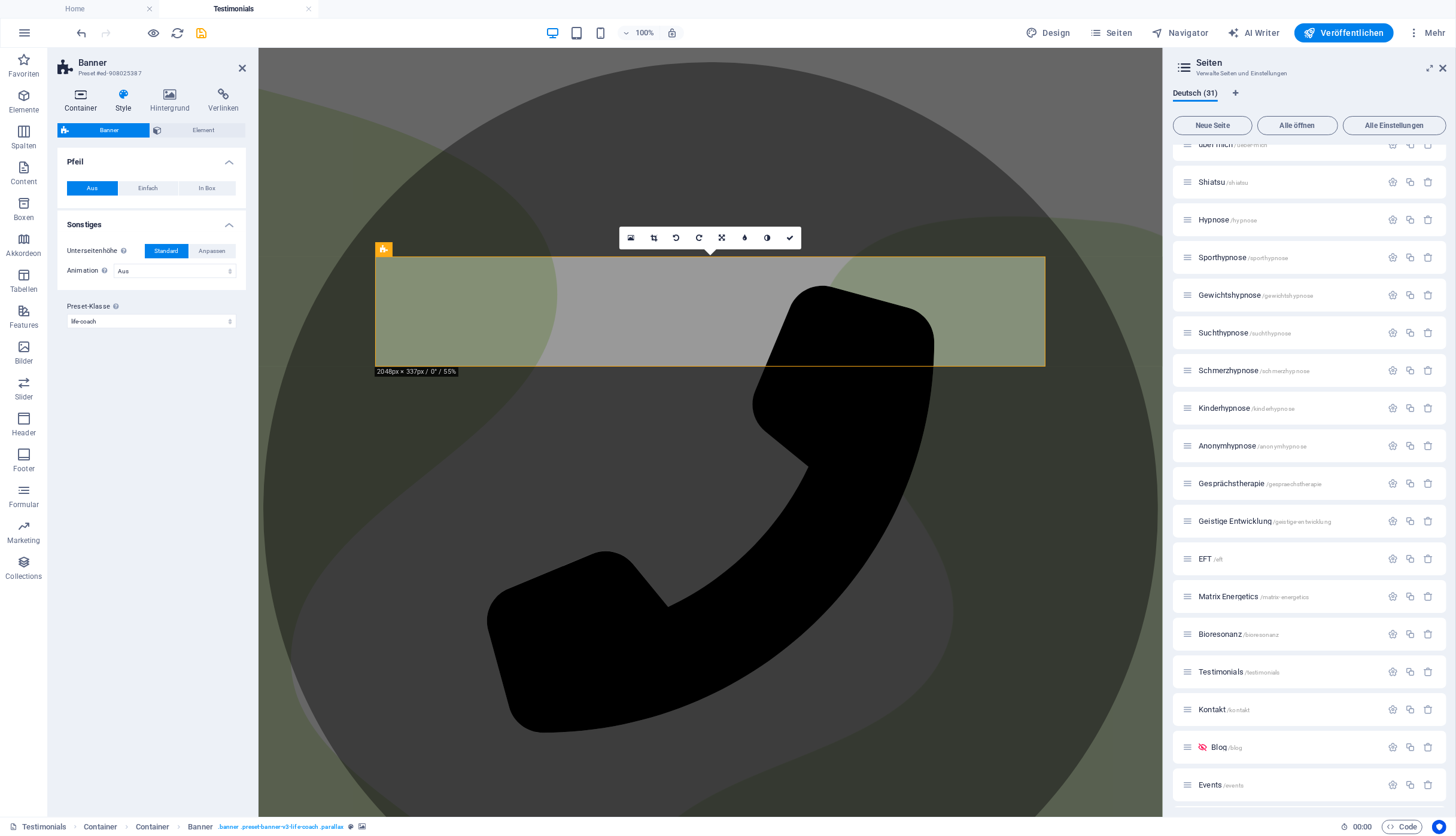
click at [83, 105] on h4 "Container" at bounding box center [83, 101] width 51 height 25
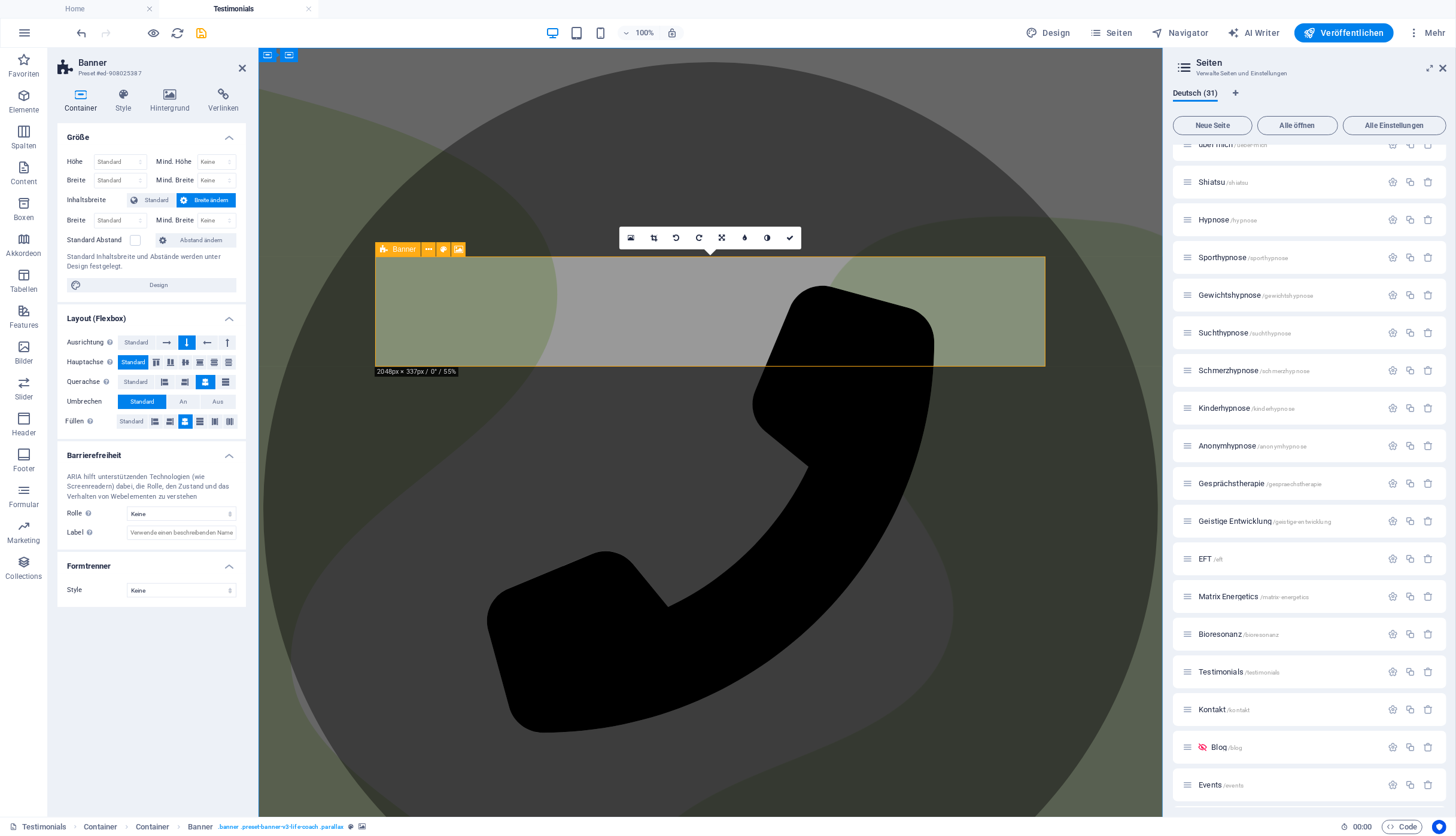
click at [393, 251] on span "Banner" at bounding box center [404, 249] width 24 height 7
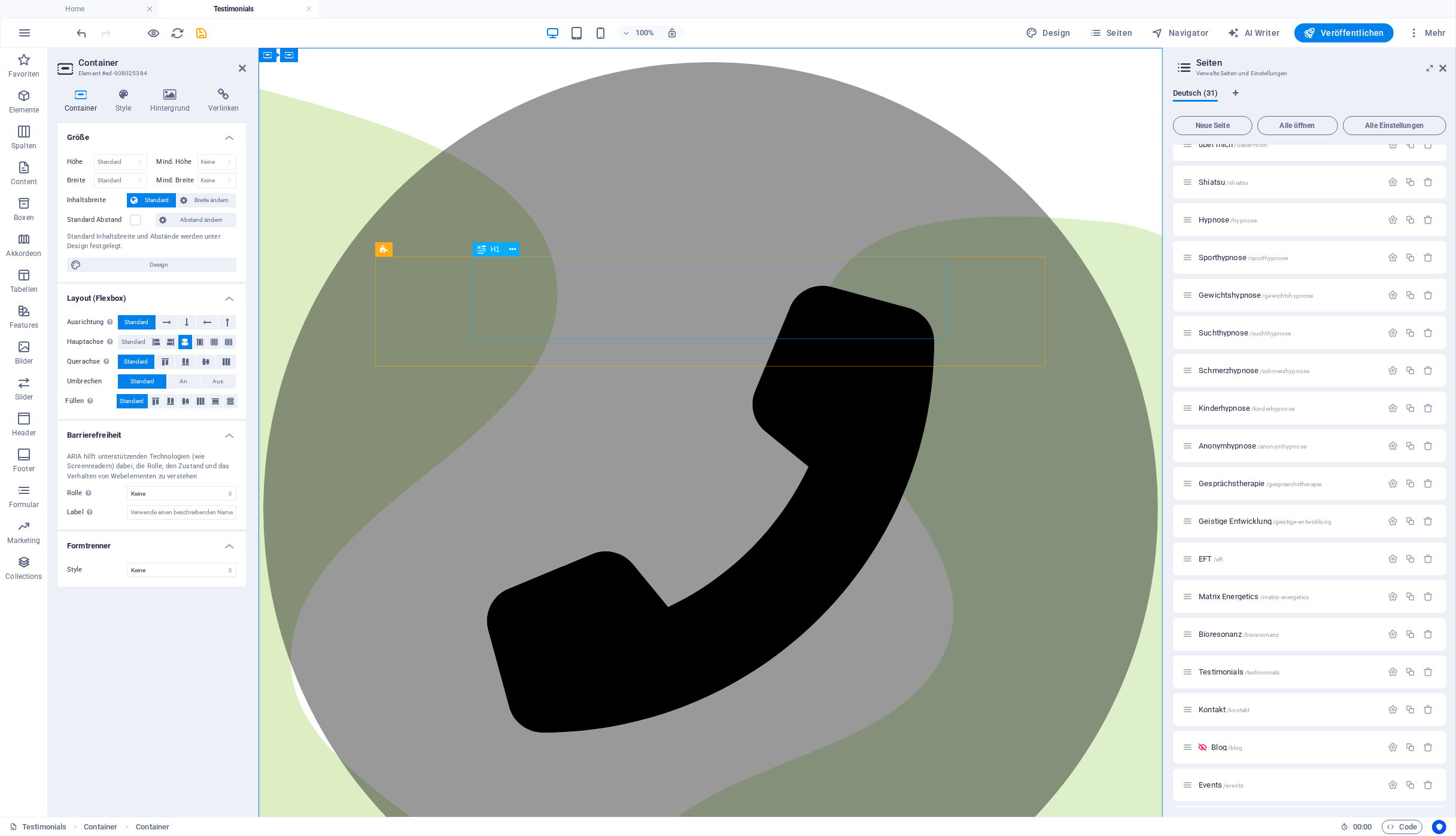
click at [493, 253] on span "H1" at bounding box center [495, 249] width 9 height 7
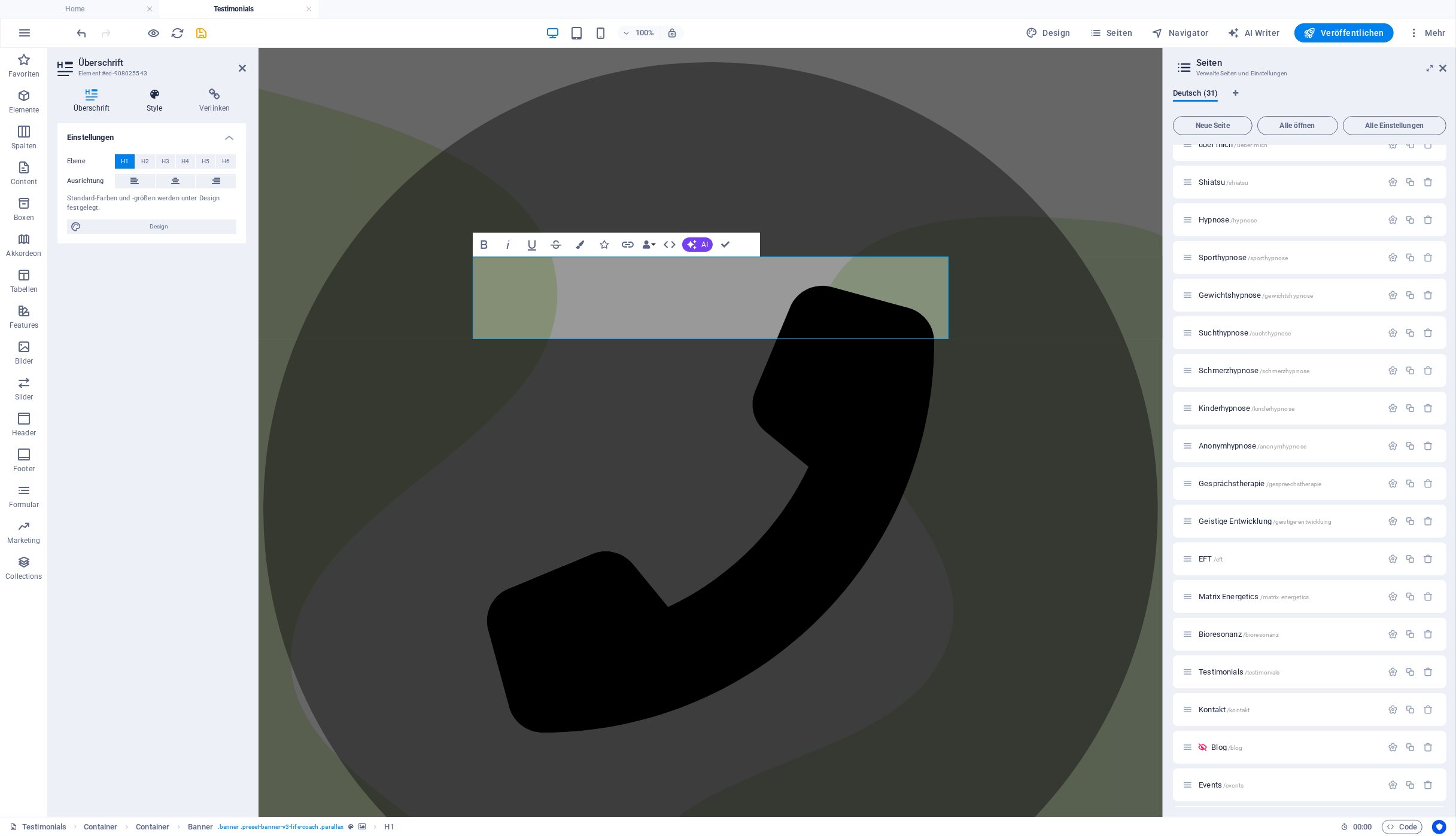
click at [151, 107] on h4 "Style" at bounding box center [156, 101] width 52 height 25
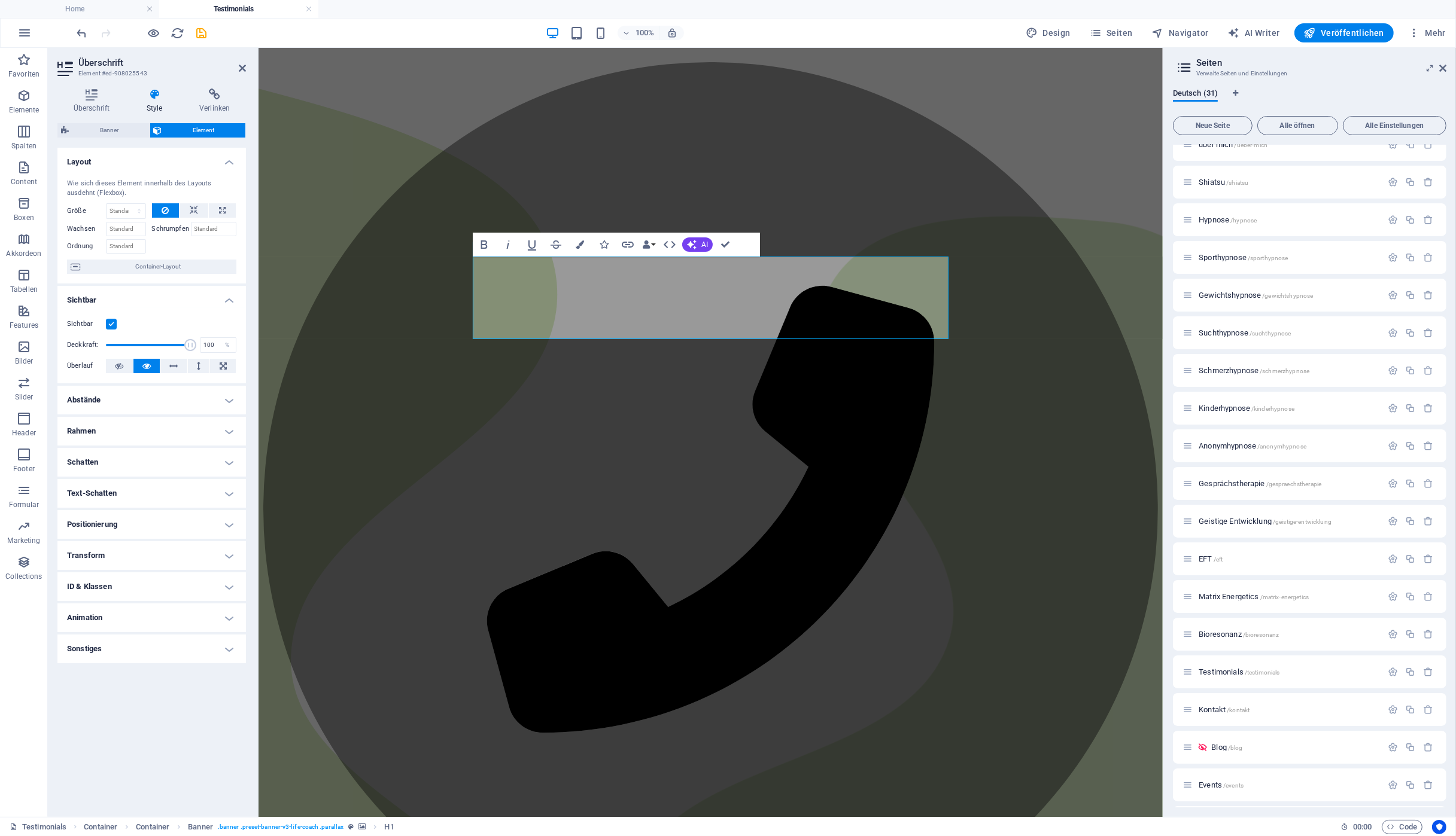
click at [159, 452] on h4 "Schatten" at bounding box center [152, 462] width 189 height 29
click at [172, 487] on span "Außen" at bounding box center [175, 486] width 18 height 14
type input "2"
type input "4"
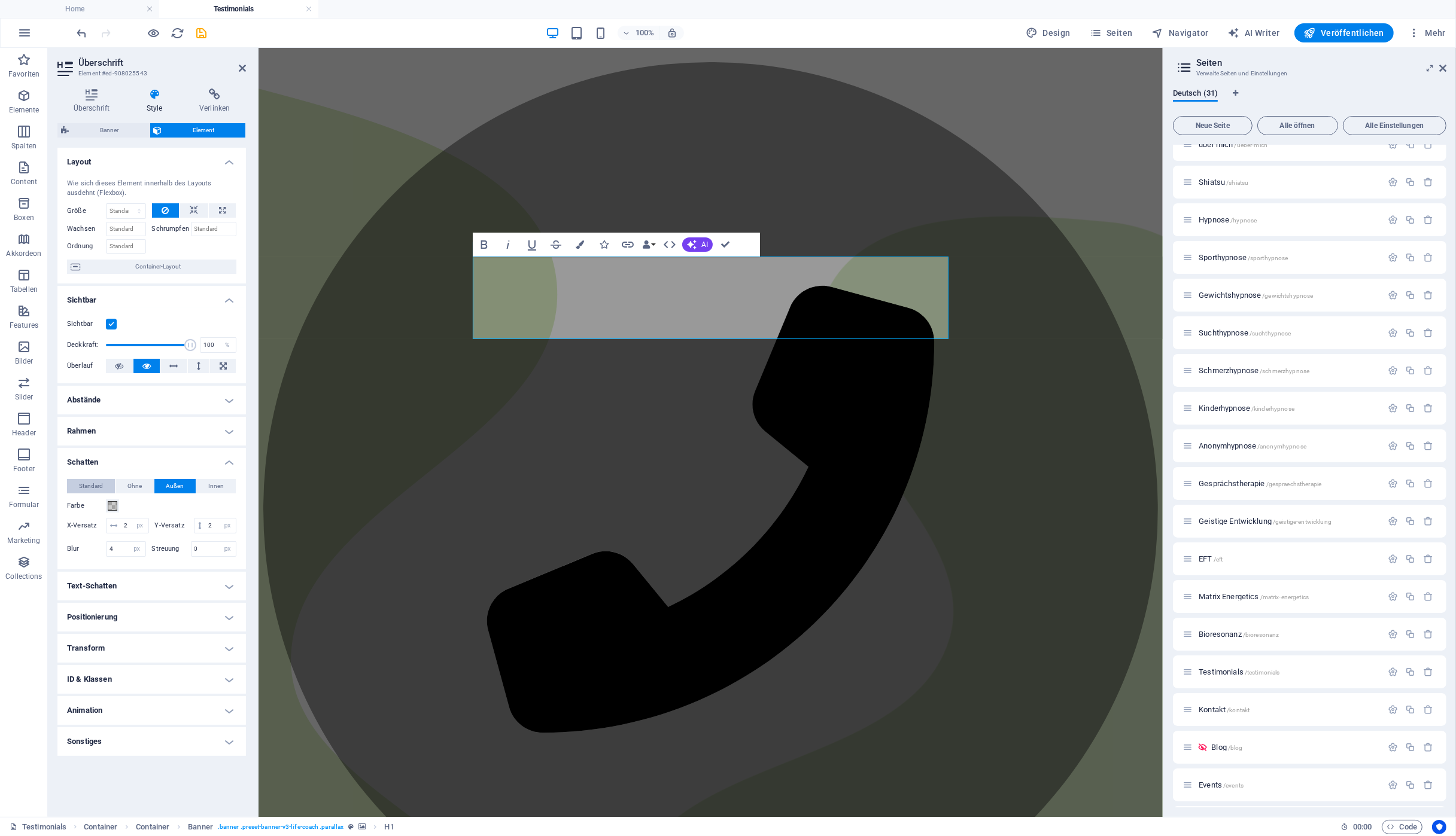
click at [84, 481] on span "Standard" at bounding box center [91, 486] width 24 height 14
click at [218, 461] on h4 "Schatten" at bounding box center [152, 459] width 189 height 21
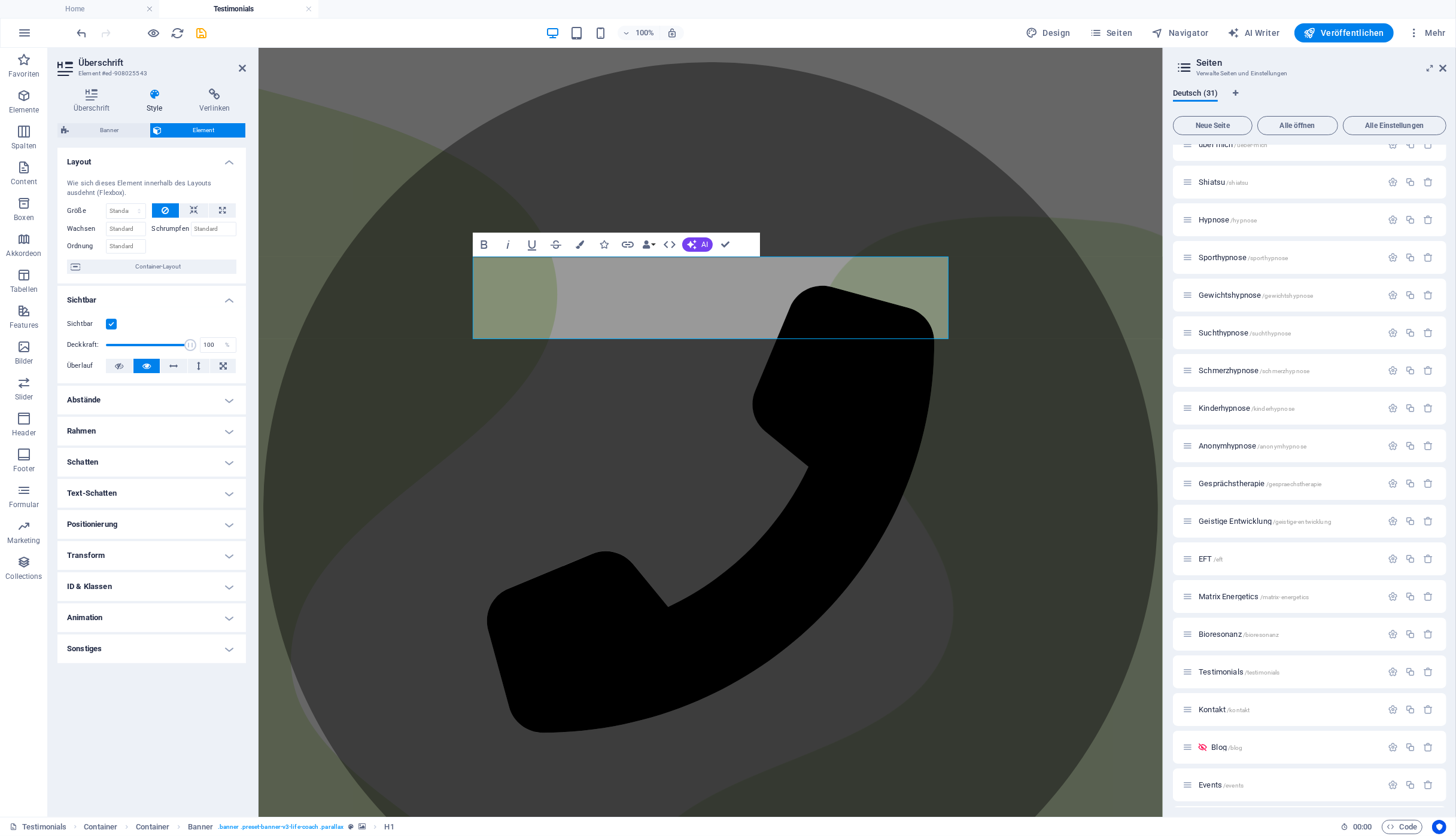
click at [215, 490] on h4 "Text-Schatten" at bounding box center [152, 493] width 189 height 29
click at [200, 515] on span "Außen" at bounding box center [208, 517] width 18 height 14
type input "2"
type input "4"
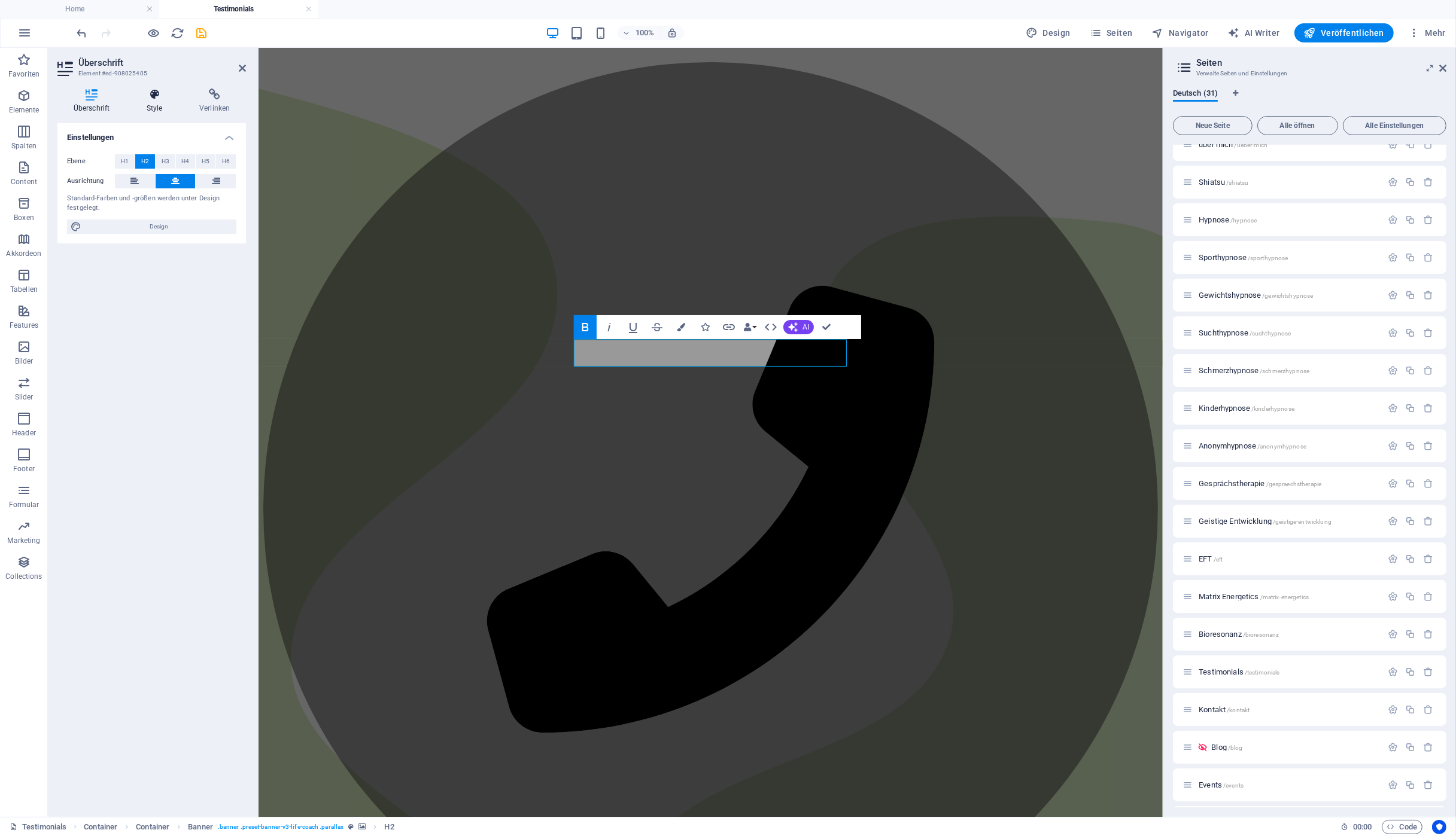
click at [159, 103] on h4 "Style" at bounding box center [156, 101] width 52 height 25
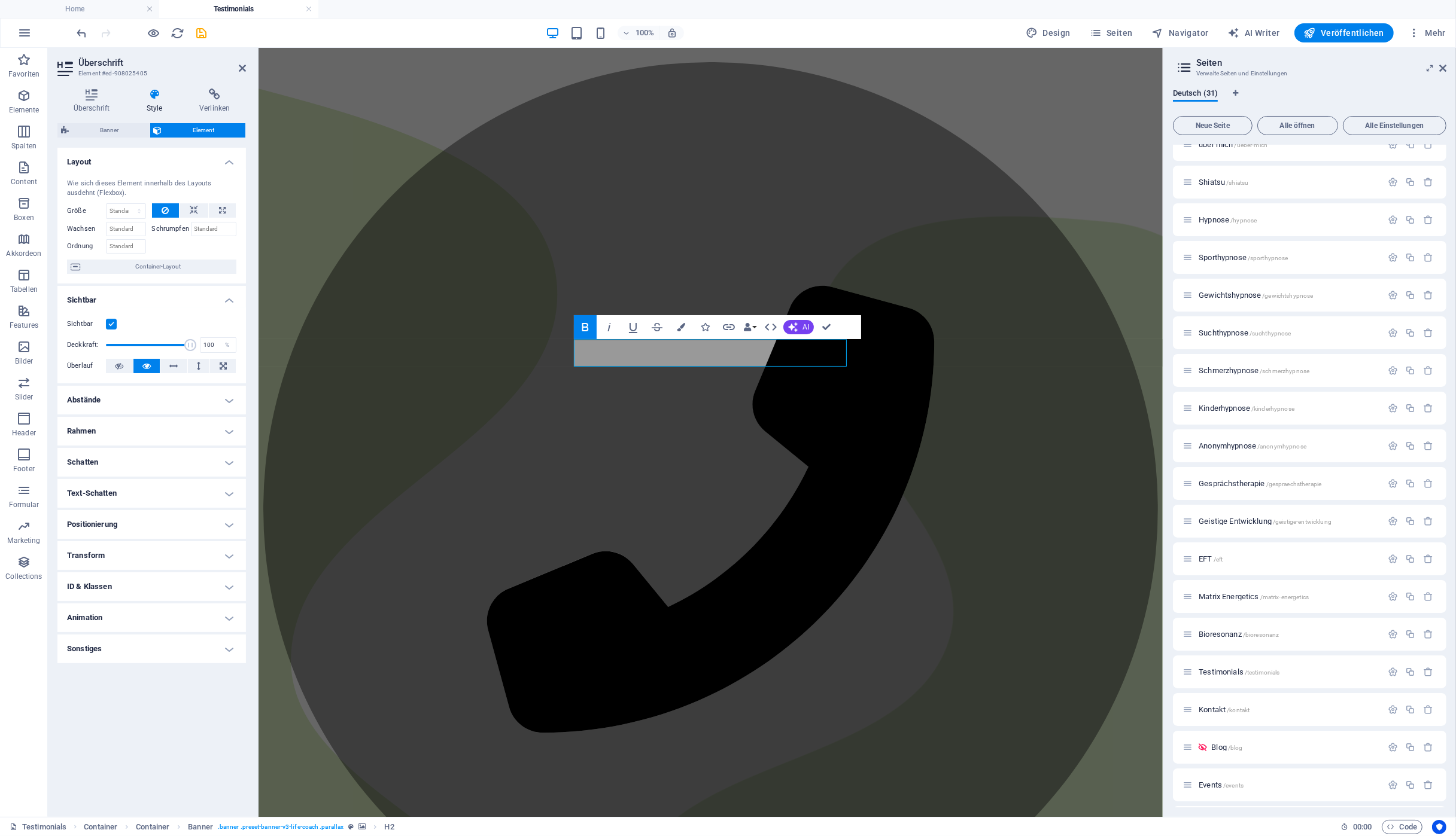
click at [127, 487] on h4 "Text-Schatten" at bounding box center [152, 493] width 189 height 29
click at [201, 515] on span "Außen" at bounding box center [208, 517] width 18 height 14
type input "2"
type input "4"
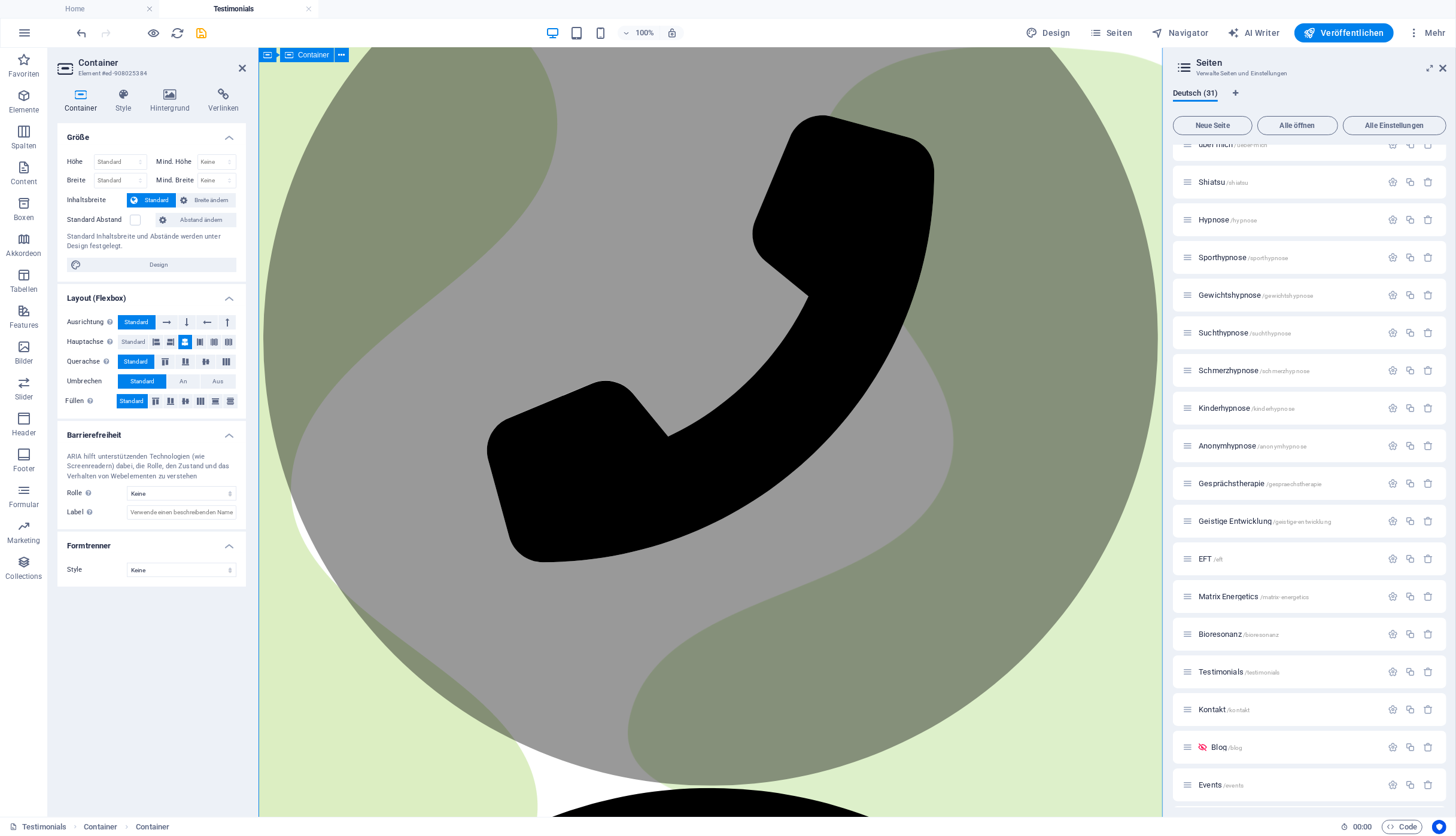
scroll to position [192, 0]
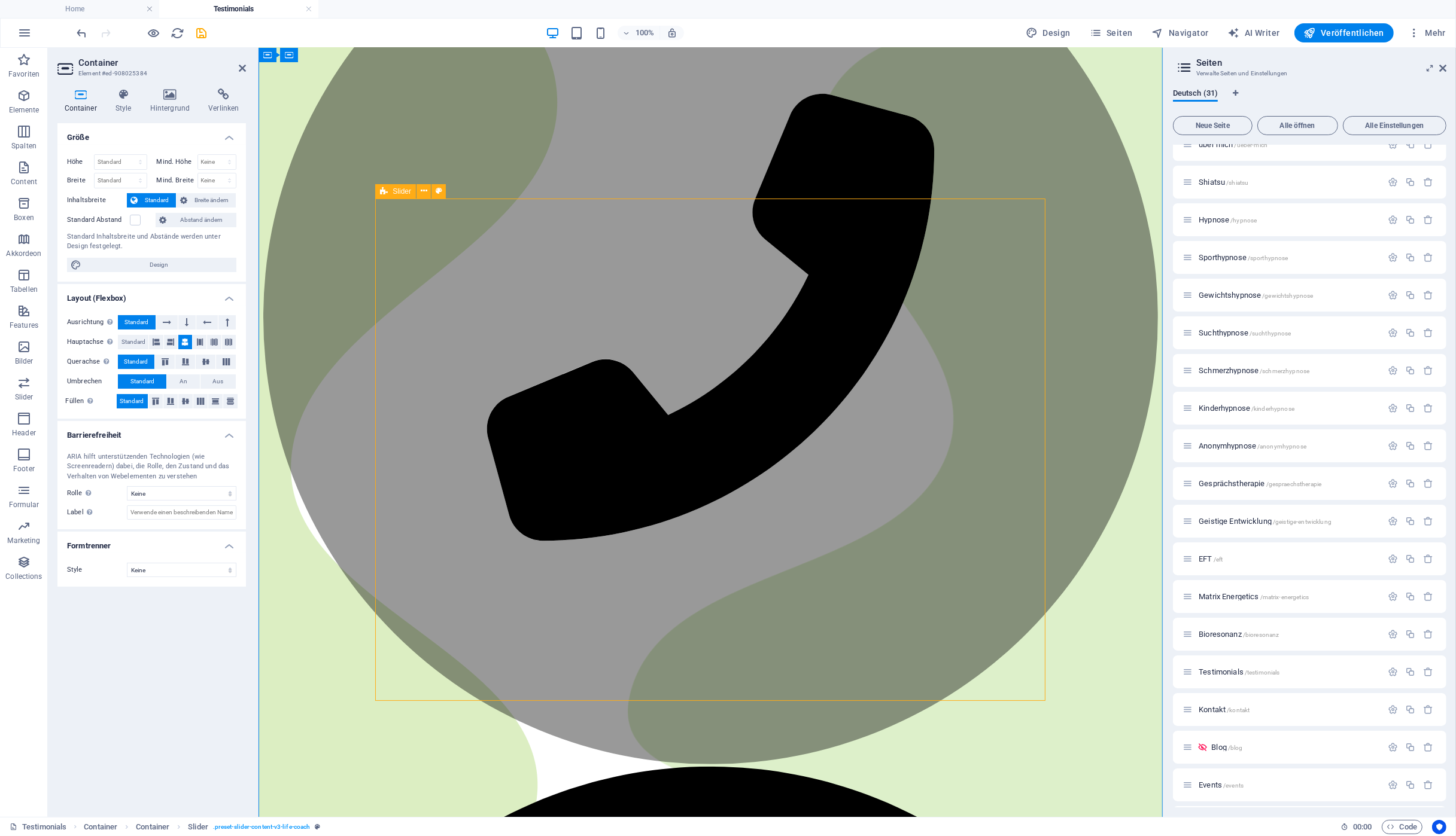
click at [391, 191] on div "Slider" at bounding box center [395, 191] width 41 height 14
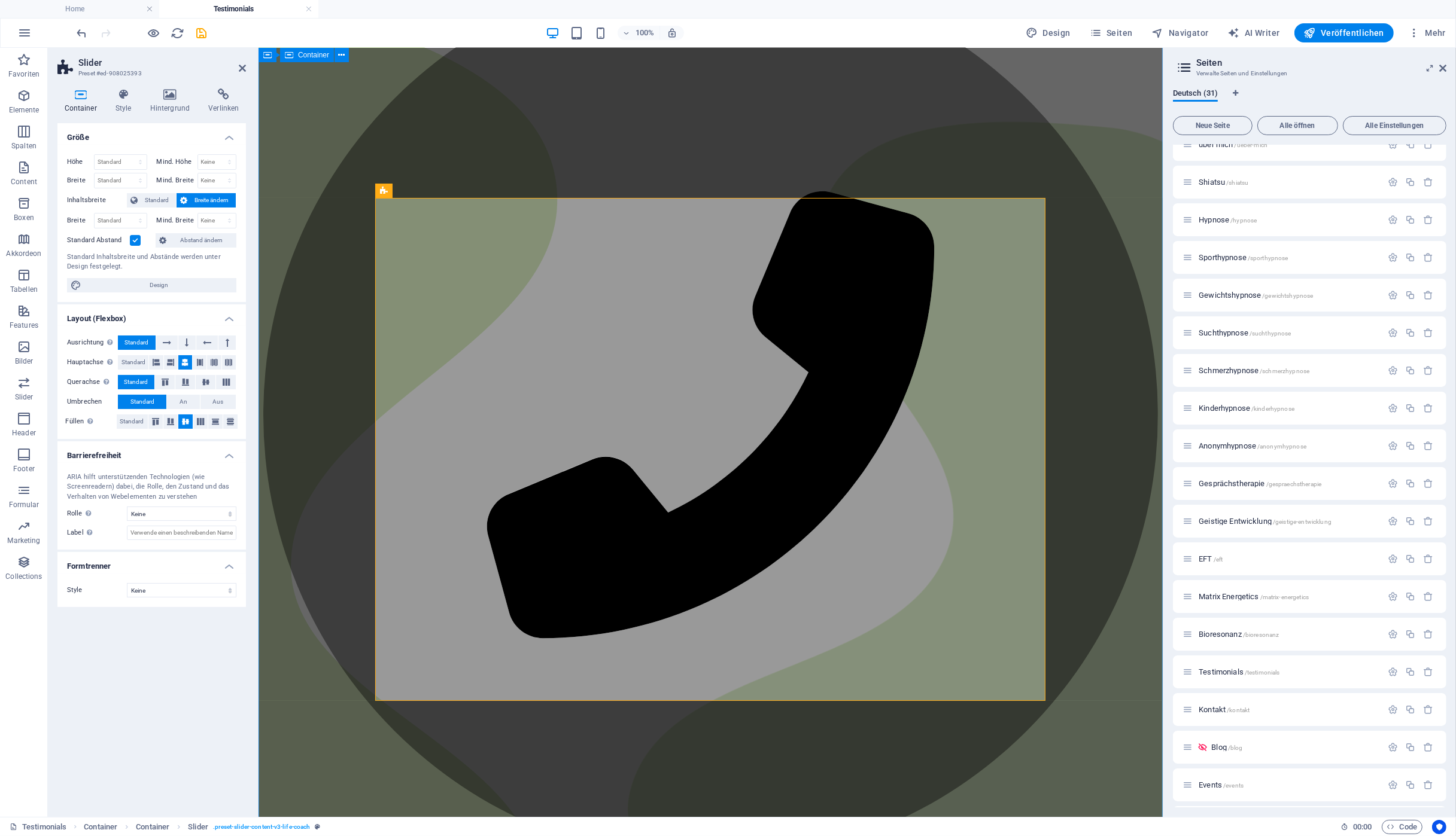
scroll to position [0, 0]
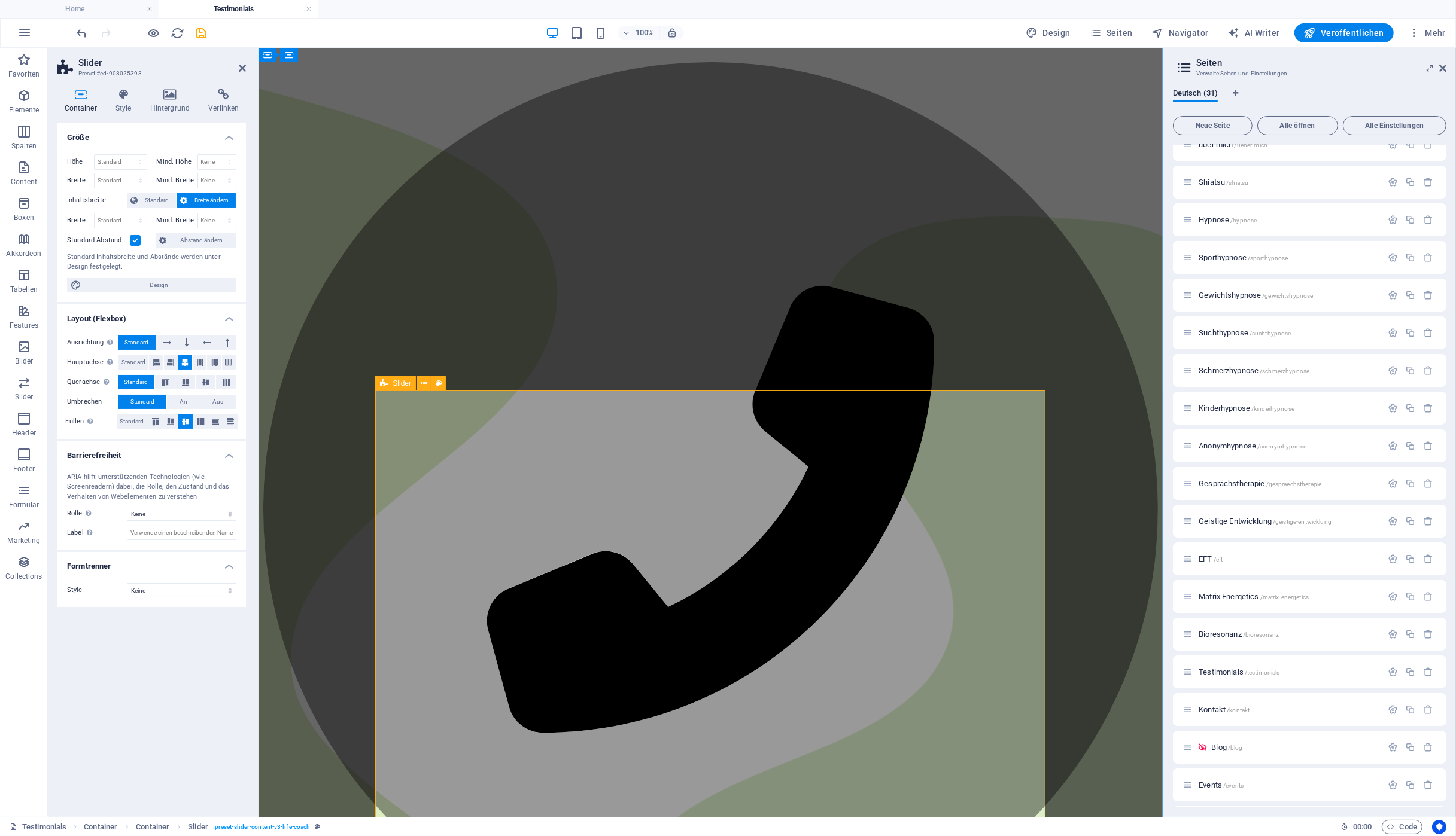
click at [404, 385] on span "Slider" at bounding box center [401, 383] width 18 height 7
click at [453, 384] on span "Slider" at bounding box center [460, 383] width 18 height 7
select select "ms"
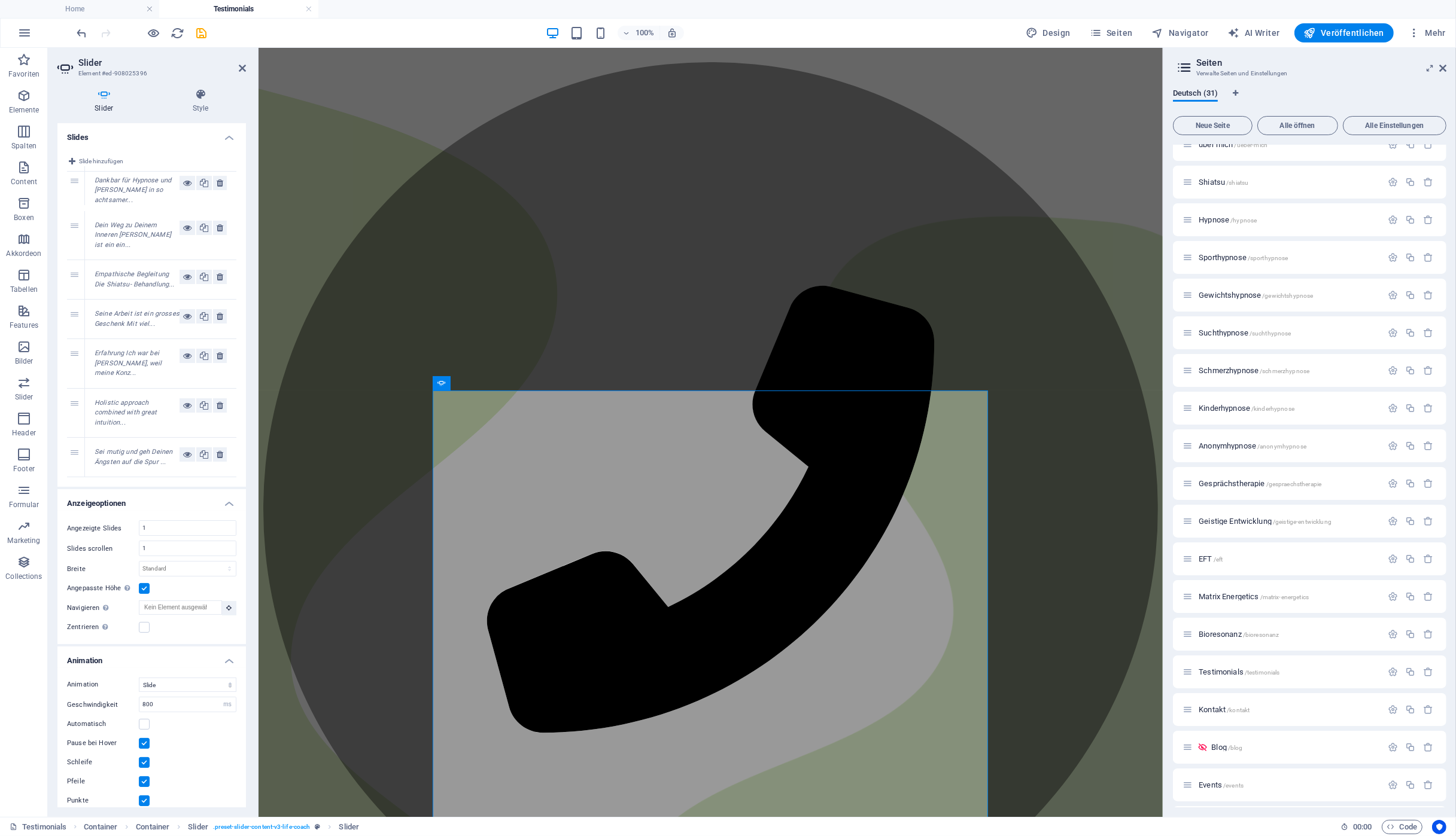
drag, startPoint x: 73, startPoint y: 313, endPoint x: 77, endPoint y: 189, distance: 124.1
click at [77, 189] on div "1 Dein Weg zu Deinem Inneren [PERSON_NAME] ist ein ein... 2 Empathische Begleit…" at bounding box center [152, 324] width 170 height 306
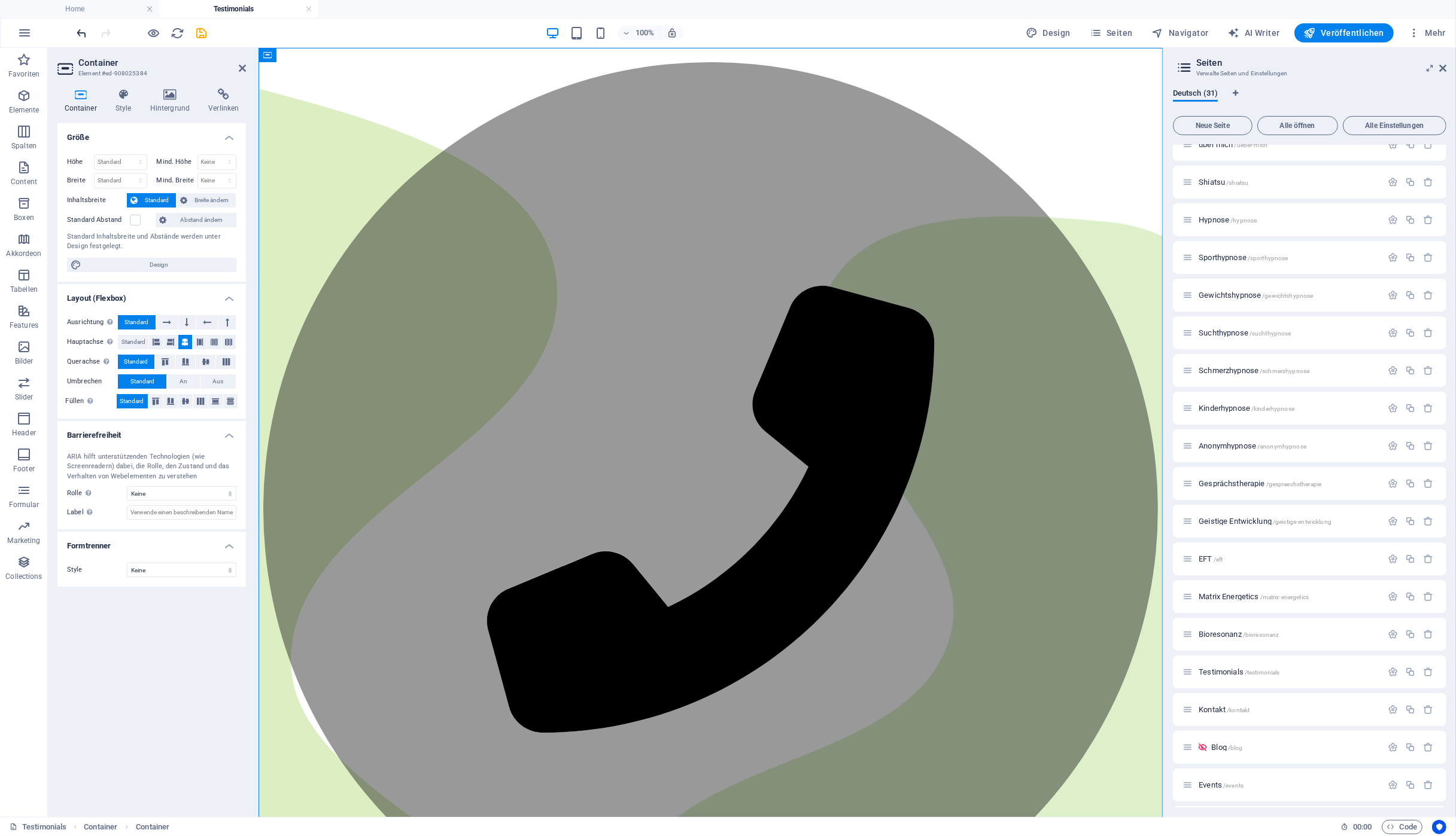
click at [84, 33] on icon "undo" at bounding box center [82, 33] width 14 height 14
click at [100, 33] on icon "redo" at bounding box center [106, 33] width 14 height 14
drag, startPoint x: 201, startPoint y: 33, endPoint x: 164, endPoint y: 54, distance: 42.5
click at [201, 33] on icon "save" at bounding box center [201, 33] width 14 height 14
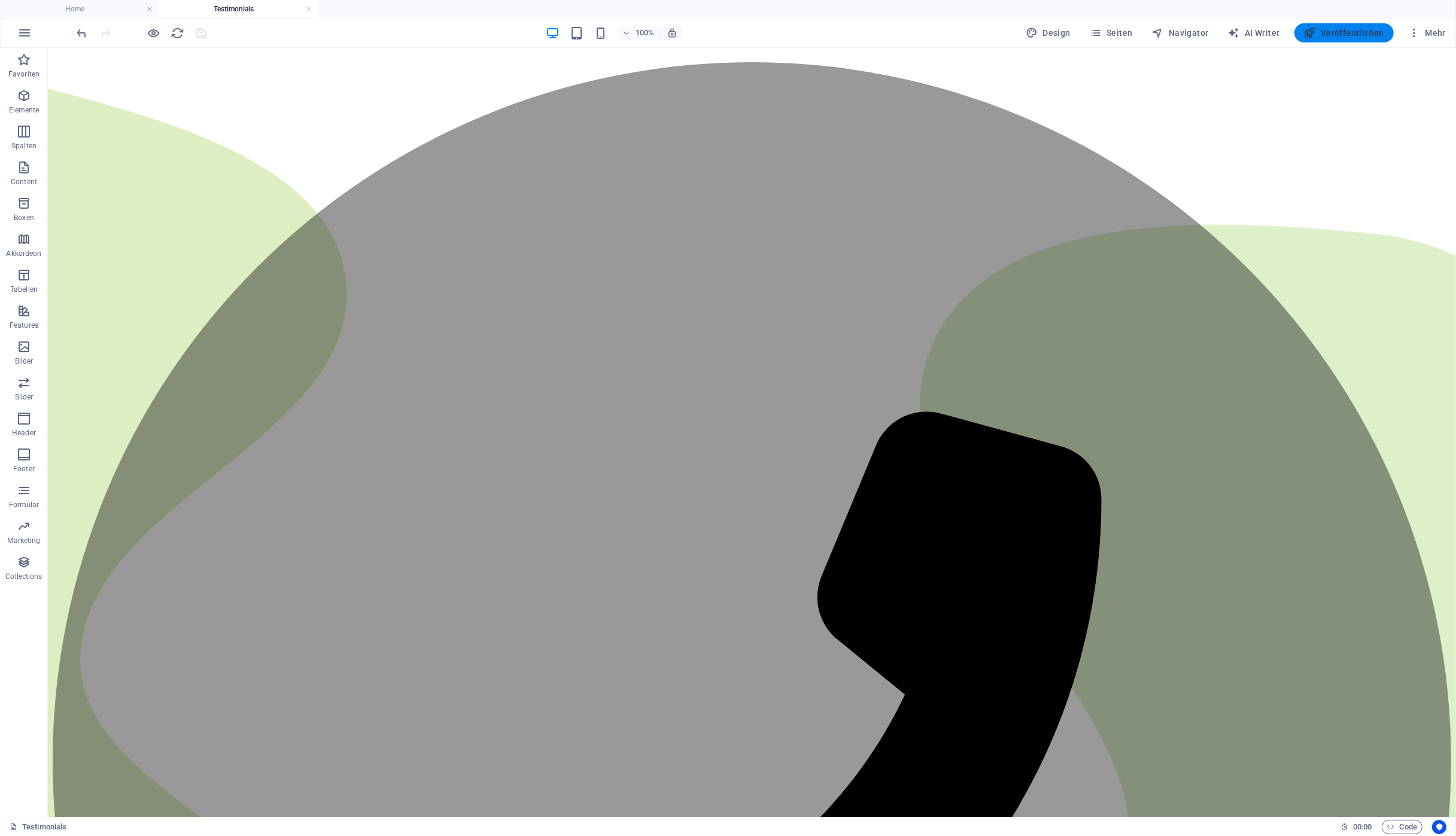
click at [1334, 36] on span "Veröffentlichen" at bounding box center [1344, 33] width 80 height 12
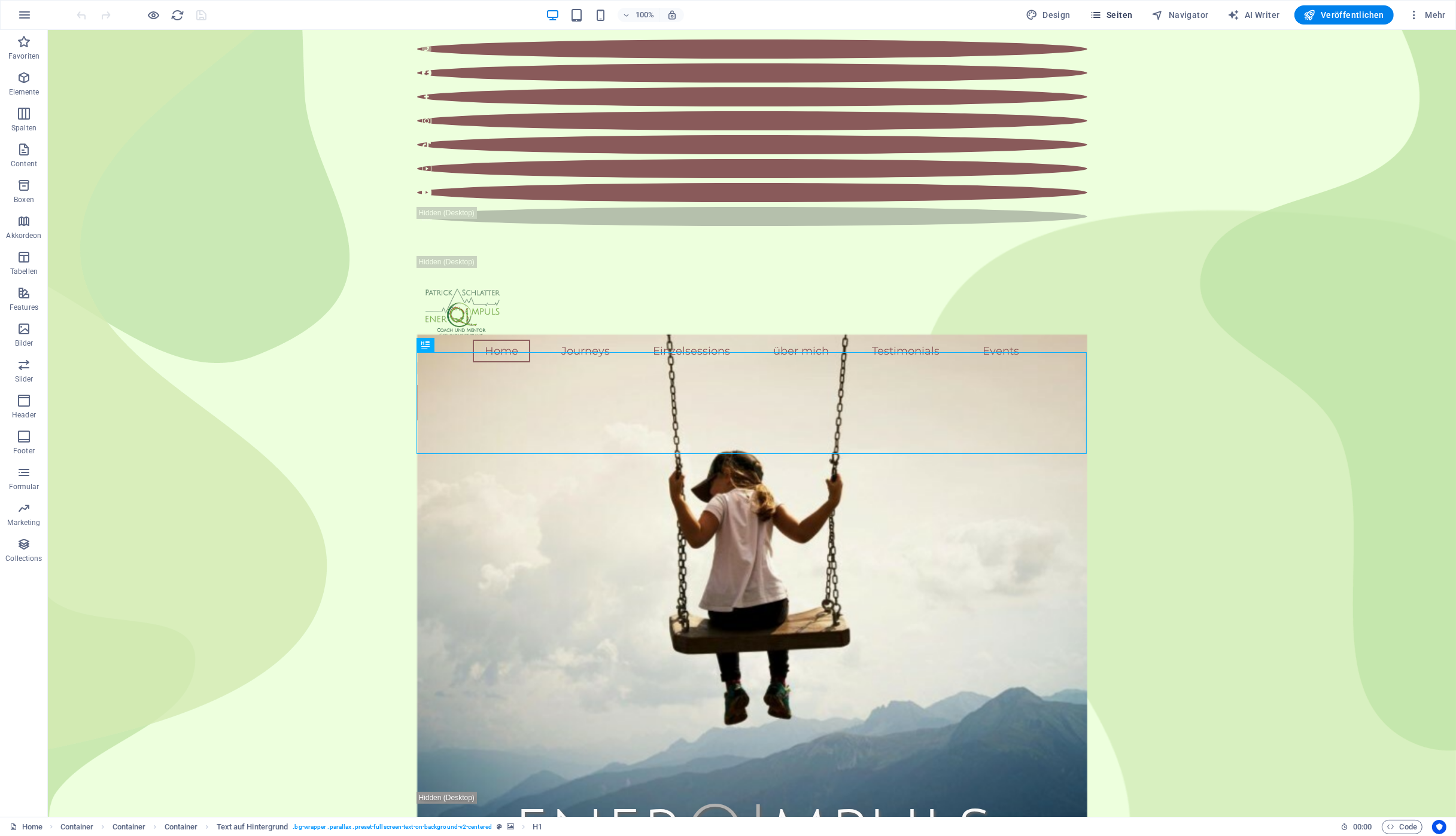
click at [1137, 14] on button "Seiten" at bounding box center [1111, 15] width 52 height 19
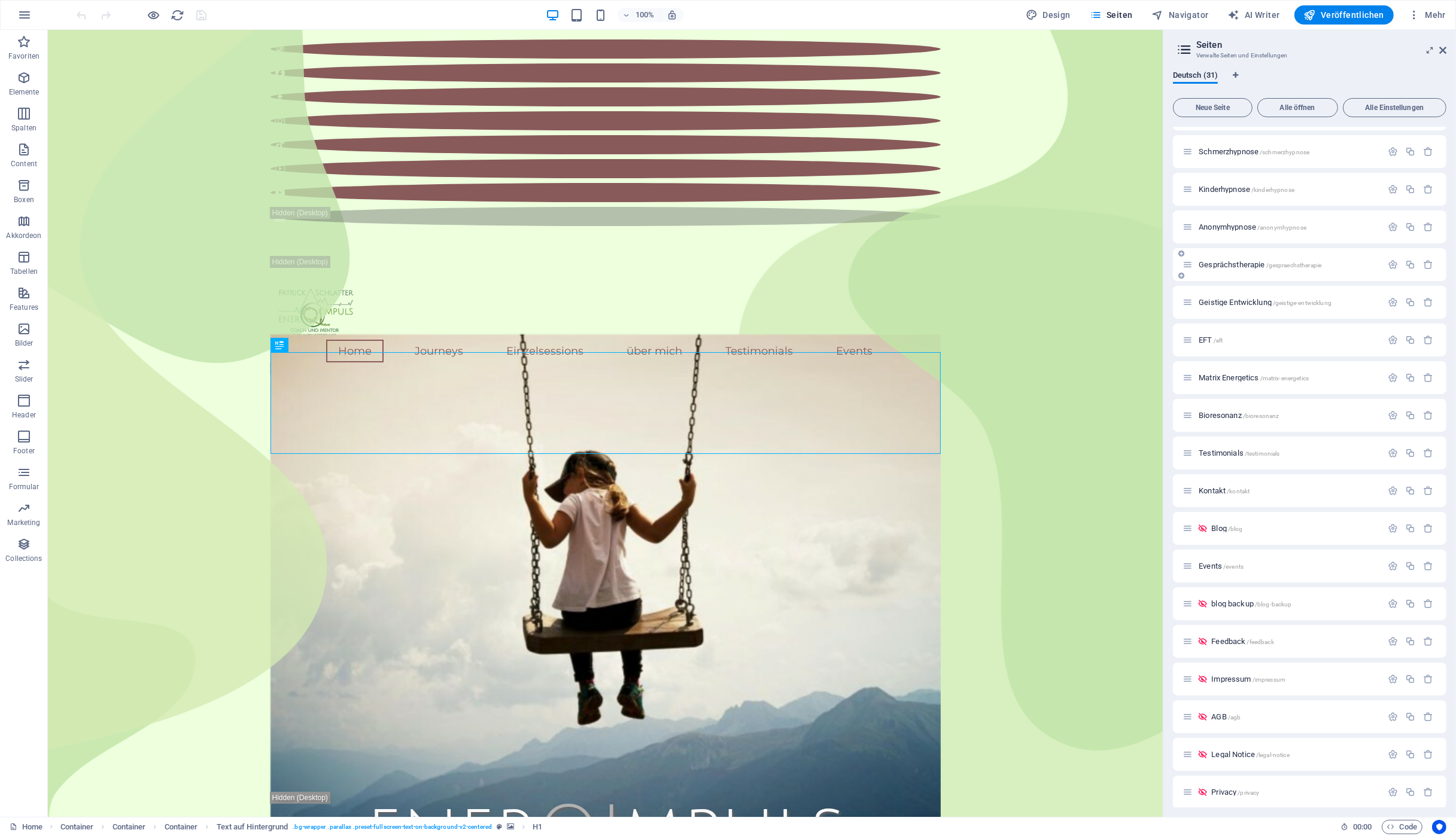
scroll to position [487, 0]
click at [1230, 484] on span "/kontakt" at bounding box center [1238, 485] width 23 height 7
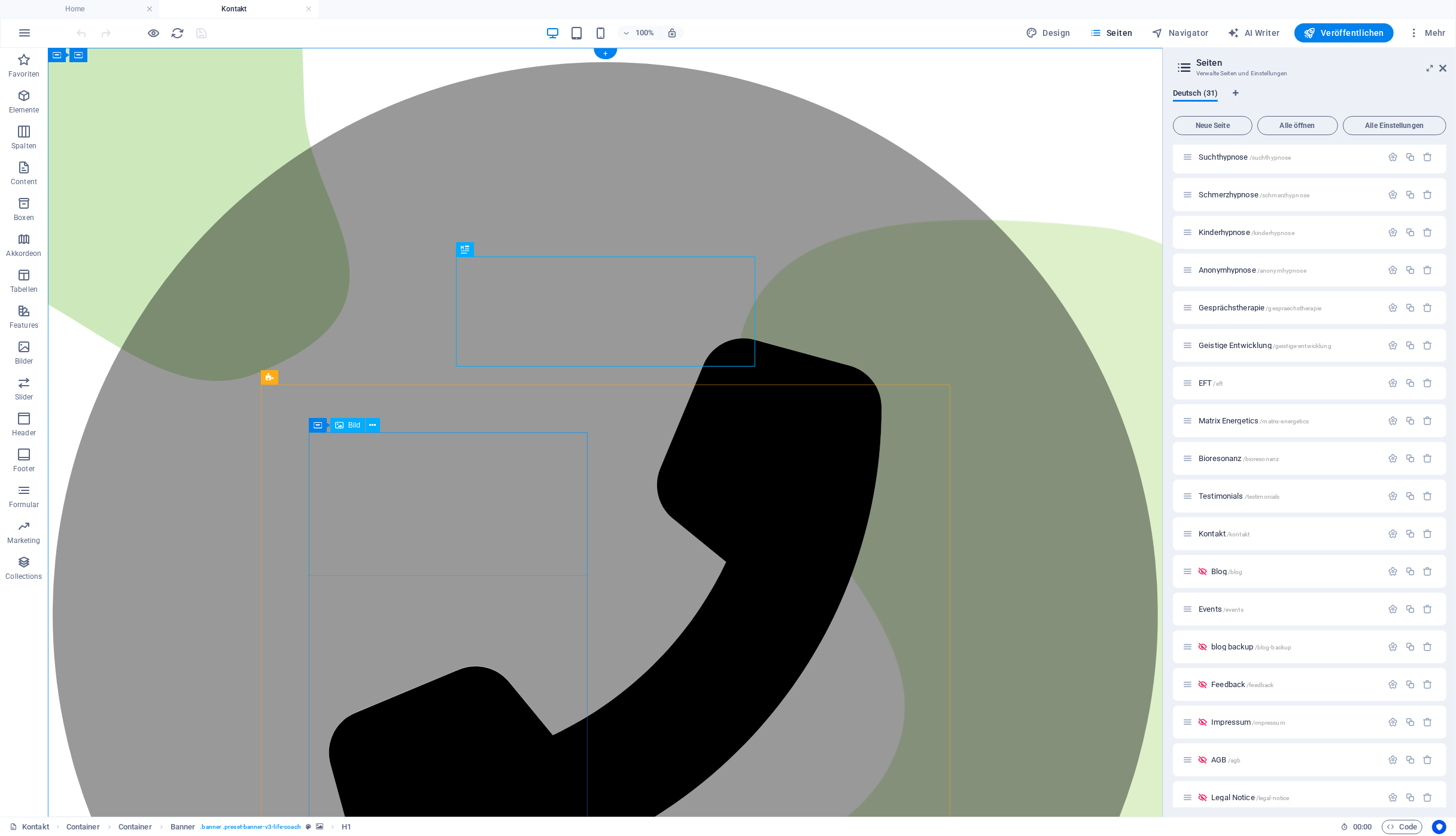
scroll to position [192, 0]
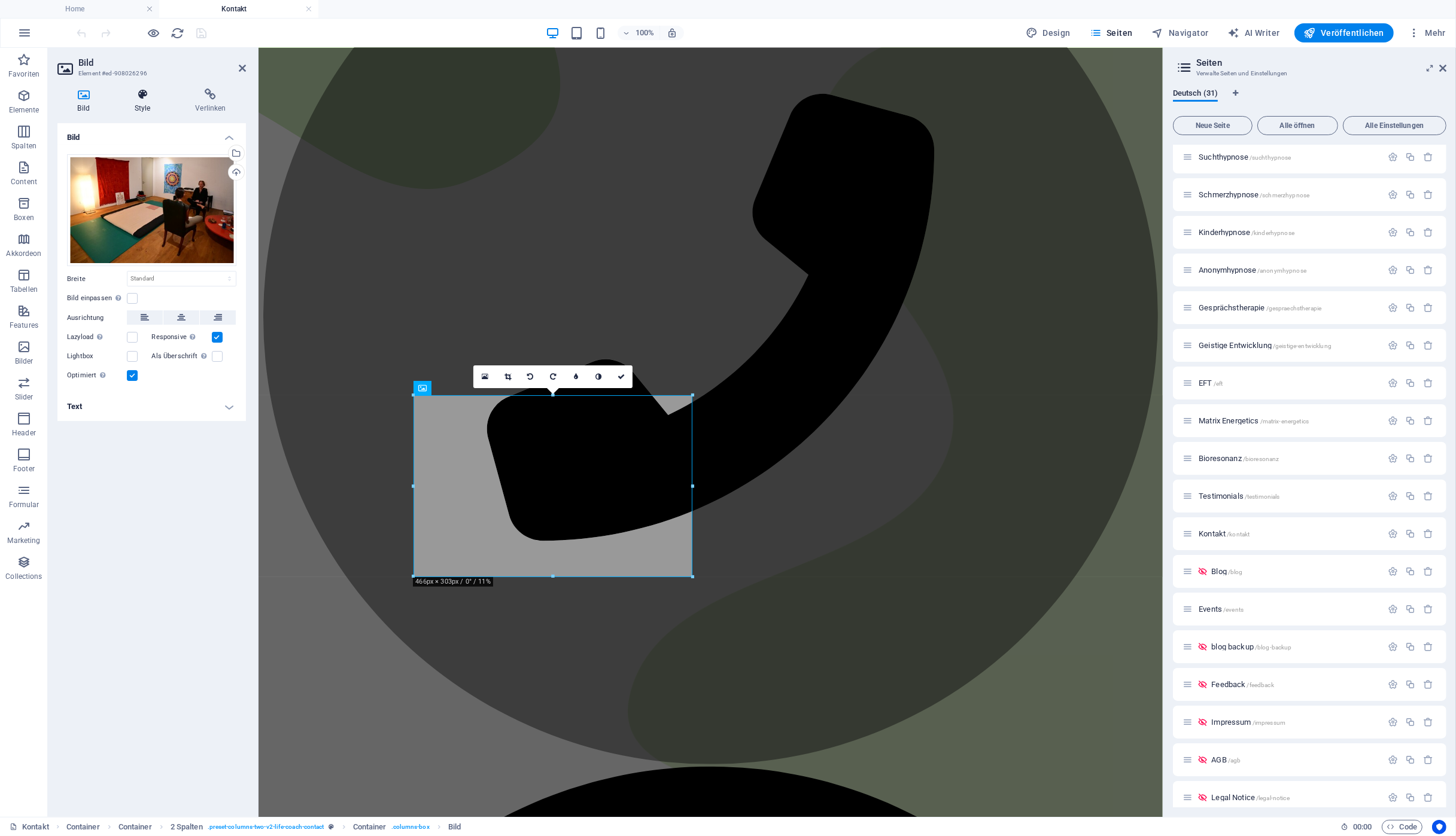
click at [135, 103] on h4 "Style" at bounding box center [145, 101] width 61 height 25
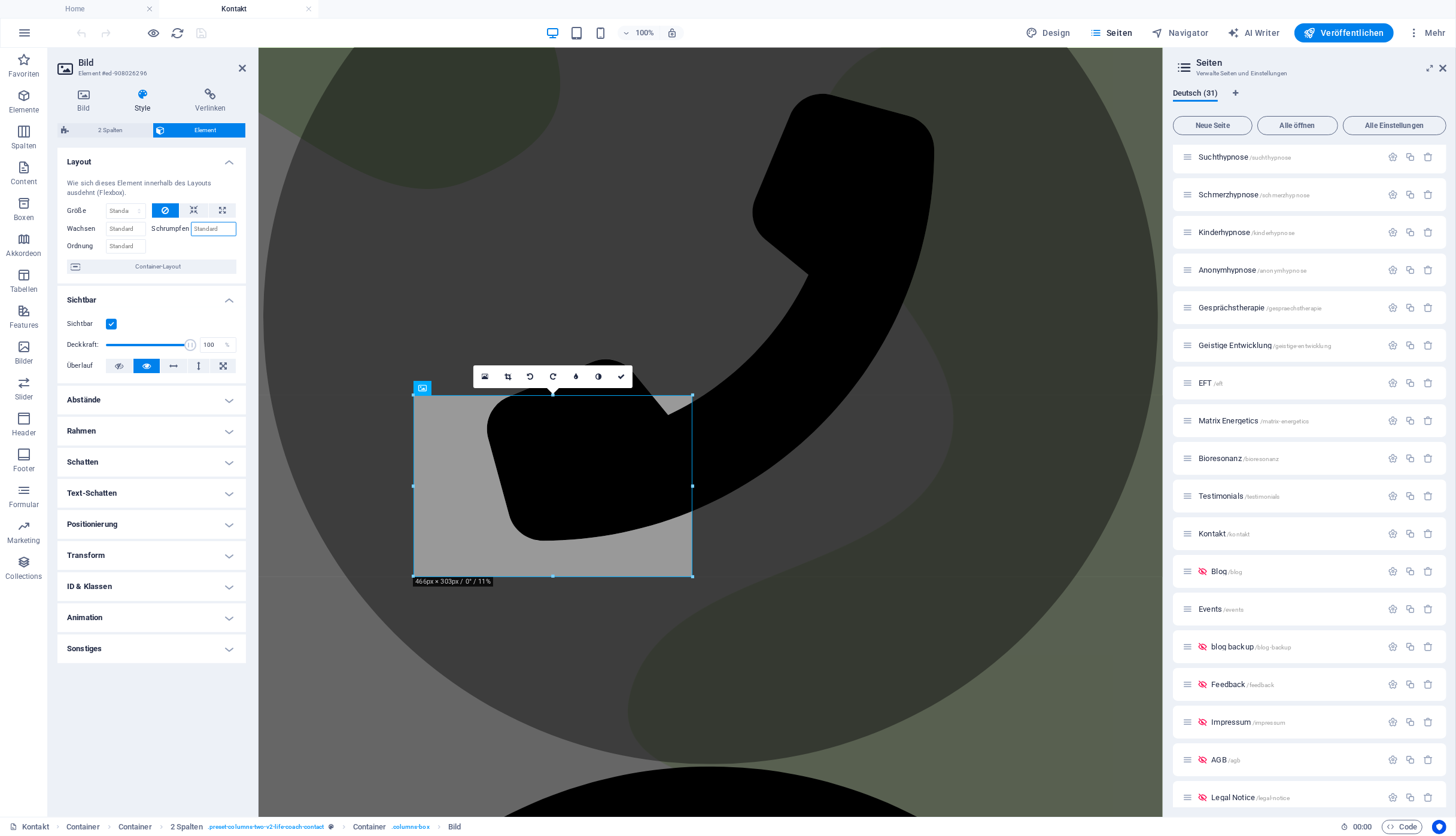
click at [211, 229] on input "Schrumpfen" at bounding box center [214, 229] width 46 height 14
click at [441, 391] on span "Bild" at bounding box center [437, 389] width 12 height 7
click at [190, 126] on span "Element" at bounding box center [206, 130] width 74 height 14
click at [84, 92] on icon at bounding box center [83, 94] width 52 height 12
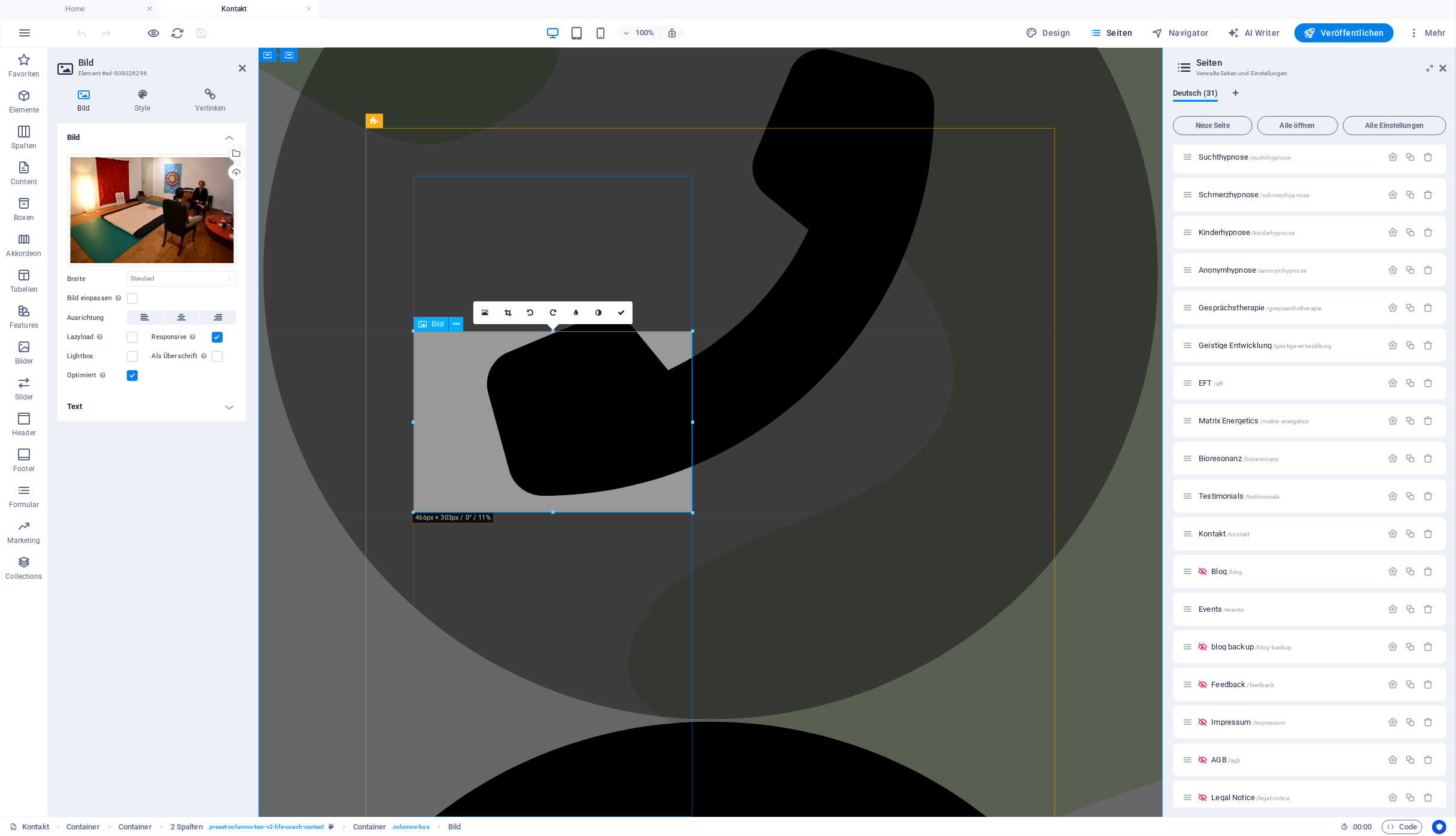
scroll to position [256, 0]
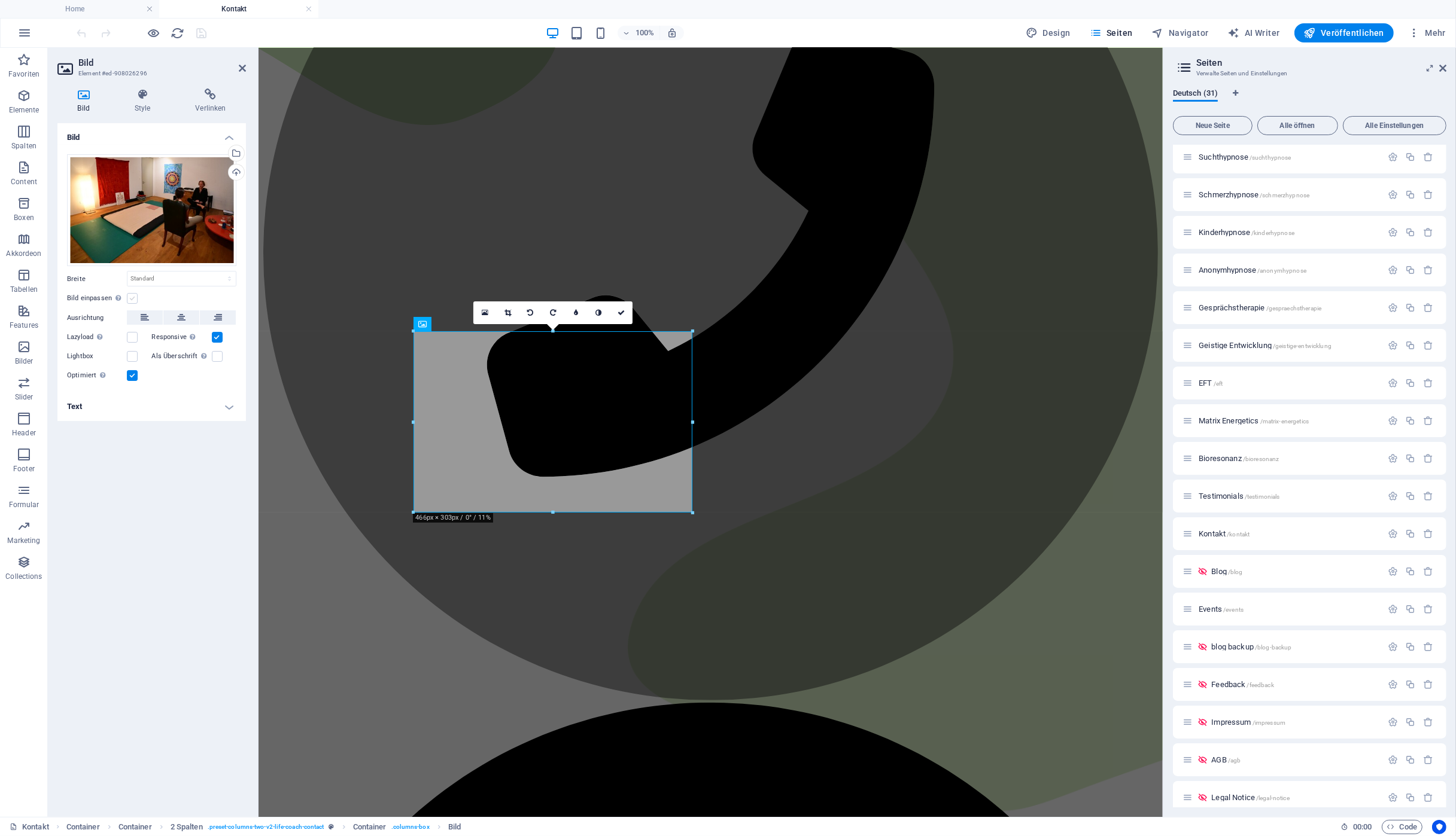
click at [131, 296] on label at bounding box center [132, 299] width 11 height 11
click at [0, 0] on input "Bild einpassen Bild automatisch anhand einer fixen Breite und Höhe einpassen" at bounding box center [0, 0] width 0 height 0
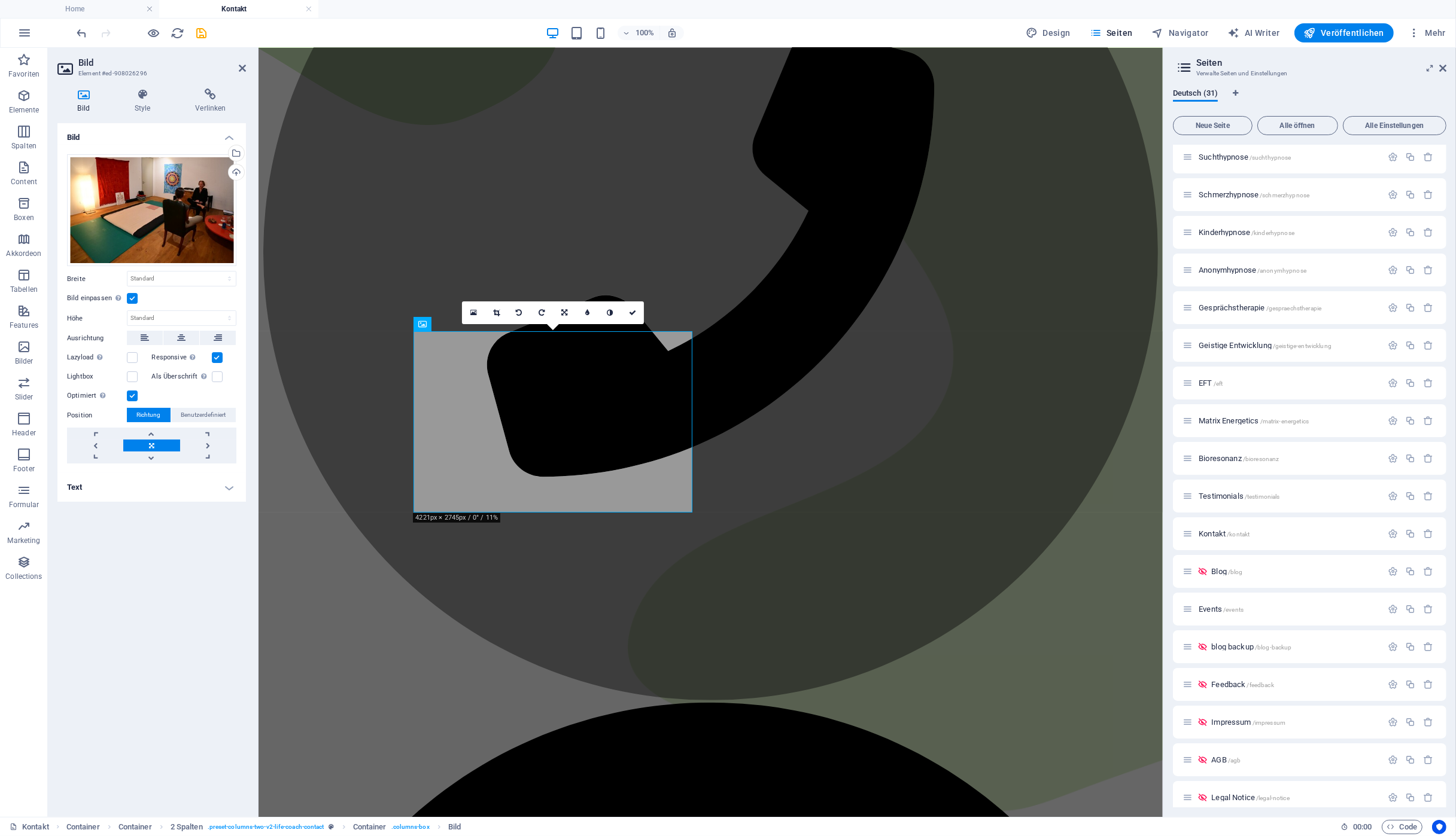
click at [131, 296] on label at bounding box center [132, 299] width 11 height 11
click at [0, 0] on input "Bild einpassen Bild automatisch anhand einer fixen Breite und Höhe einpassen" at bounding box center [0, 0] width 0 height 0
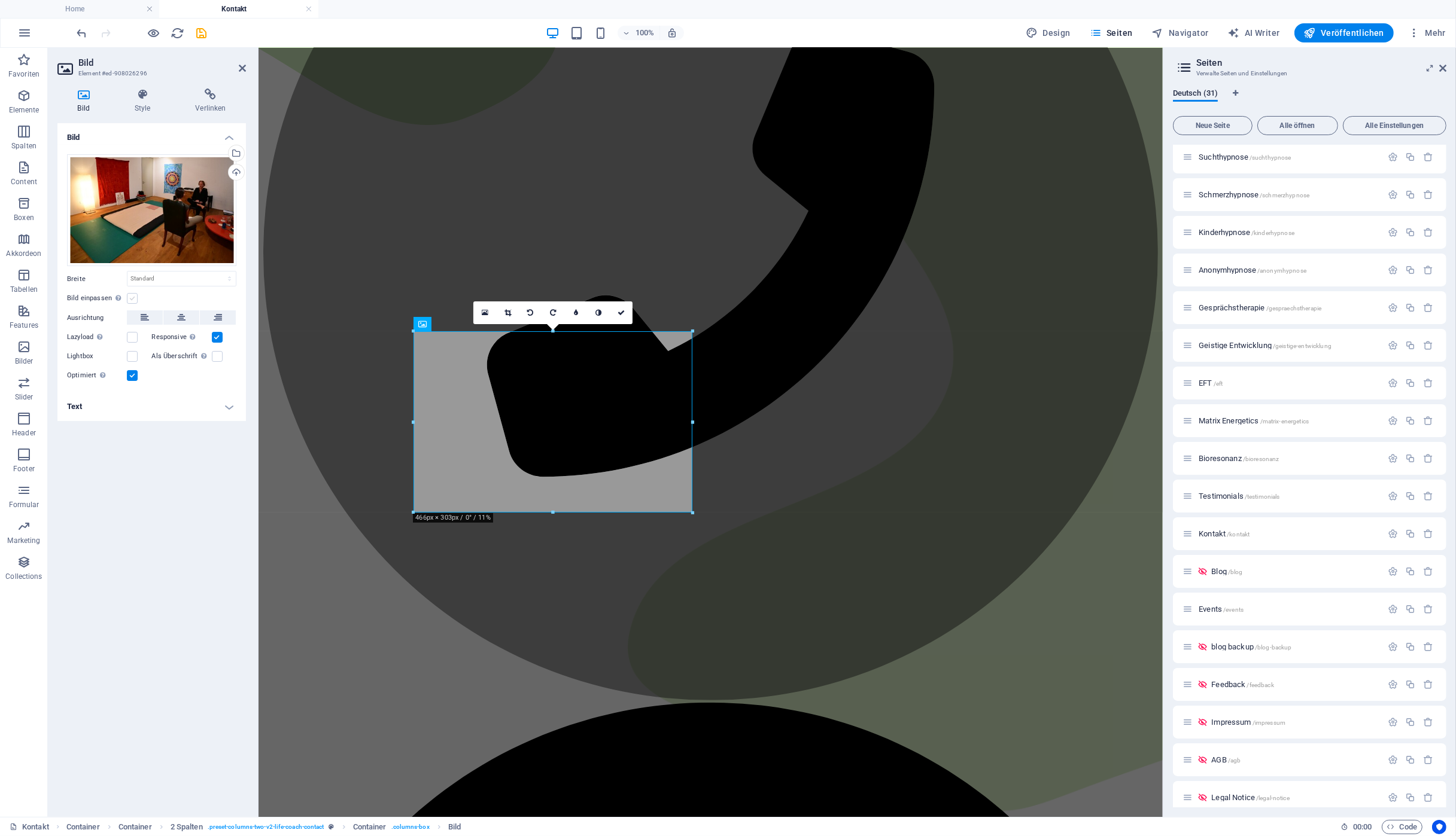
click at [131, 296] on label at bounding box center [132, 299] width 11 height 11
click at [0, 0] on input "Bild einpassen Bild automatisch anhand einer fixen Breite und Höhe einpassen" at bounding box center [0, 0] width 0 height 0
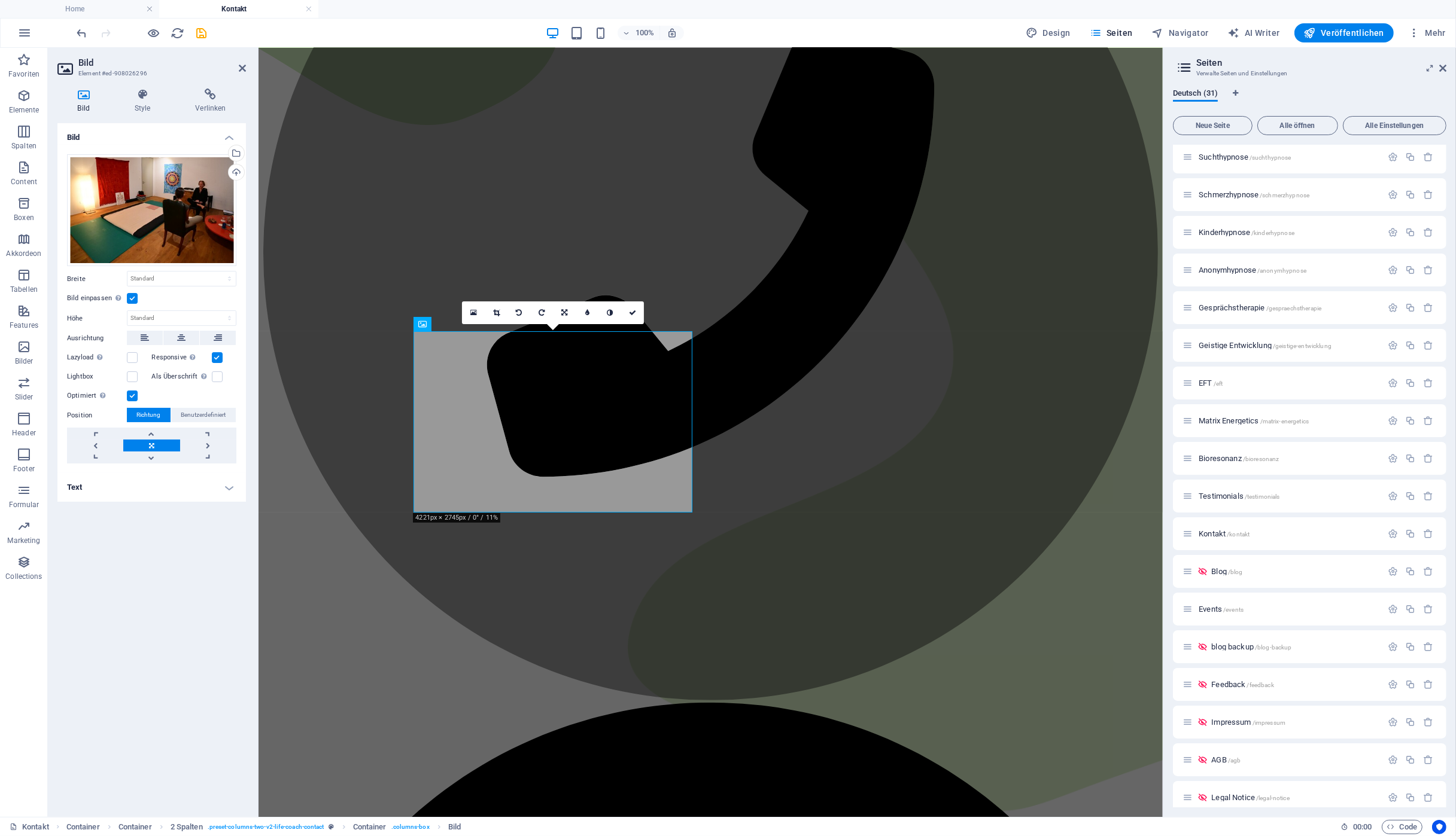
click at [131, 296] on label at bounding box center [132, 299] width 11 height 11
click at [0, 0] on input "Bild einpassen Bild automatisch anhand einer fixen Breite und Höhe einpassen" at bounding box center [0, 0] width 0 height 0
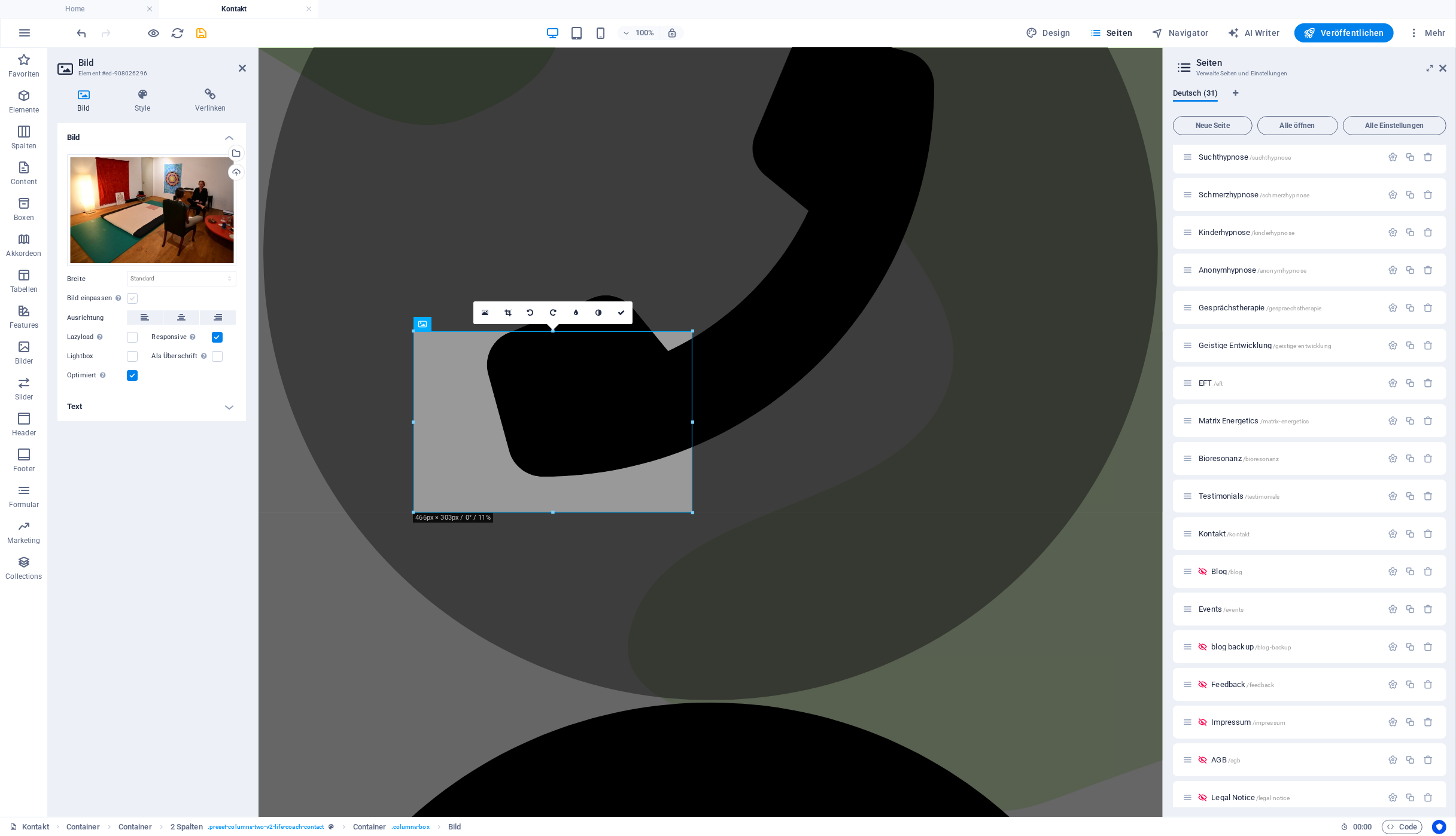
click at [131, 296] on label at bounding box center [132, 299] width 11 height 11
click at [0, 0] on input "Bild einpassen Bild automatisch anhand einer fixen Breite und Höhe einpassen" at bounding box center [0, 0] width 0 height 0
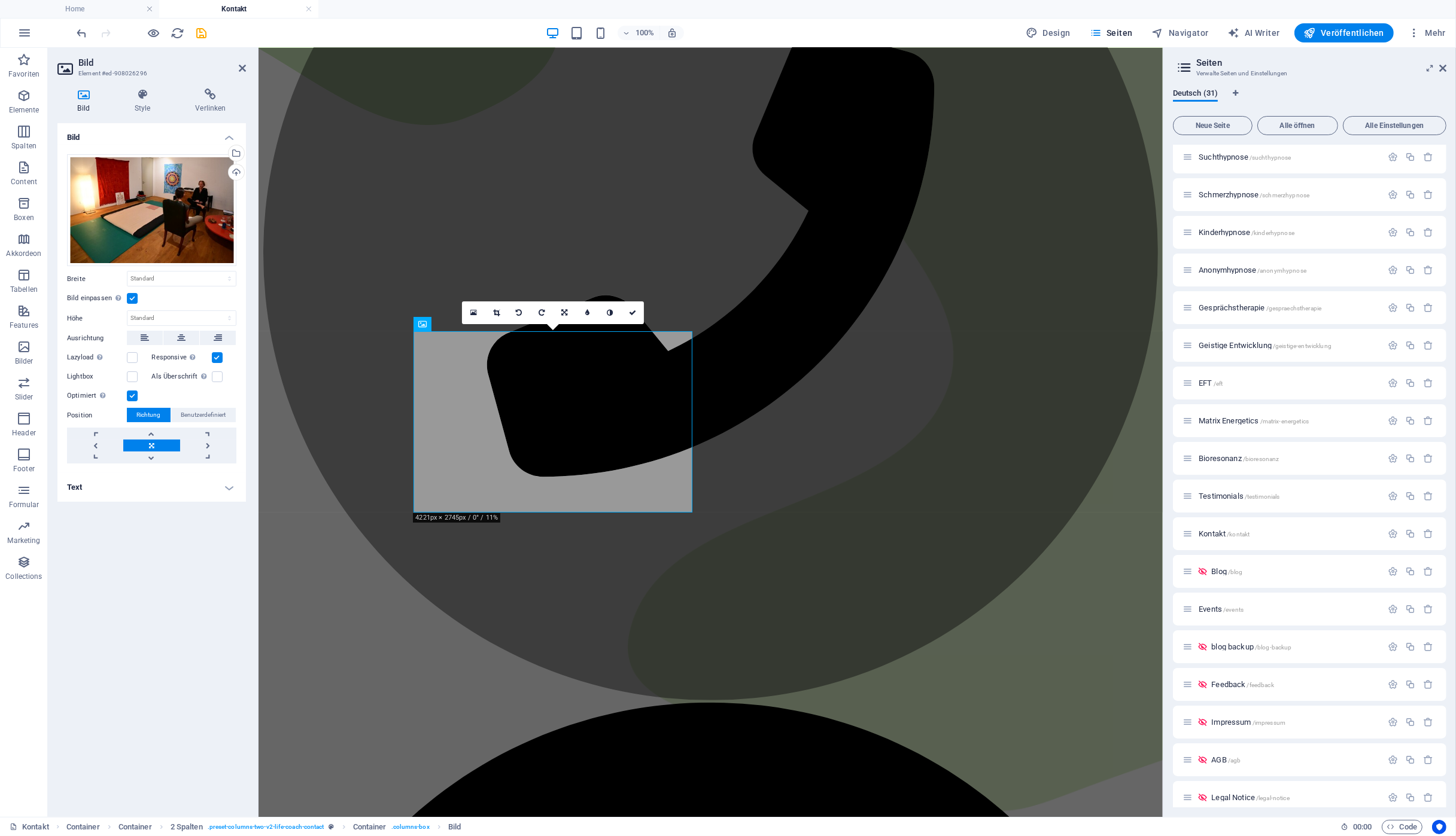
click at [131, 296] on label at bounding box center [132, 299] width 11 height 11
click at [0, 0] on input "Bild einpassen Bild automatisch anhand einer fixen Breite und Höhe einpassen" at bounding box center [0, 0] width 0 height 0
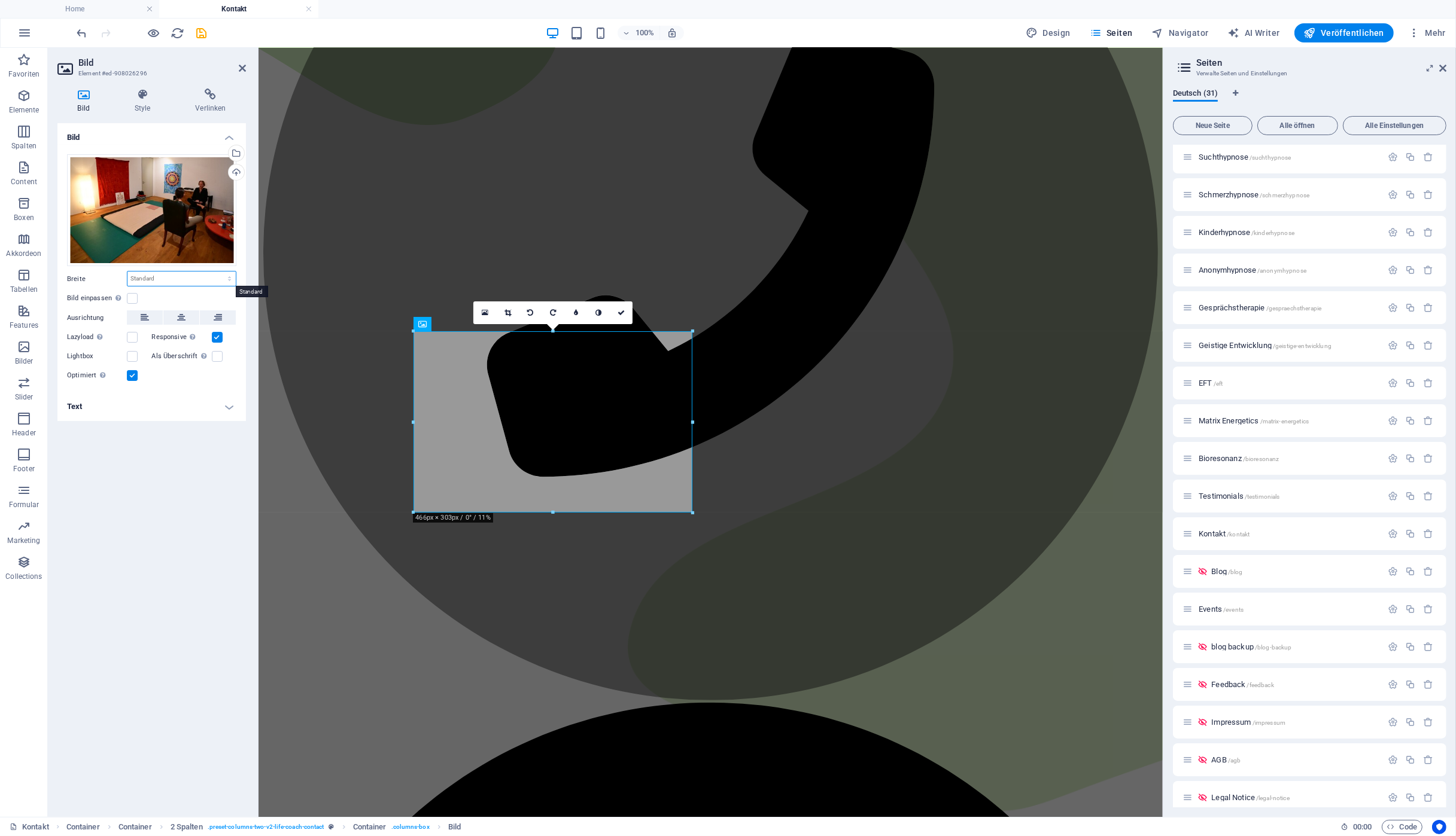
click at [148, 279] on select "Standard auto px rem % em vh vw" at bounding box center [181, 278] width 108 height 14
click at [147, 99] on icon at bounding box center [142, 94] width 56 height 12
